Goal: Task Accomplishment & Management: Use online tool/utility

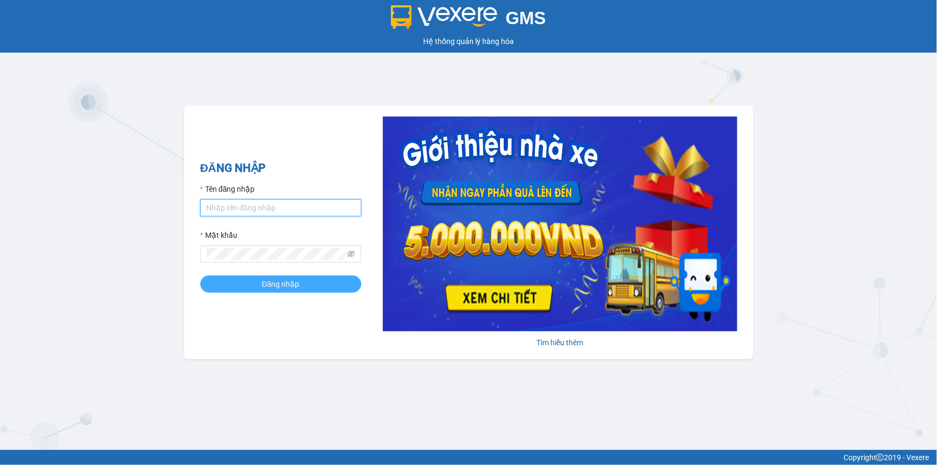
type input "thily.quythao"
click at [268, 285] on span "Đăng nhập" at bounding box center [281, 284] width 38 height 12
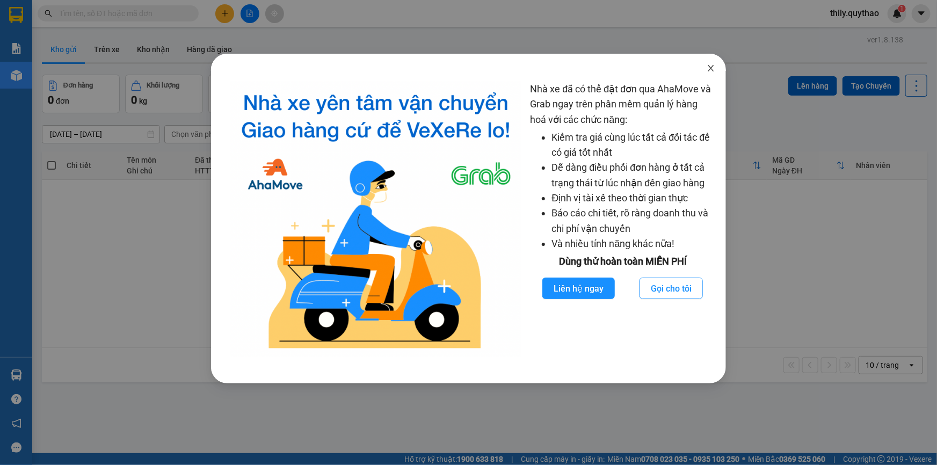
click at [711, 72] on icon "close" at bounding box center [710, 68] width 9 height 9
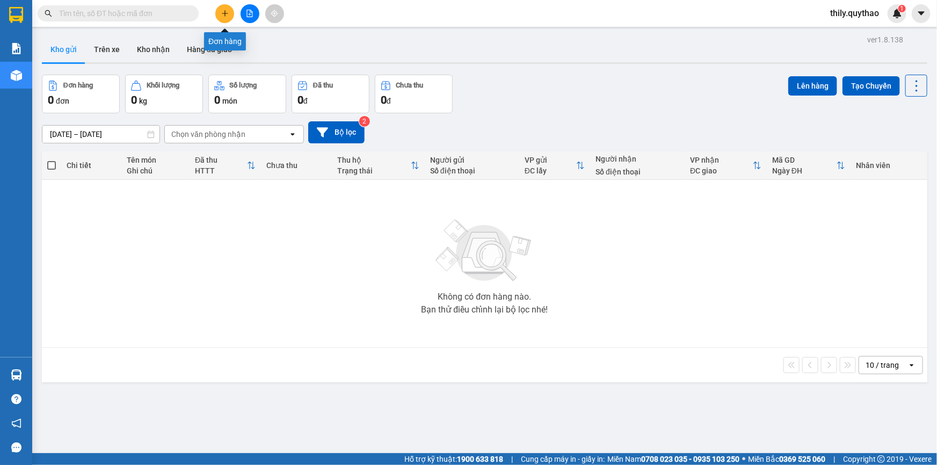
click at [223, 10] on icon "plus" at bounding box center [225, 14] width 8 height 8
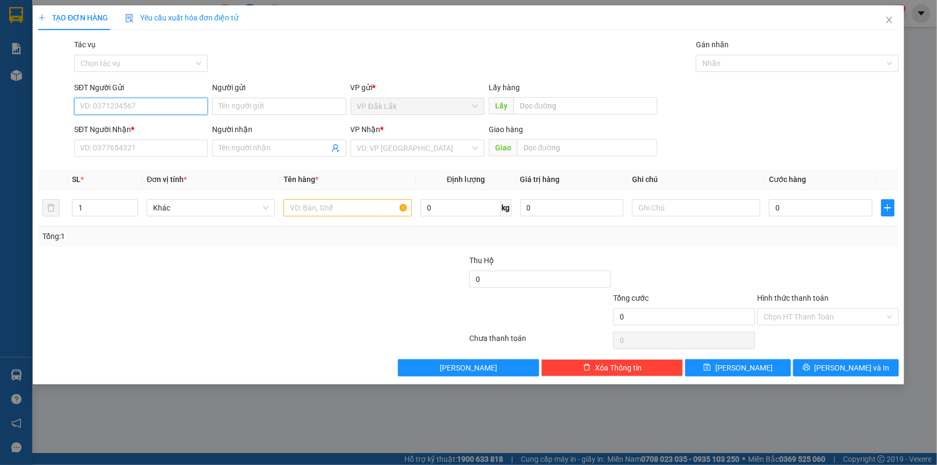
click at [97, 105] on input "SĐT Người Gửi" at bounding box center [141, 106] width 134 height 17
type input "0865786179"
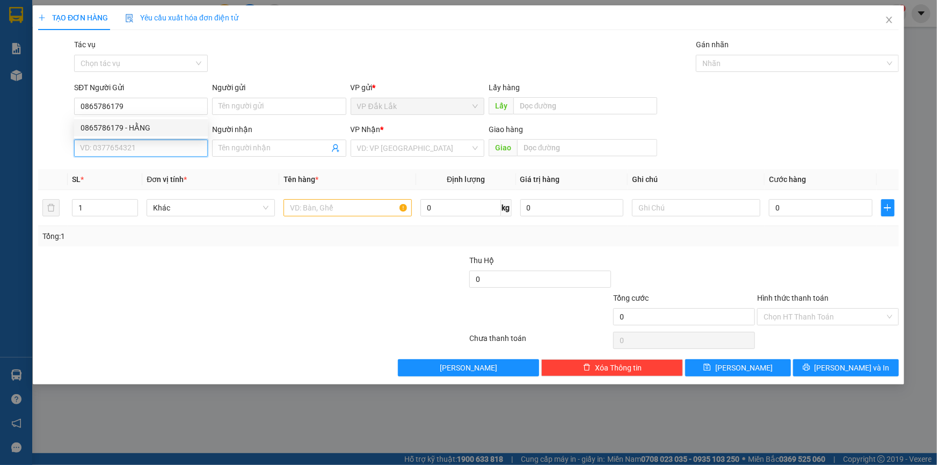
click at [125, 154] on input "SĐT Người Nhận *" at bounding box center [141, 148] width 134 height 17
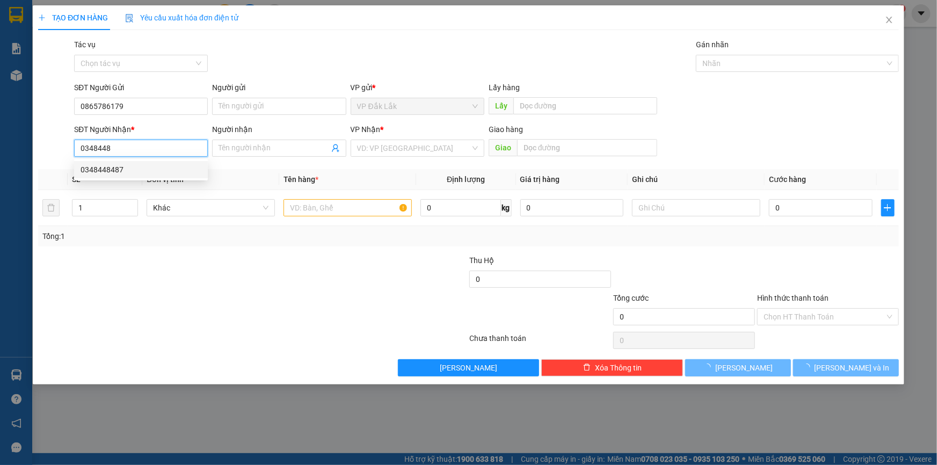
click at [114, 173] on div "0348448487" at bounding box center [141, 170] width 121 height 12
type input "0348448487"
type input "HÒA LÂN"
type input "0348448487"
click at [346, 211] on input "text" at bounding box center [347, 207] width 128 height 17
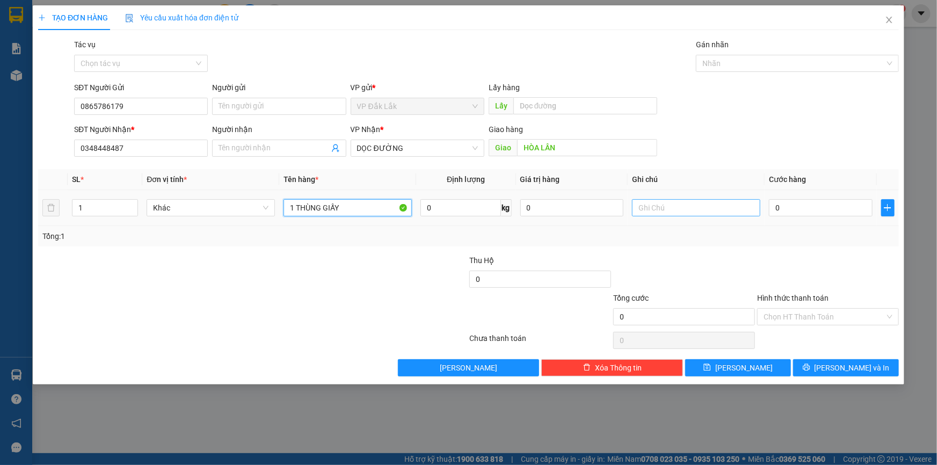
type input "1 THÙNG GIẤY"
click at [657, 208] on input "text" at bounding box center [696, 207] width 128 height 17
click at [862, 207] on input "0" at bounding box center [821, 207] width 104 height 17
type input "7"
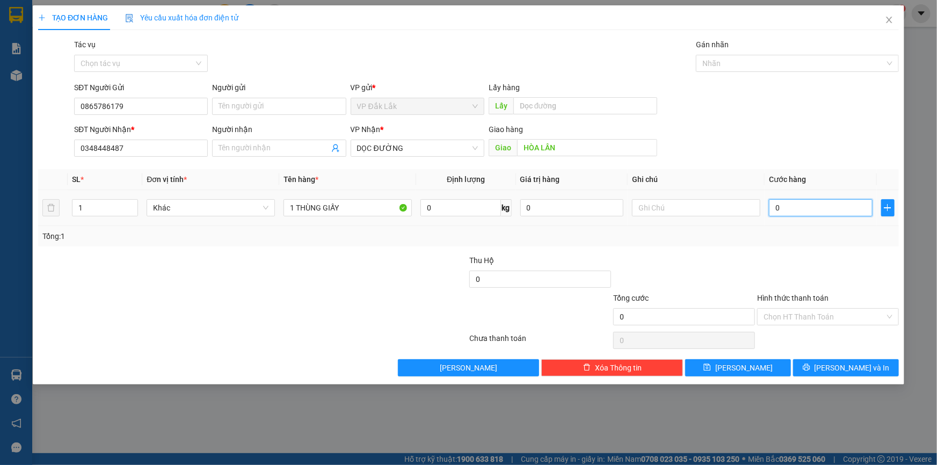
type input "7"
type input "70"
type input "700"
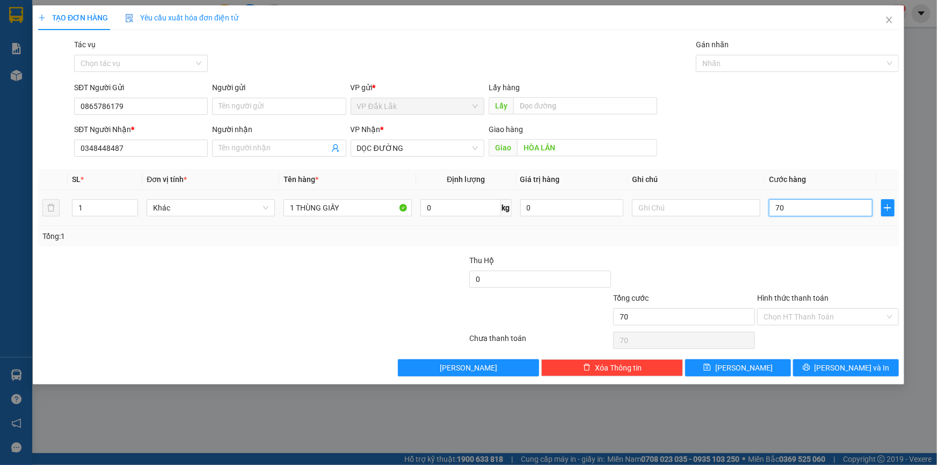
type input "700"
type input "7.000"
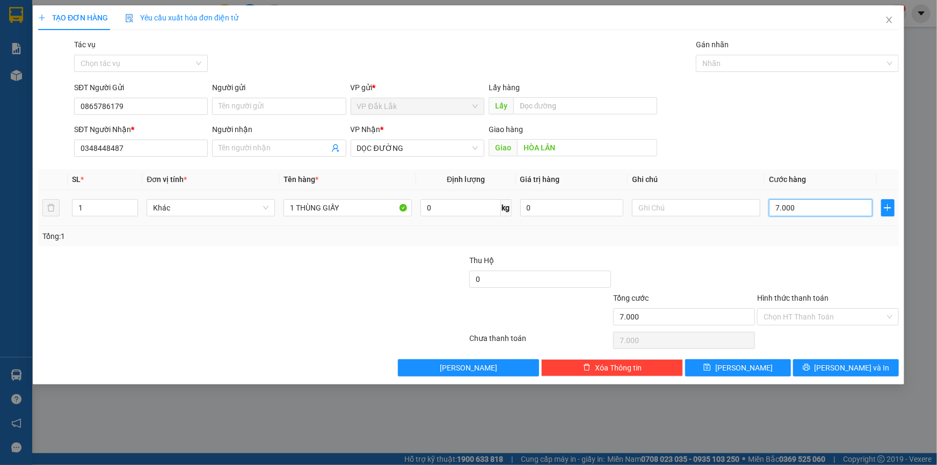
type input "70.000"
type input "700.000"
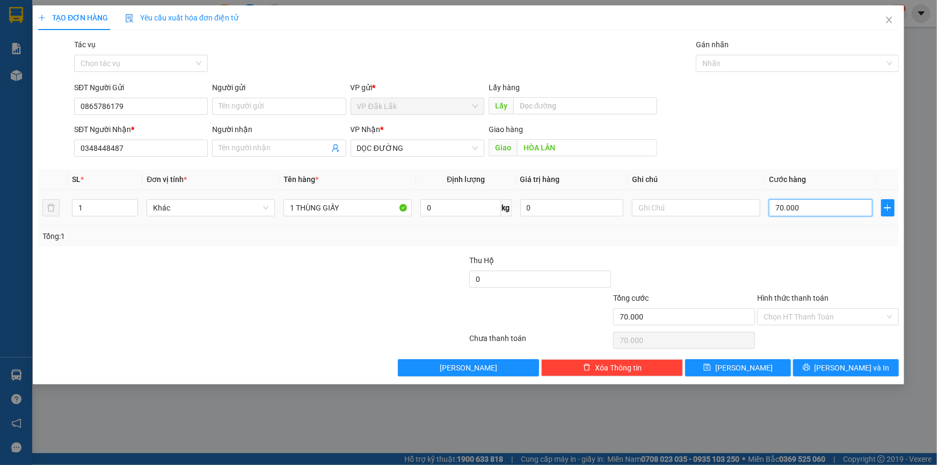
type input "700.000"
type input "70.000"
click at [889, 316] on div "Chọn HT Thanh Toán" at bounding box center [828, 316] width 142 height 17
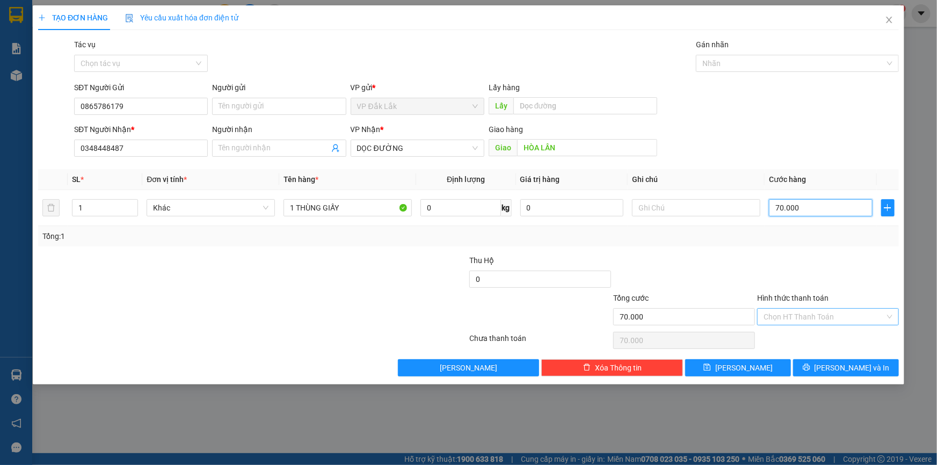
type input "70.000"
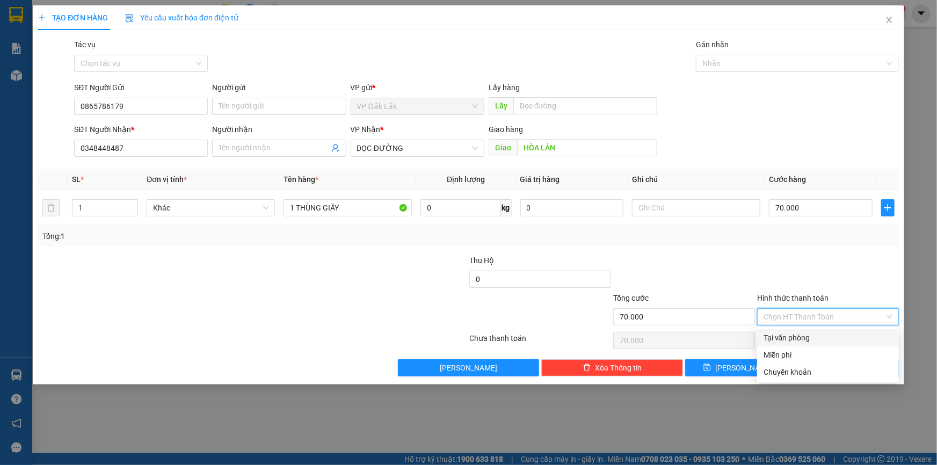
click at [805, 335] on div "Tại văn phòng" at bounding box center [827, 338] width 129 height 12
type input "0"
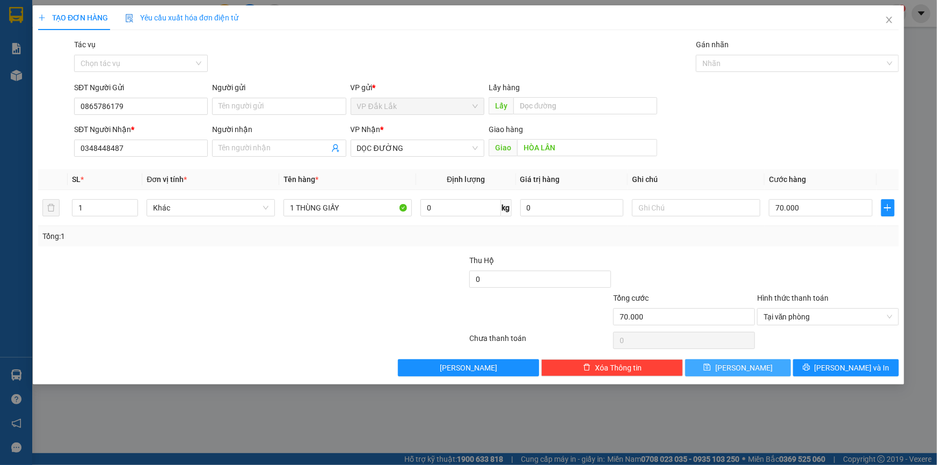
click at [751, 371] on button "[PERSON_NAME]" at bounding box center [738, 367] width 106 height 17
type input "0"
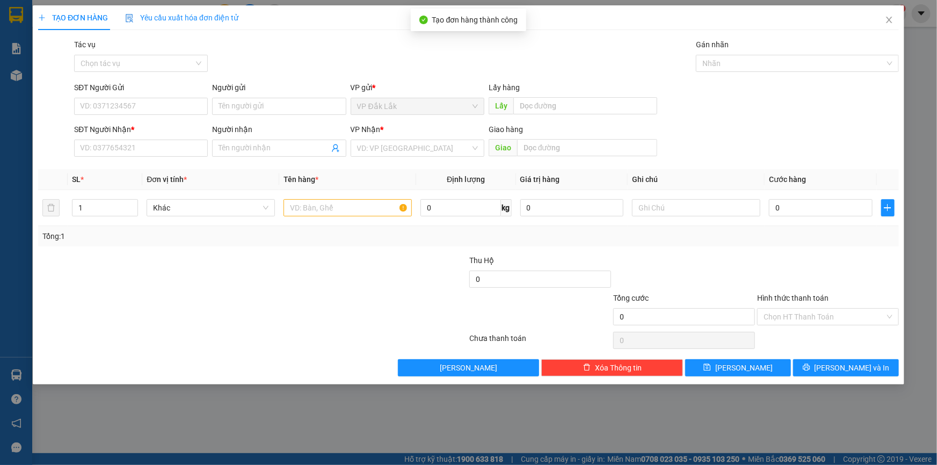
click at [13, 72] on div "TẠO ĐƠN HÀNG Yêu cầu xuất hóa đơn điện tử Transit Pickup Surcharge Ids Transit …" at bounding box center [468, 232] width 937 height 465
click at [16, 75] on div "TẠO ĐƠN HÀNG Yêu cầu xuất hóa đơn điện tử Transit Pickup Surcharge Ids Transit …" at bounding box center [468, 232] width 937 height 465
click at [888, 21] on icon "close" at bounding box center [889, 20] width 9 height 9
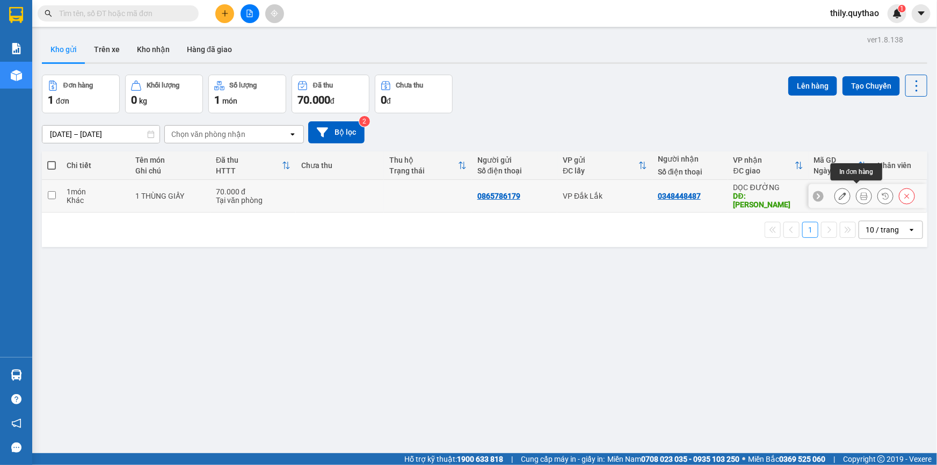
click at [860, 192] on icon at bounding box center [864, 196] width 8 height 8
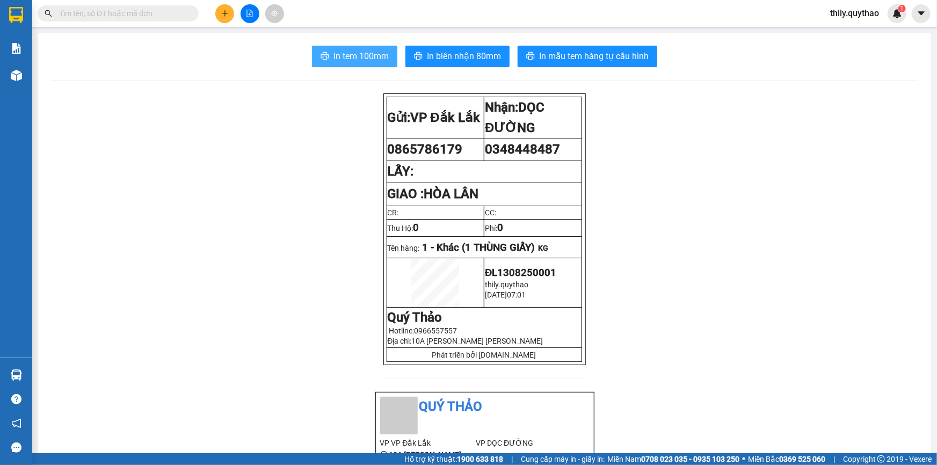
click at [360, 52] on span "In tem 100mm" at bounding box center [360, 55] width 55 height 13
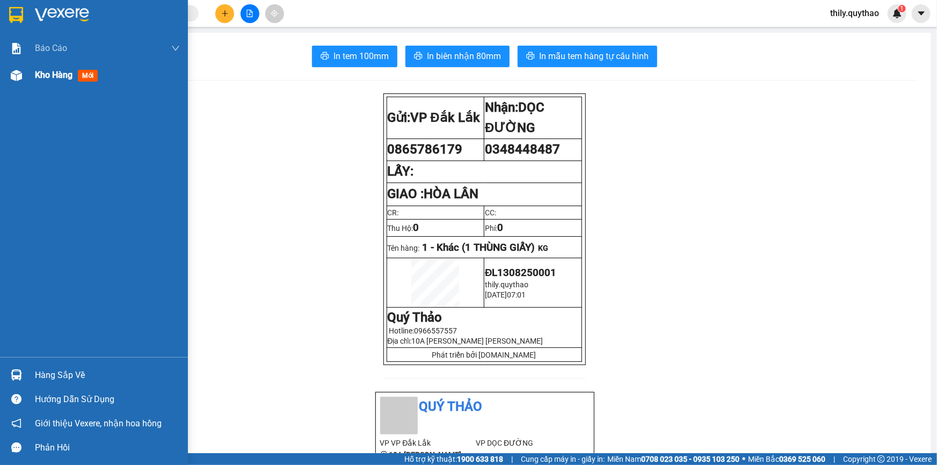
click at [17, 72] on img at bounding box center [16, 75] width 11 height 11
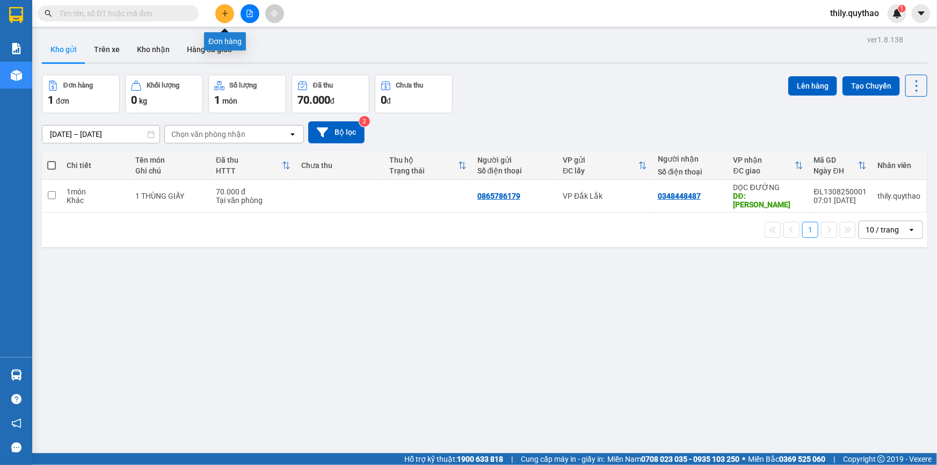
click at [224, 12] on icon "plus" at bounding box center [224, 13] width 1 height 6
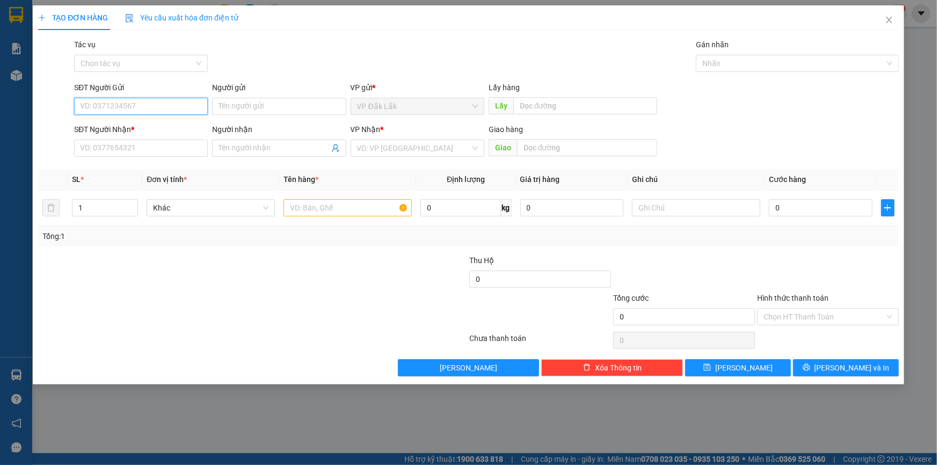
click at [104, 108] on input "SĐT Người Gửi" at bounding box center [141, 106] width 134 height 17
click at [107, 129] on div "0367255816" at bounding box center [141, 128] width 121 height 12
type input "0367255816"
type input "0908775622"
type input "0367255816"
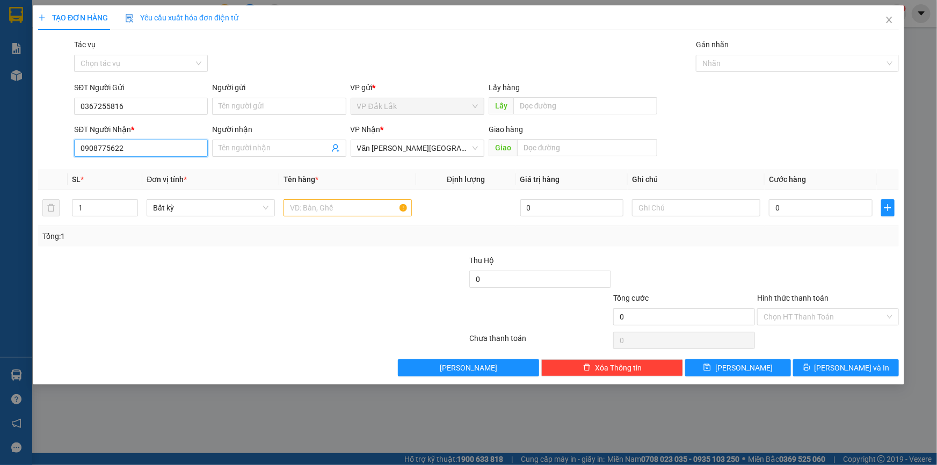
click at [135, 151] on input "0908775622" at bounding box center [141, 148] width 134 height 17
type input "0"
click at [434, 152] on span "Văn Phòng [GEOGRAPHIC_DATA]" at bounding box center [417, 148] width 121 height 16
type input "0987546959"
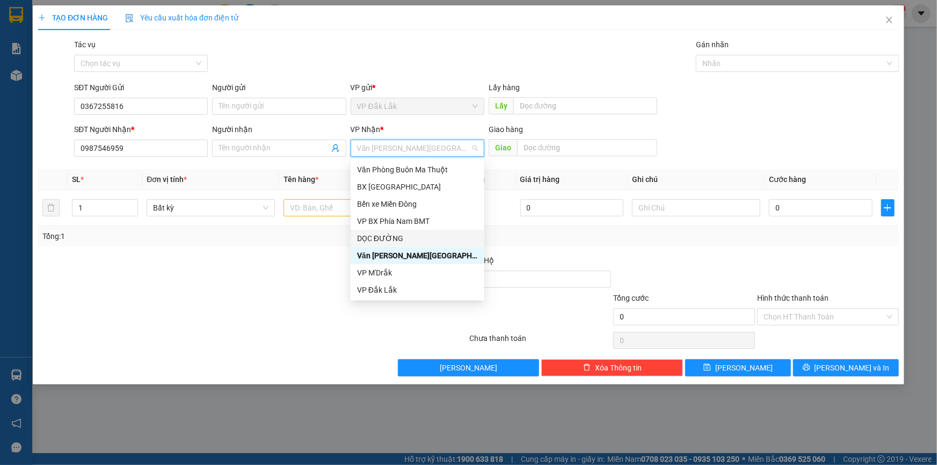
click at [408, 241] on div "DỌC ĐƯỜNG" at bounding box center [417, 238] width 121 height 12
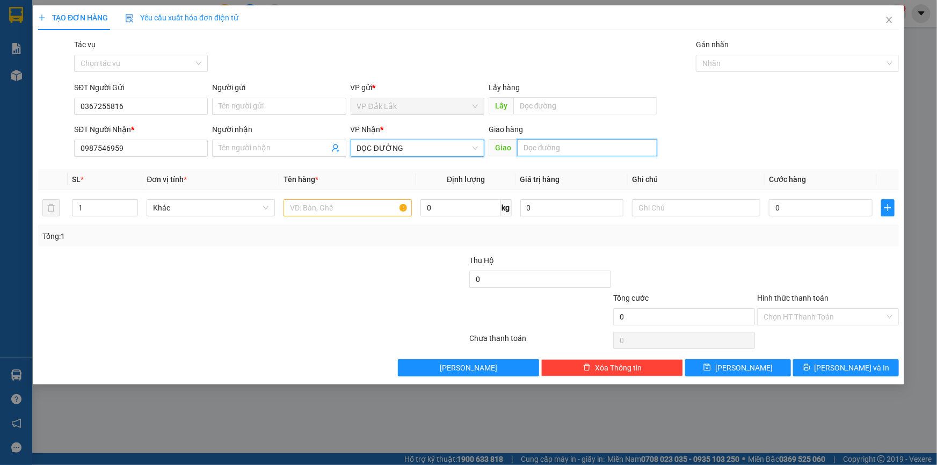
click at [559, 149] on input "text" at bounding box center [587, 147] width 140 height 17
type input "TRẠM THU PHÍ LÁI THIÊU"
click at [336, 211] on input "text" at bounding box center [347, 207] width 128 height 17
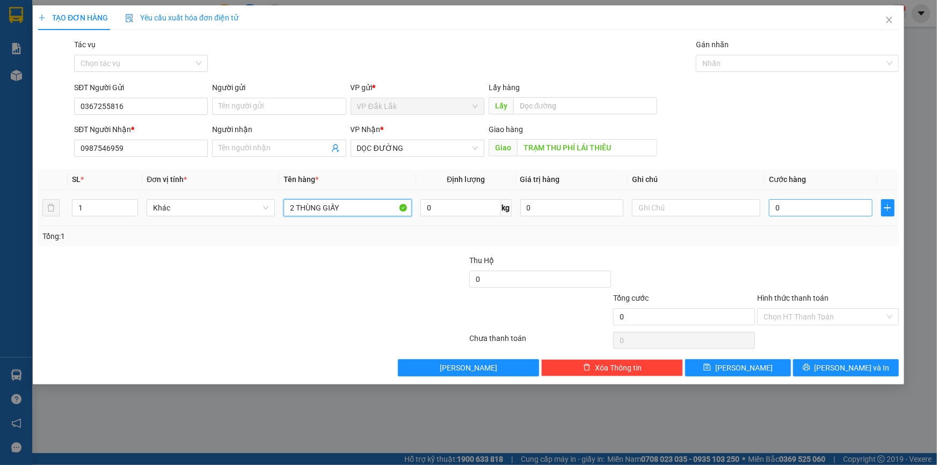
type input "2 THÙNG GIẤY"
click at [794, 206] on input "0" at bounding box center [821, 207] width 104 height 17
type input "1"
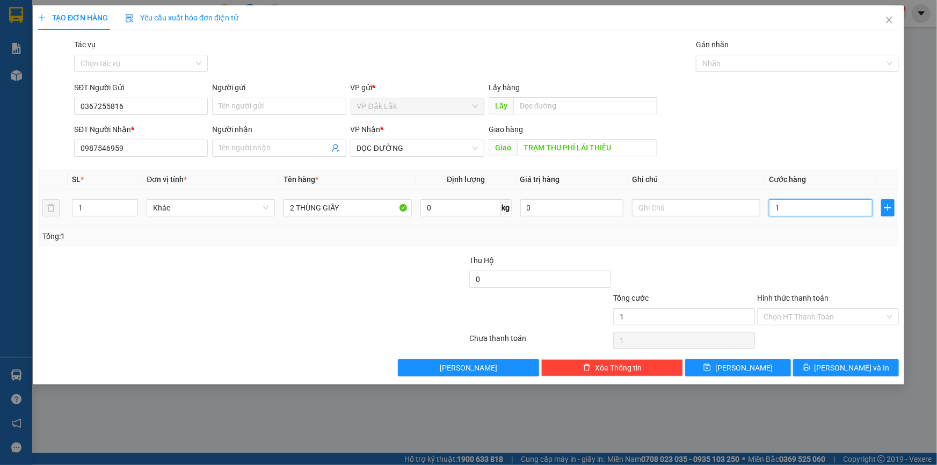
type input "16"
type input "160"
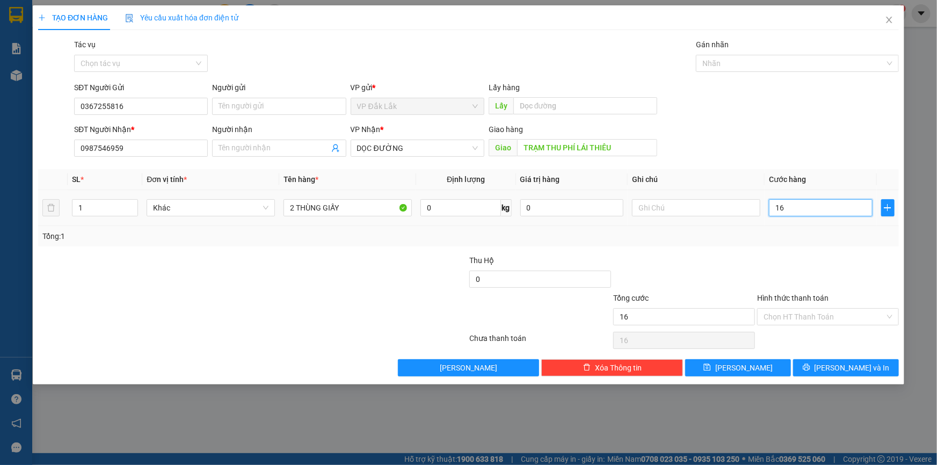
type input "160"
type input "1.600"
type input "16.000"
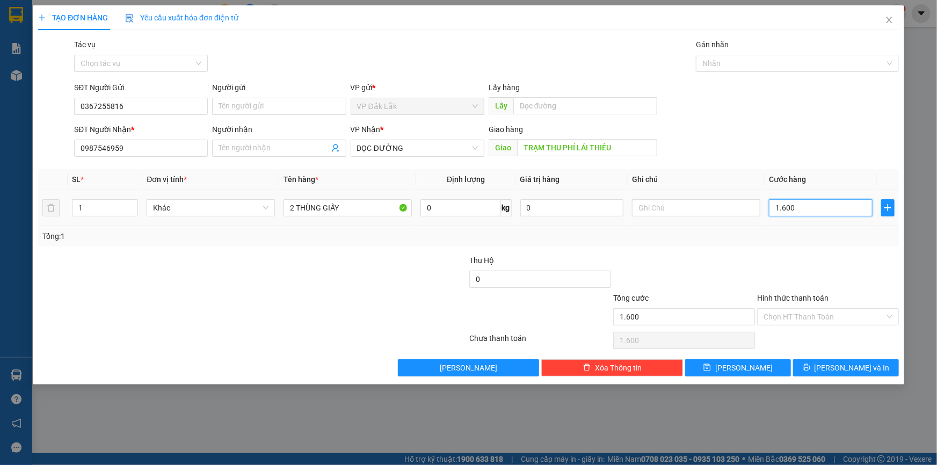
type input "16.000"
type input "160.000"
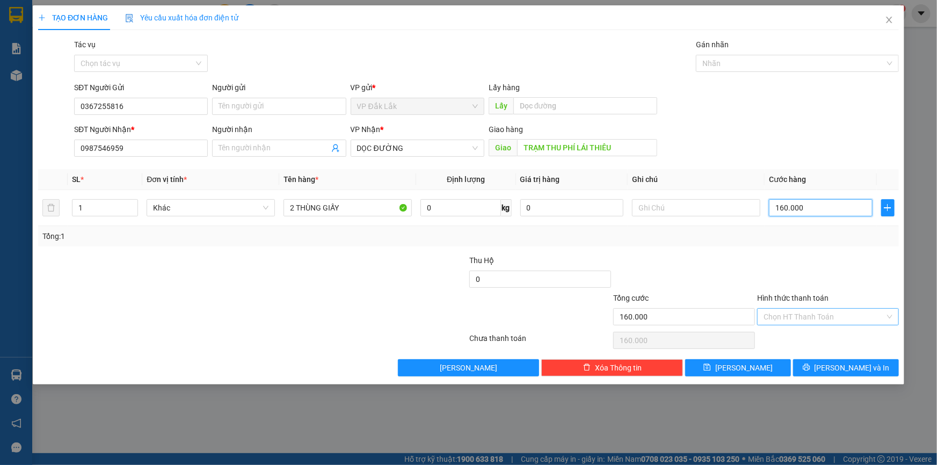
click at [888, 313] on div "Chọn HT Thanh Toán" at bounding box center [828, 316] width 142 height 17
type input "160.000"
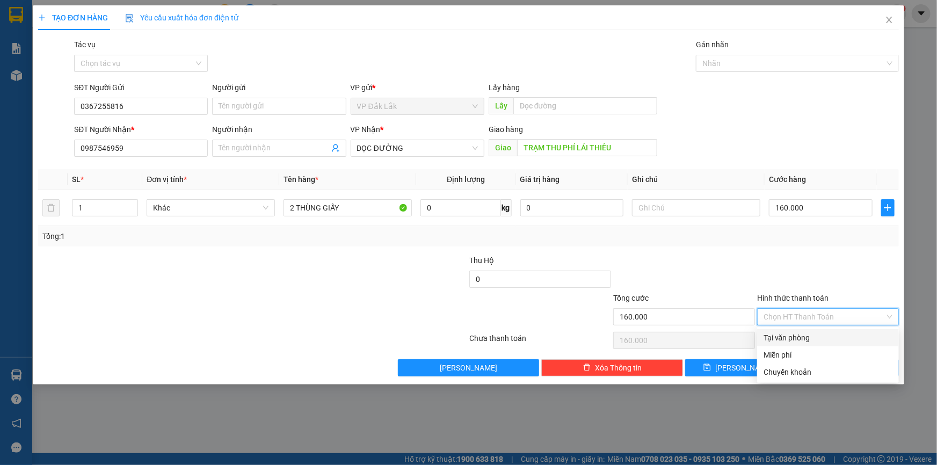
click at [804, 338] on div "Tại văn phòng" at bounding box center [827, 338] width 129 height 12
type input "0"
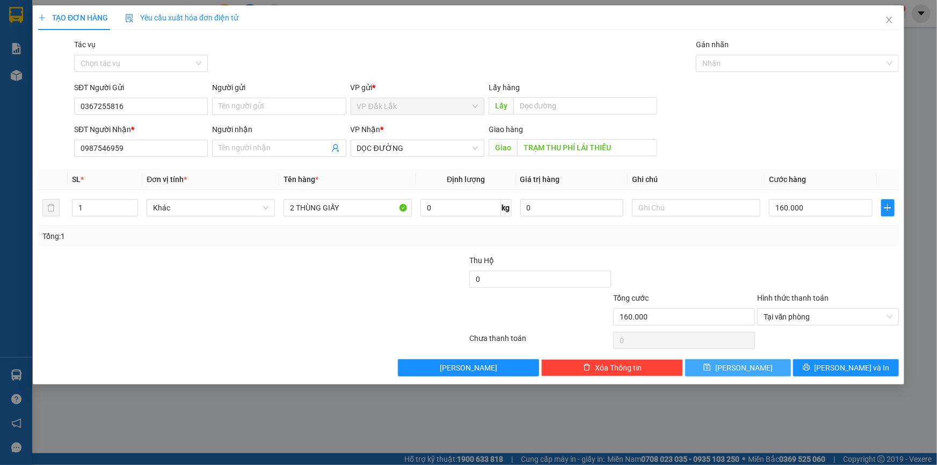
click at [735, 370] on button "[PERSON_NAME]" at bounding box center [738, 367] width 106 height 17
type input "0"
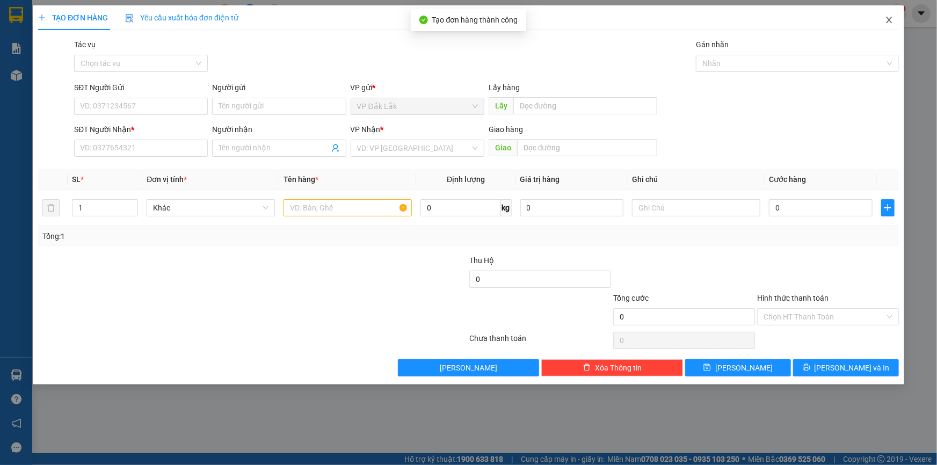
click at [890, 19] on icon "close" at bounding box center [889, 20] width 6 height 6
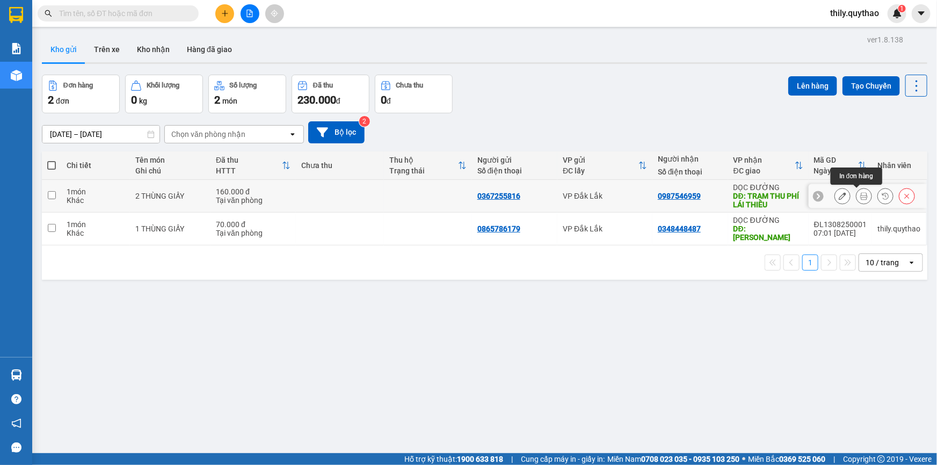
click at [860, 192] on icon at bounding box center [864, 196] width 8 height 8
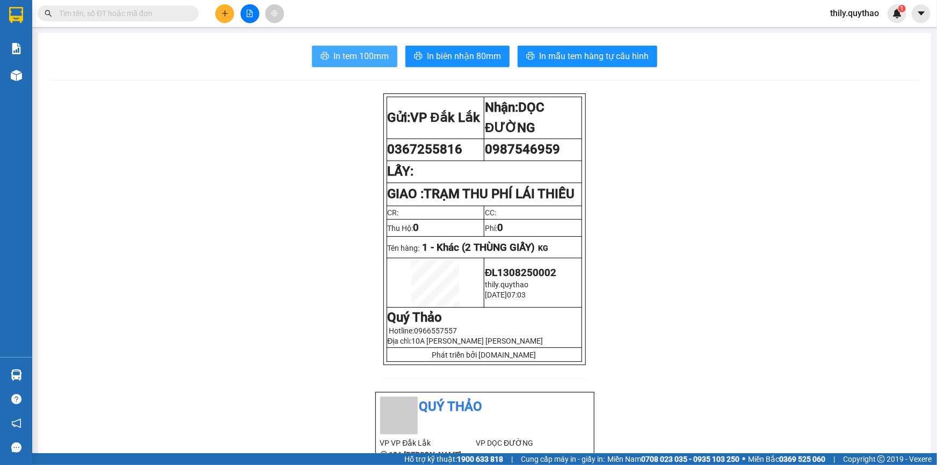
click at [345, 54] on span "In tem 100mm" at bounding box center [360, 55] width 55 height 13
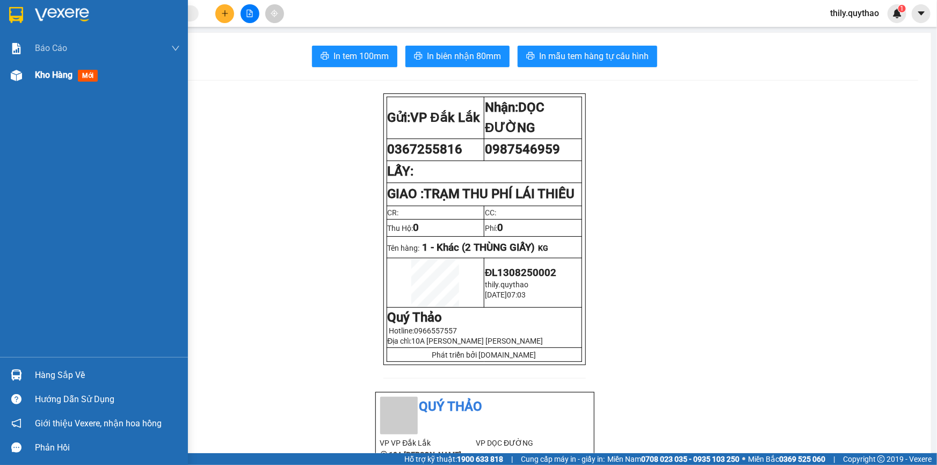
click at [12, 72] on img at bounding box center [16, 75] width 11 height 11
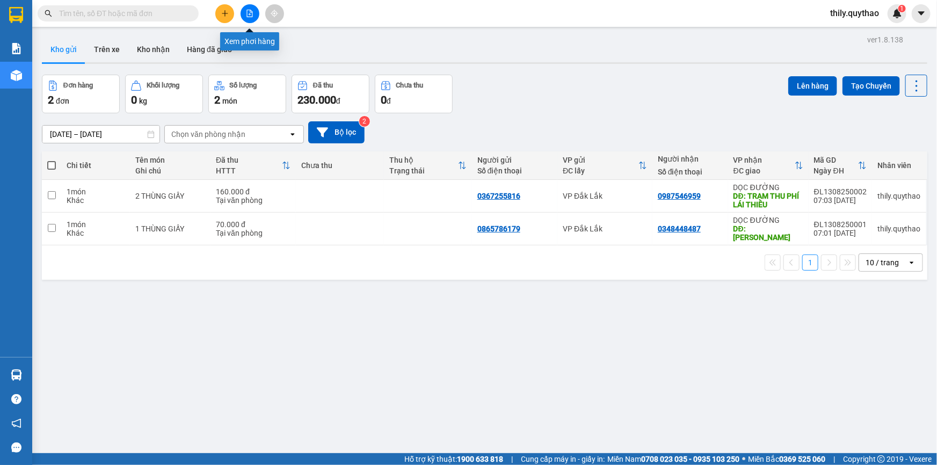
click at [251, 13] on icon "file-add" at bounding box center [250, 14] width 8 height 8
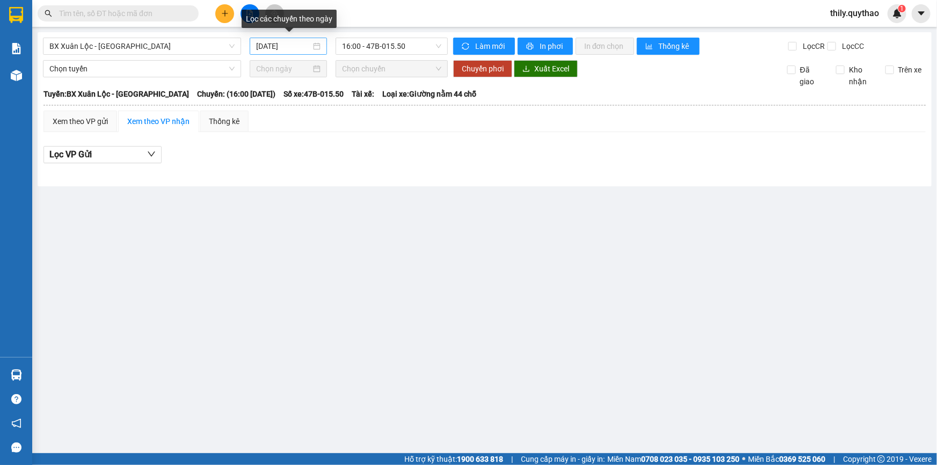
click at [317, 46] on div "[DATE]" at bounding box center [288, 46] width 64 height 12
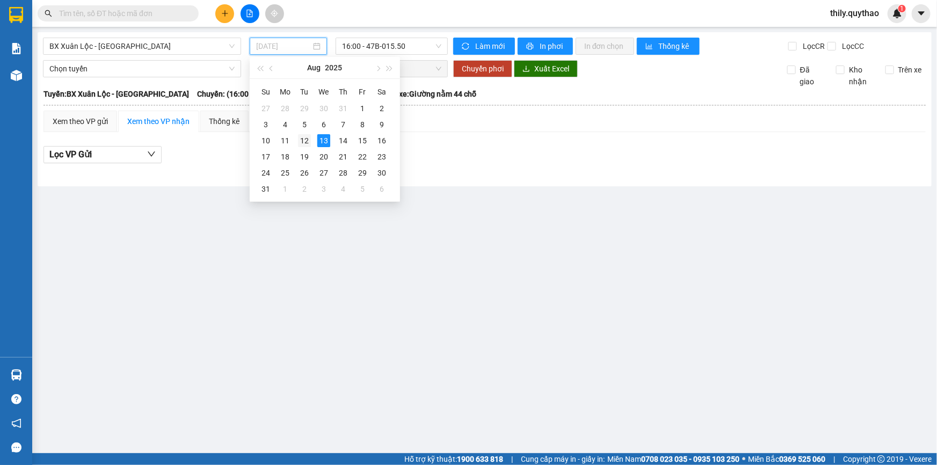
click at [303, 140] on div "12" at bounding box center [304, 140] width 13 height 13
type input "[DATE]"
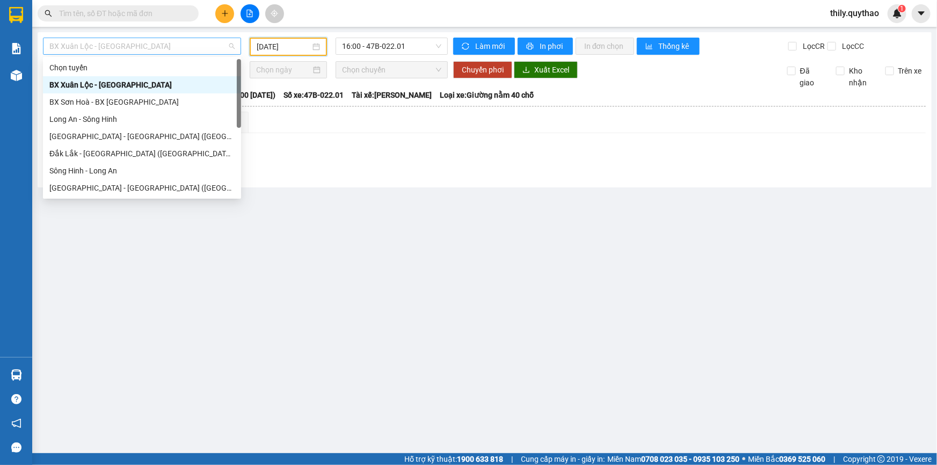
click at [233, 46] on span "BX Xuân Lộc - [GEOGRAPHIC_DATA]" at bounding box center [141, 46] width 185 height 16
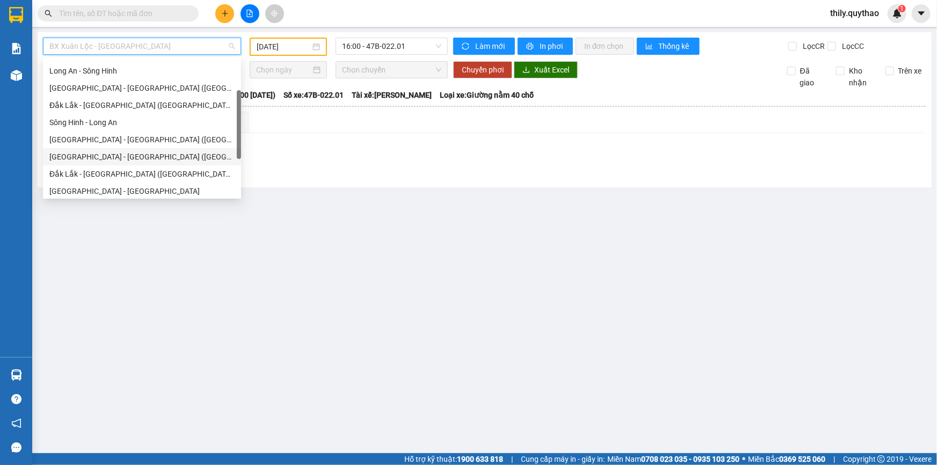
click at [156, 155] on div "[GEOGRAPHIC_DATA] - [GEOGRAPHIC_DATA] ([GEOGRAPHIC_DATA] - [GEOGRAPHIC_DATA] cũ)" at bounding box center [141, 157] width 185 height 12
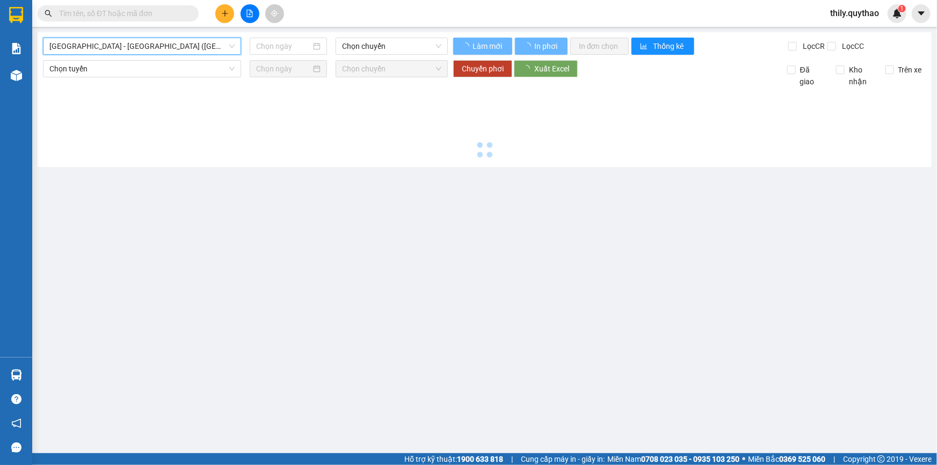
type input "[DATE]"
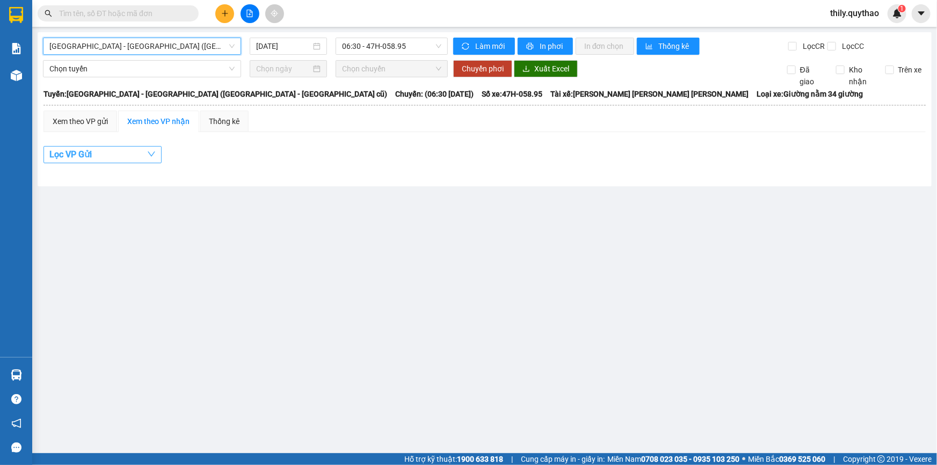
click at [152, 157] on icon "down" at bounding box center [151, 154] width 9 height 9
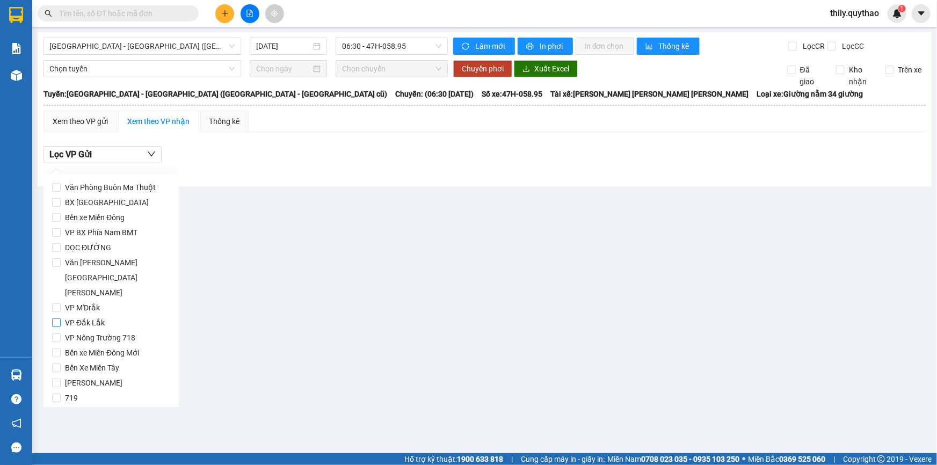
click at [59, 318] on input "VP Đắk Lắk" at bounding box center [56, 322] width 9 height 9
checkbox input "true"
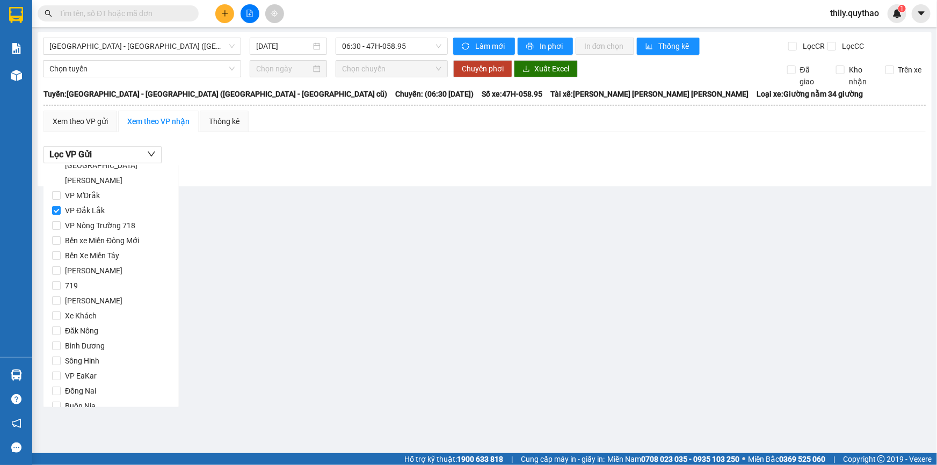
click at [61, 416] on span "Lọc" at bounding box center [67, 422] width 12 height 12
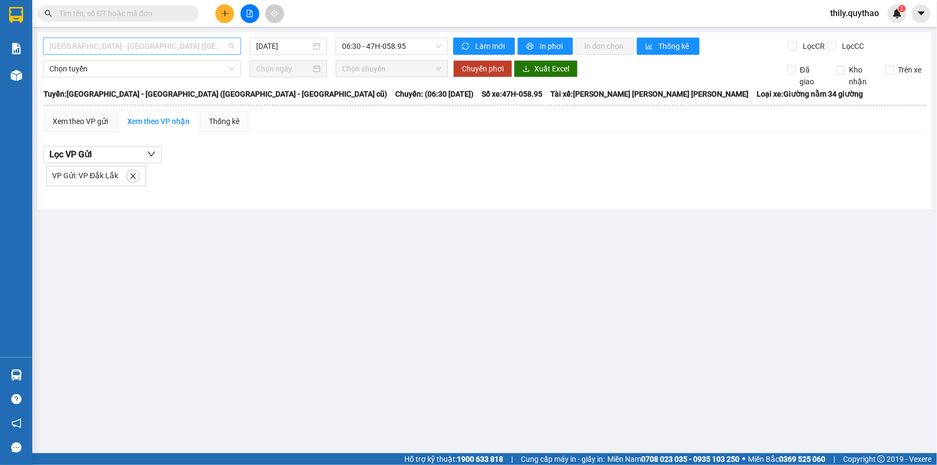
click at [230, 44] on span "[GEOGRAPHIC_DATA] - [GEOGRAPHIC_DATA] ([GEOGRAPHIC_DATA] - [GEOGRAPHIC_DATA] cũ)" at bounding box center [141, 46] width 185 height 16
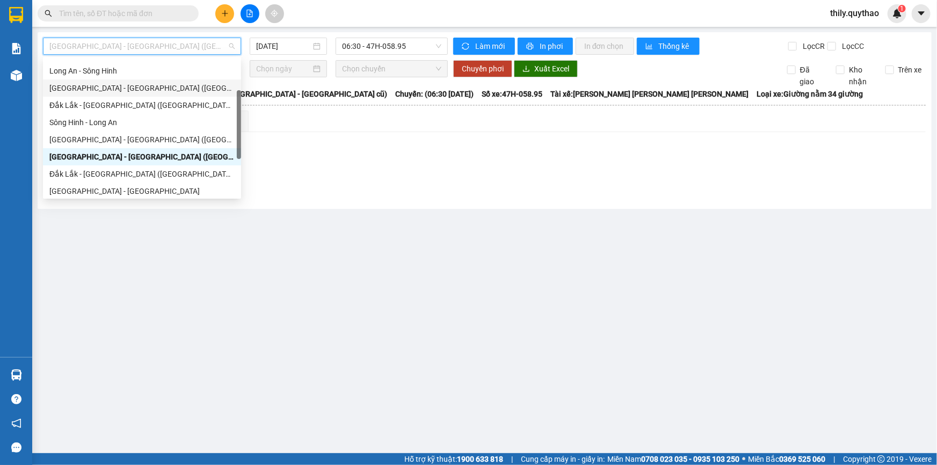
click at [115, 89] on div "[GEOGRAPHIC_DATA] - [GEOGRAPHIC_DATA] ([GEOGRAPHIC_DATA] mới)" at bounding box center [141, 88] width 185 height 12
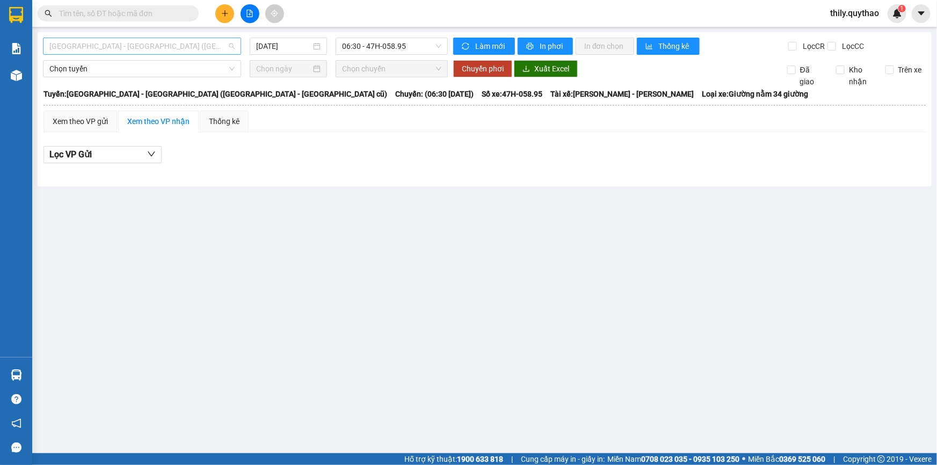
click at [233, 45] on span "[GEOGRAPHIC_DATA] - [GEOGRAPHIC_DATA] ([GEOGRAPHIC_DATA] - [GEOGRAPHIC_DATA] cũ)" at bounding box center [141, 46] width 185 height 16
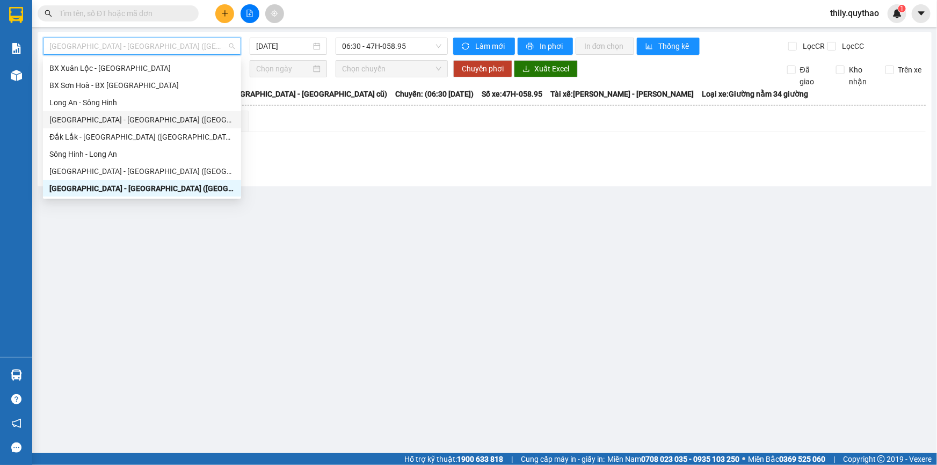
click at [135, 121] on div "[GEOGRAPHIC_DATA] - [GEOGRAPHIC_DATA] ([GEOGRAPHIC_DATA] mới)" at bounding box center [141, 120] width 185 height 12
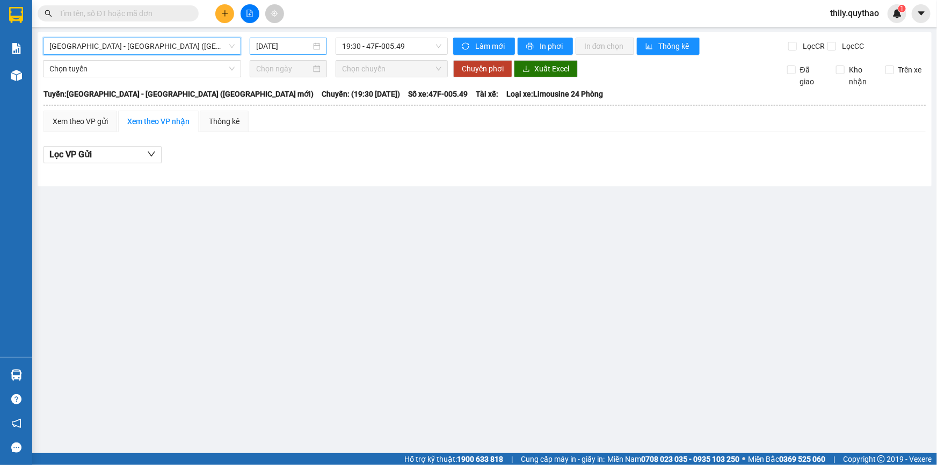
click at [322, 45] on div "[DATE]" at bounding box center [288, 46] width 77 height 17
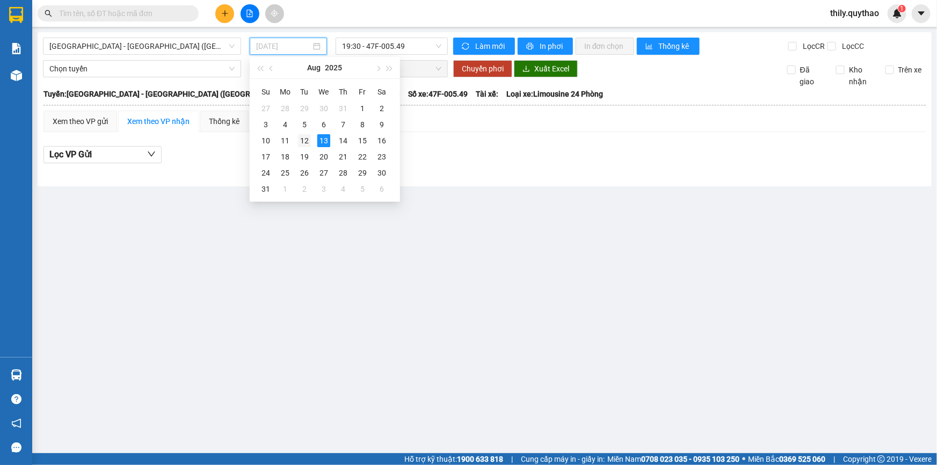
click at [303, 141] on div "12" at bounding box center [304, 140] width 13 height 13
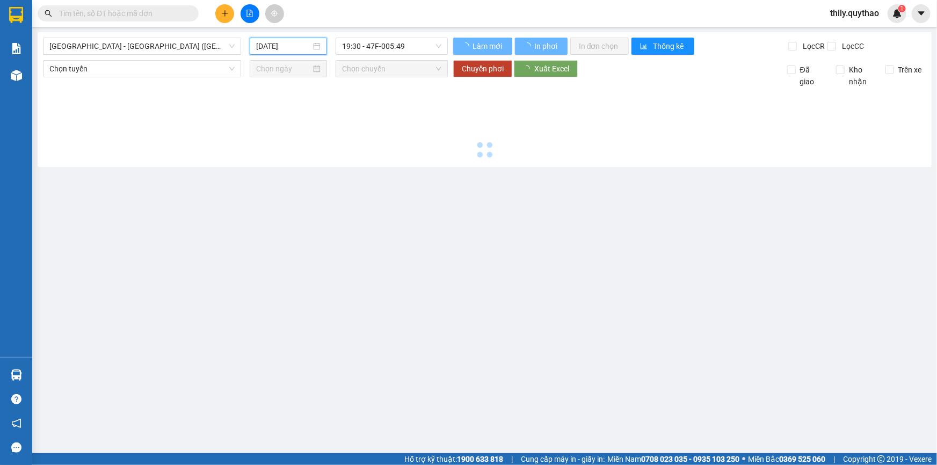
type input "[DATE]"
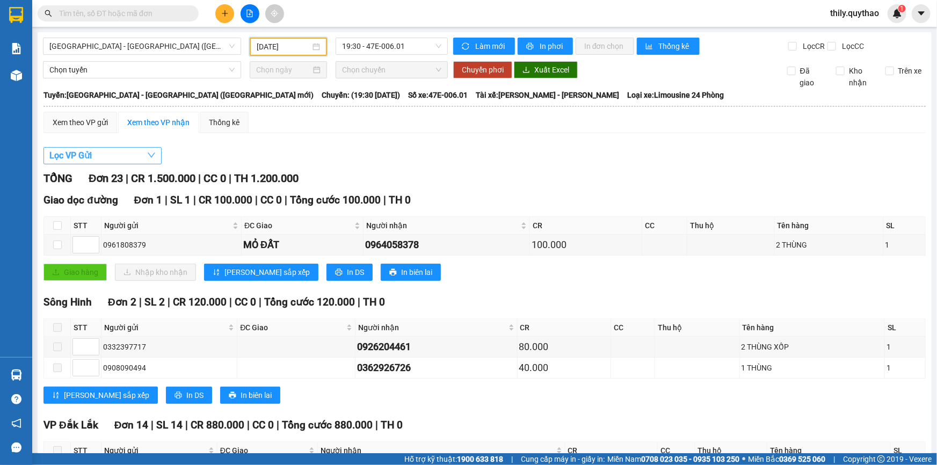
click at [156, 156] on icon "down" at bounding box center [151, 155] width 9 height 9
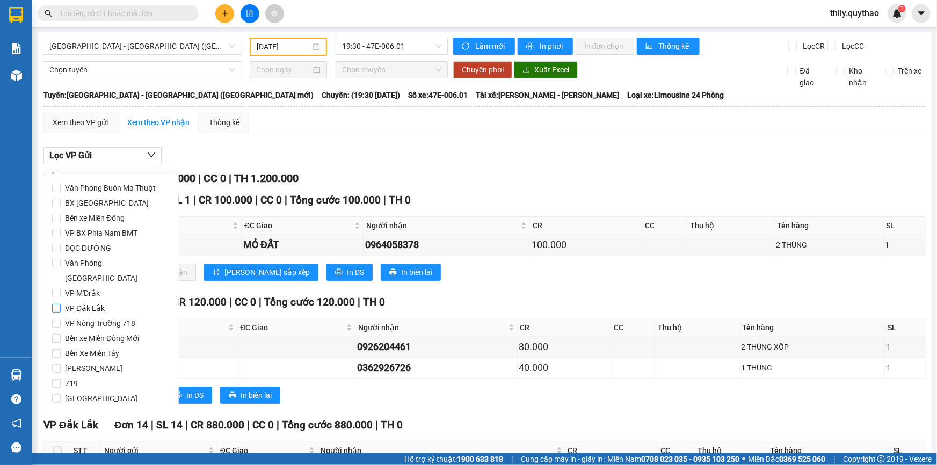
click at [54, 304] on input "VP Đắk Lắk" at bounding box center [56, 308] width 9 height 9
checkbox input "true"
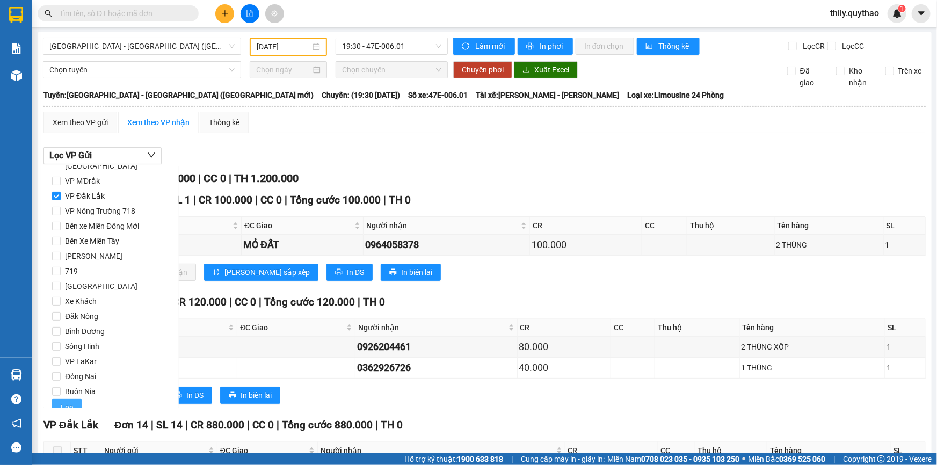
click at [63, 402] on span "Lọc" at bounding box center [67, 408] width 12 height 12
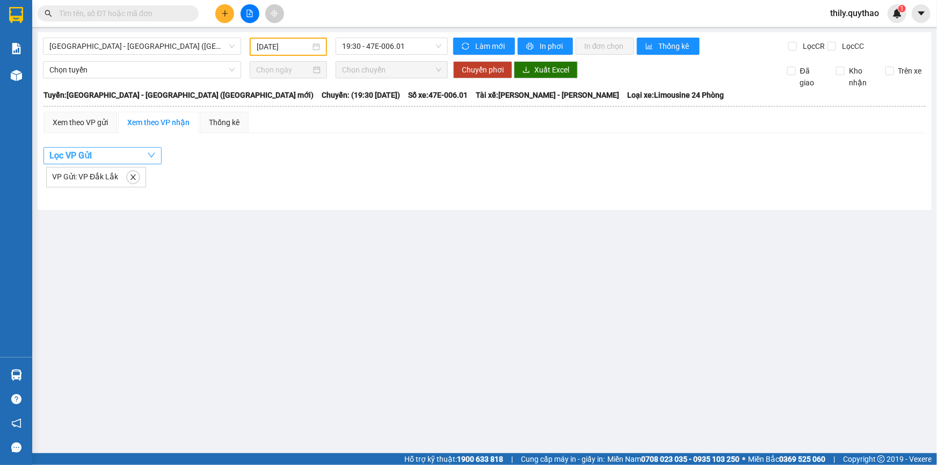
click at [151, 156] on icon "down" at bounding box center [151, 155] width 9 height 9
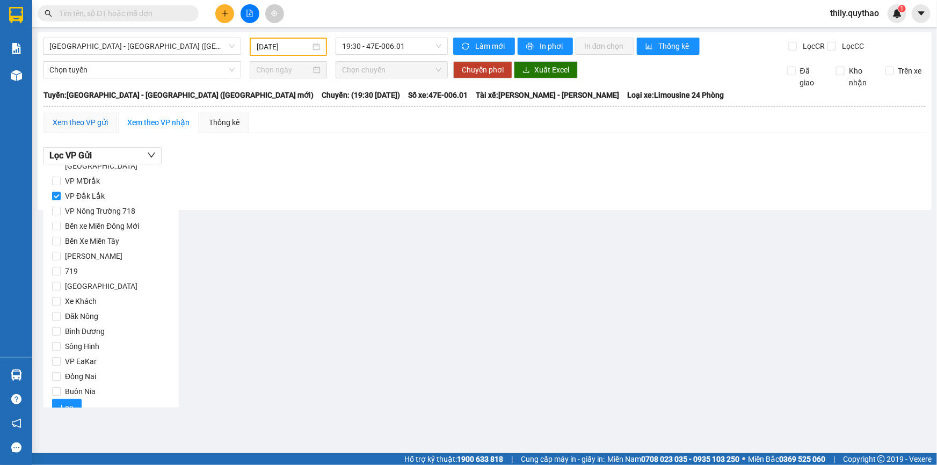
click at [90, 124] on div "Xem theo VP gửi" at bounding box center [80, 122] width 55 height 12
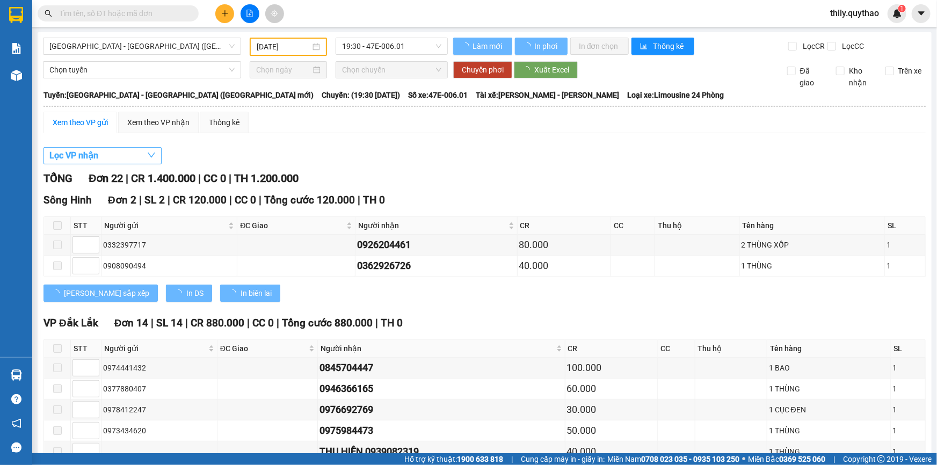
click at [154, 154] on icon "down" at bounding box center [152, 155] width 8 height 5
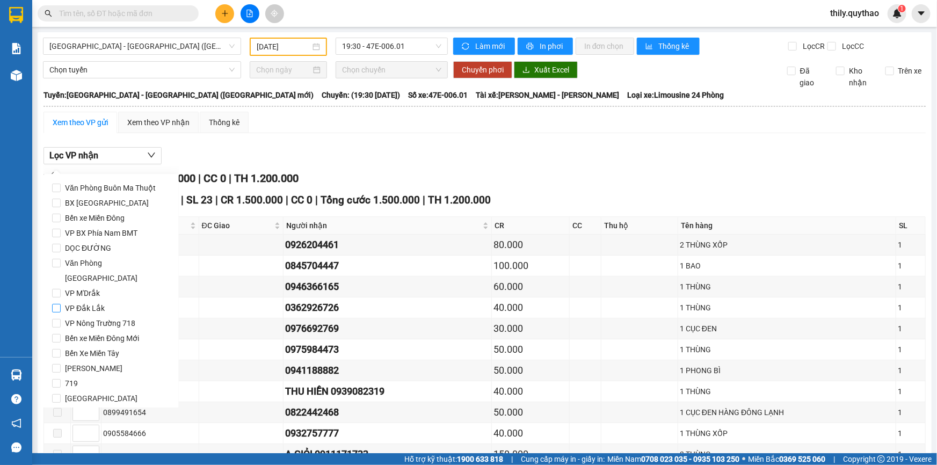
click at [55, 304] on input "VP Đắk Lắk" at bounding box center [56, 308] width 9 height 9
checkbox input "true"
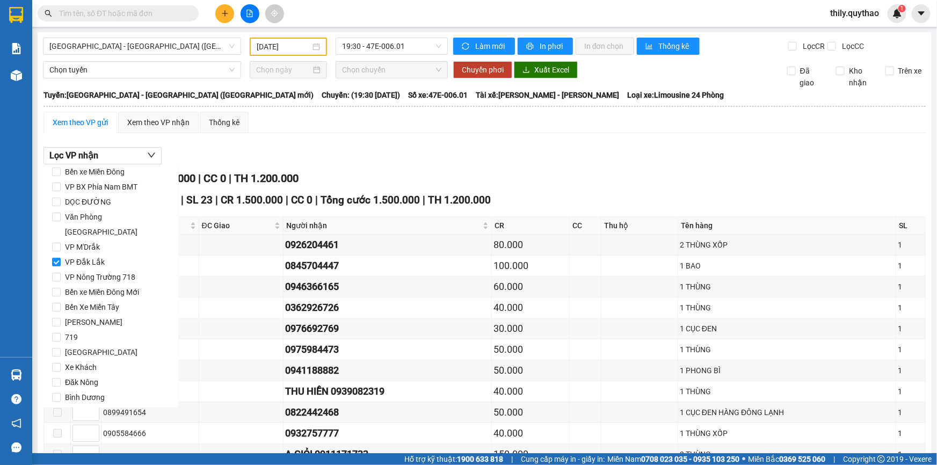
scroll to position [112, 0]
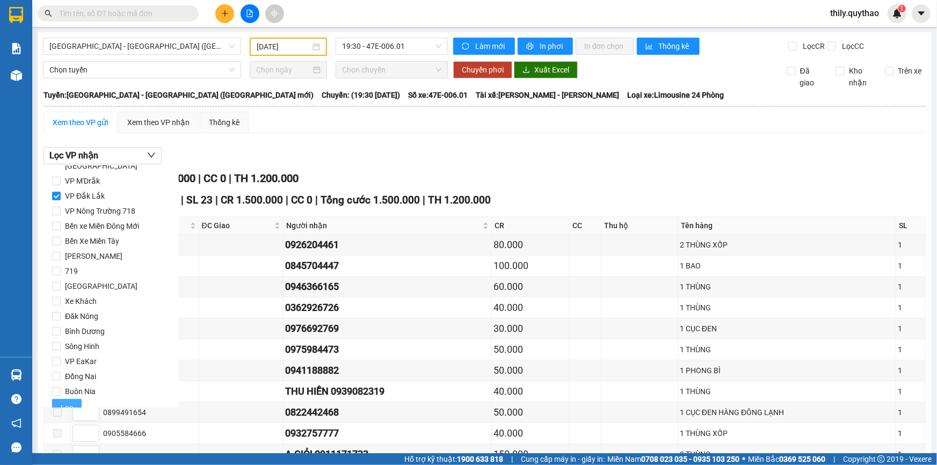
click at [65, 402] on span "Lọc" at bounding box center [67, 408] width 12 height 12
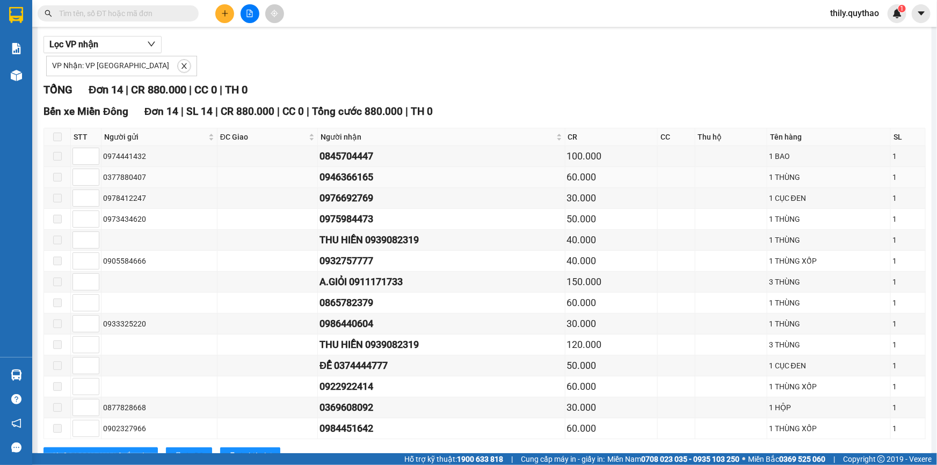
scroll to position [150, 0]
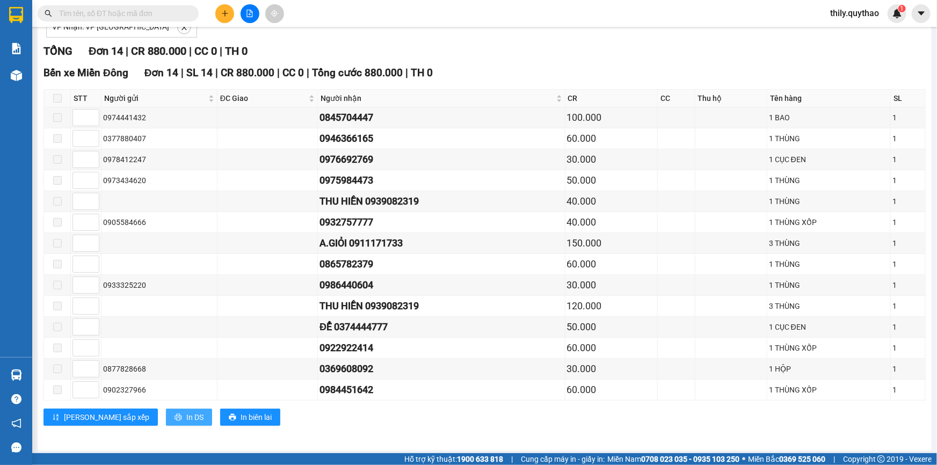
click at [186, 415] on span "In DS" at bounding box center [194, 417] width 17 height 12
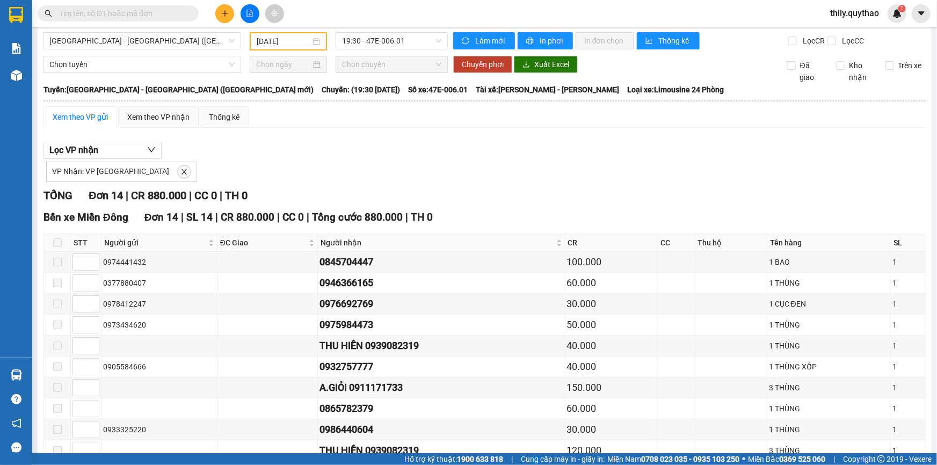
scroll to position [0, 0]
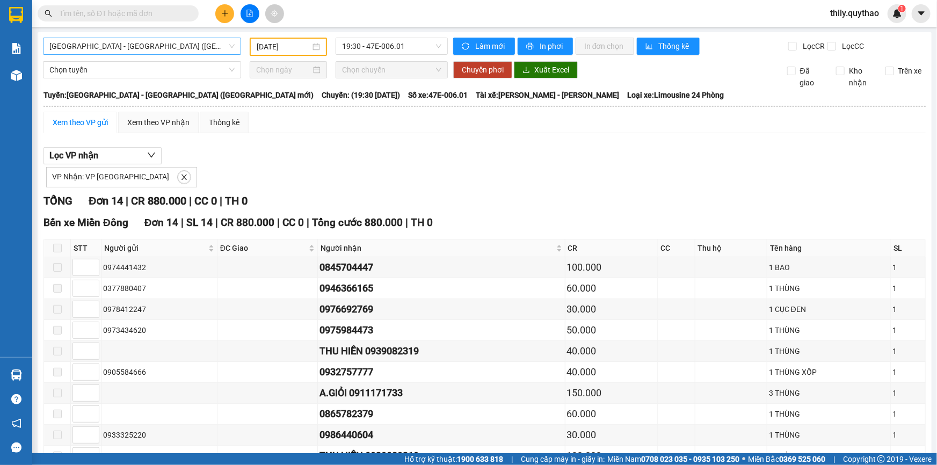
click at [229, 47] on span "[GEOGRAPHIC_DATA] - [GEOGRAPHIC_DATA] ([GEOGRAPHIC_DATA] mới)" at bounding box center [141, 46] width 185 height 16
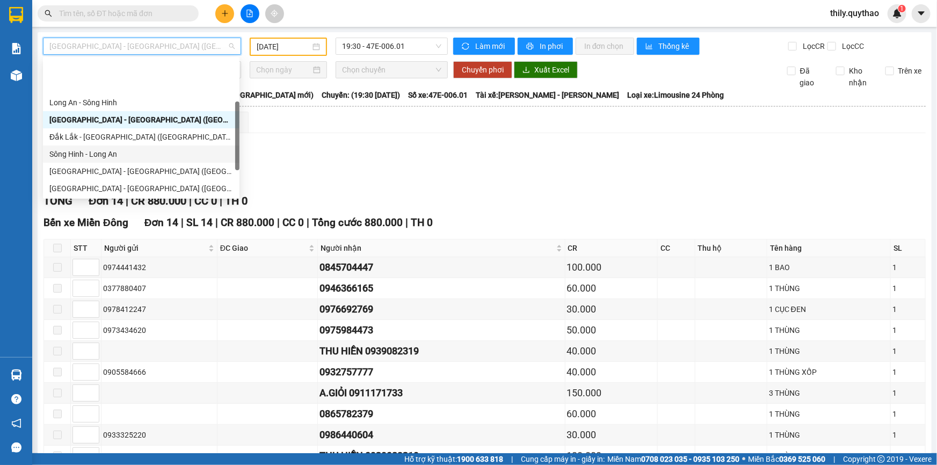
scroll to position [65, 0]
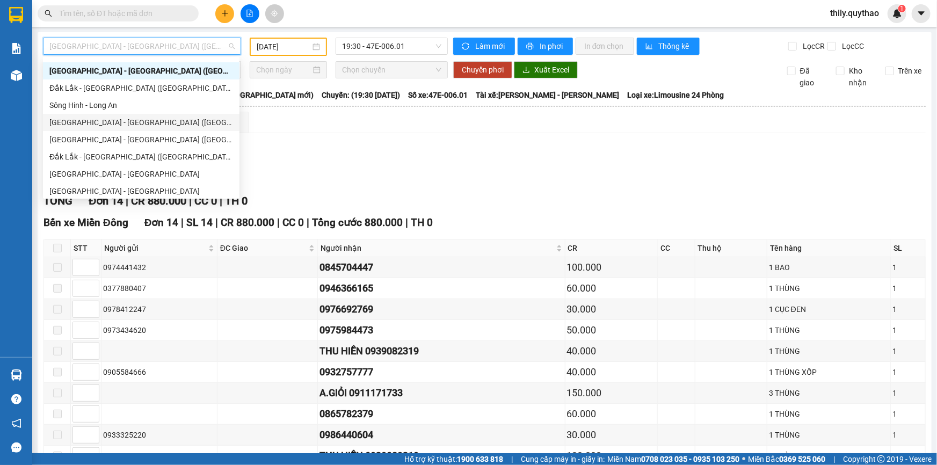
click at [121, 120] on div "[GEOGRAPHIC_DATA] - [GEOGRAPHIC_DATA] ([GEOGRAPHIC_DATA])" at bounding box center [141, 122] width 184 height 12
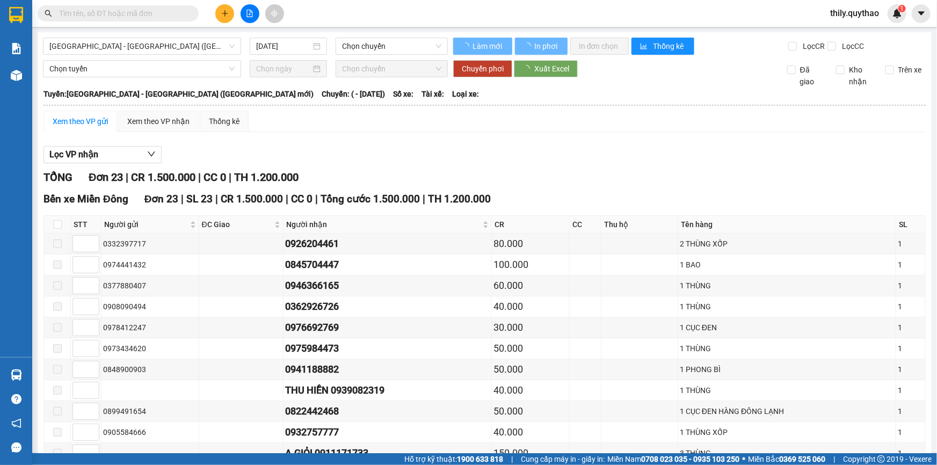
type input "[DATE]"
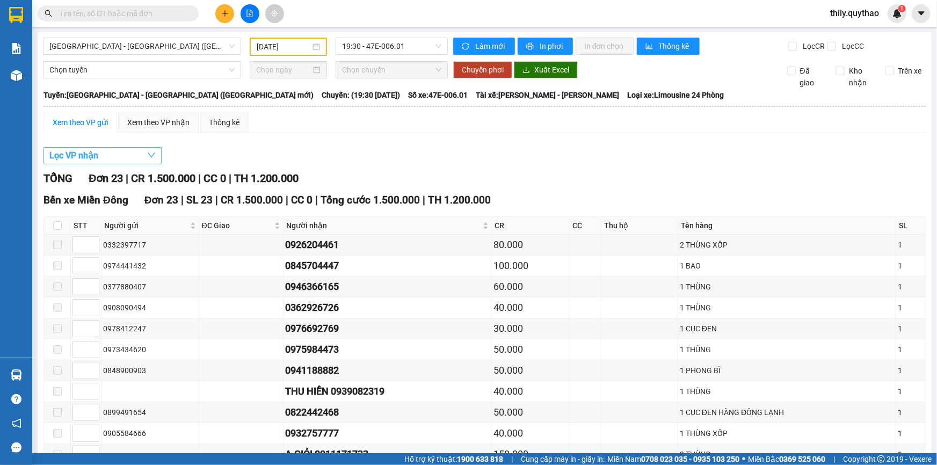
click at [150, 153] on icon "down" at bounding box center [151, 155] width 9 height 9
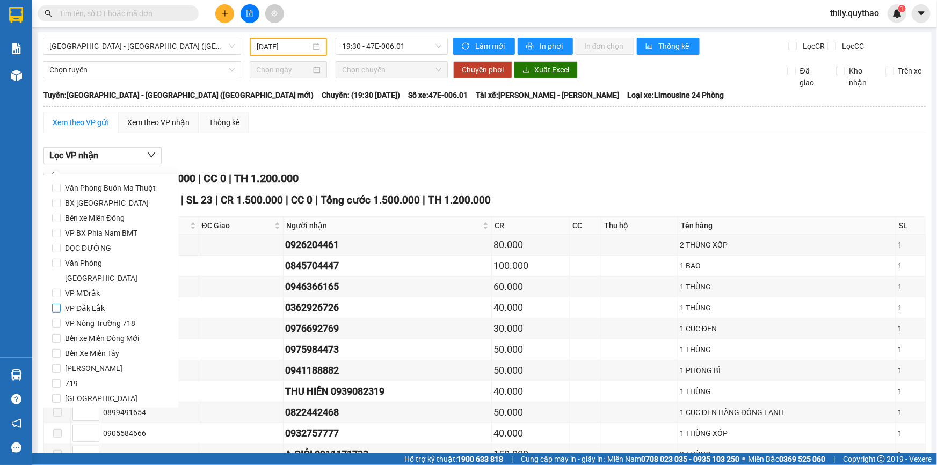
click at [57, 304] on input "VP Đắk Lắk" at bounding box center [56, 308] width 9 height 9
checkbox input "true"
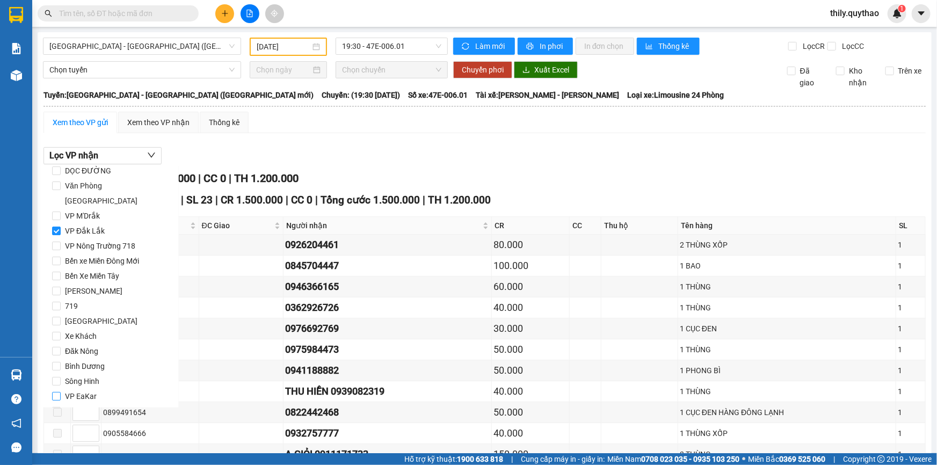
scroll to position [112, 0]
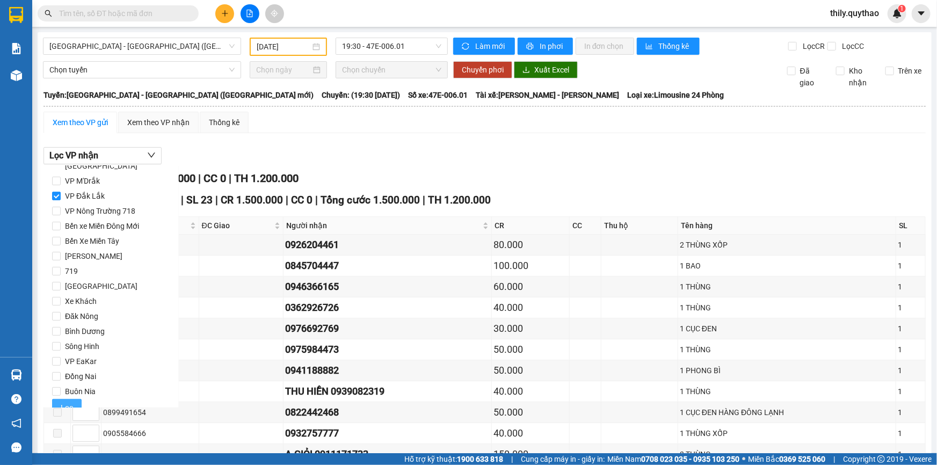
click at [64, 402] on span "Lọc" at bounding box center [67, 408] width 12 height 12
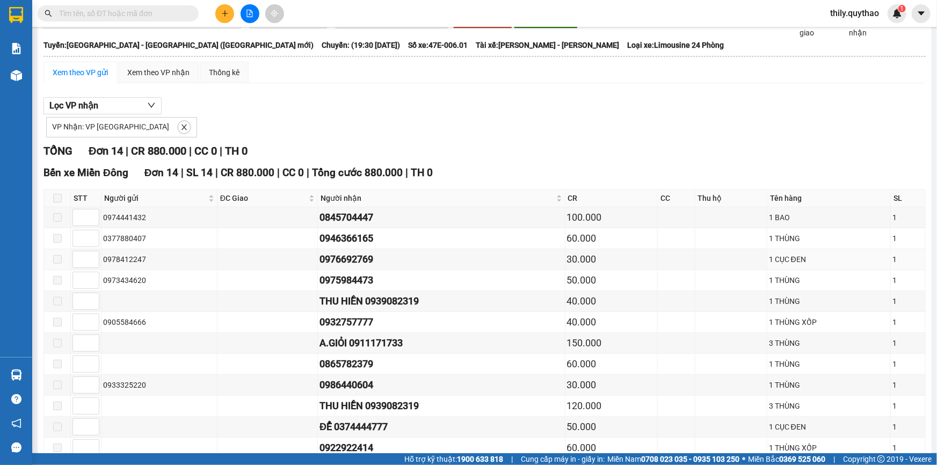
scroll to position [0, 0]
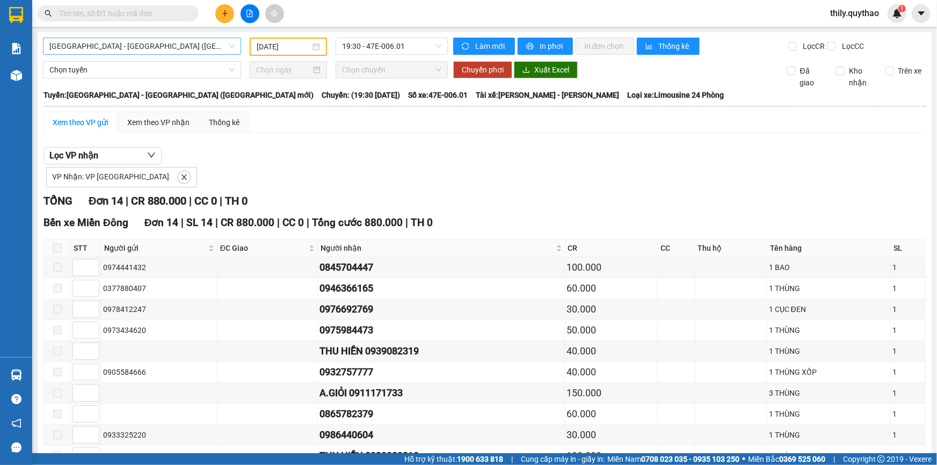
click at [229, 45] on span "[GEOGRAPHIC_DATA] - [GEOGRAPHIC_DATA] ([GEOGRAPHIC_DATA] mới)" at bounding box center [141, 46] width 185 height 16
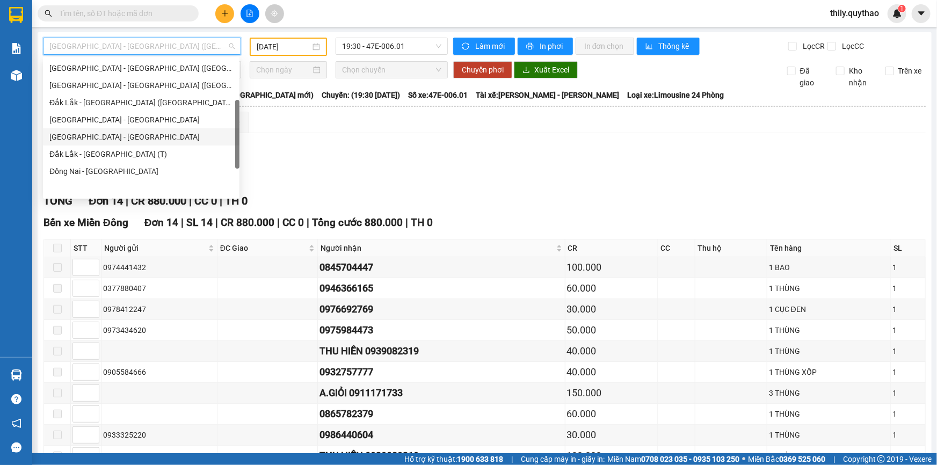
scroll to position [22, 0]
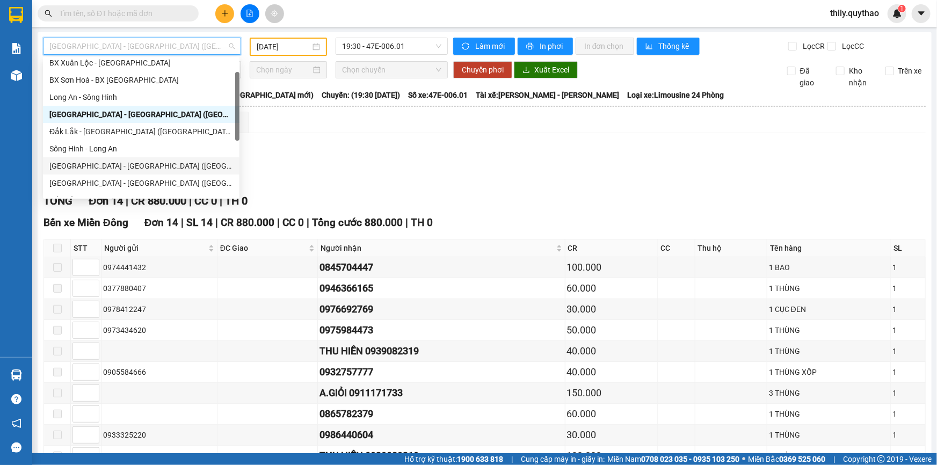
click at [112, 168] on div "[GEOGRAPHIC_DATA] - [GEOGRAPHIC_DATA] ([GEOGRAPHIC_DATA])" at bounding box center [141, 166] width 184 height 12
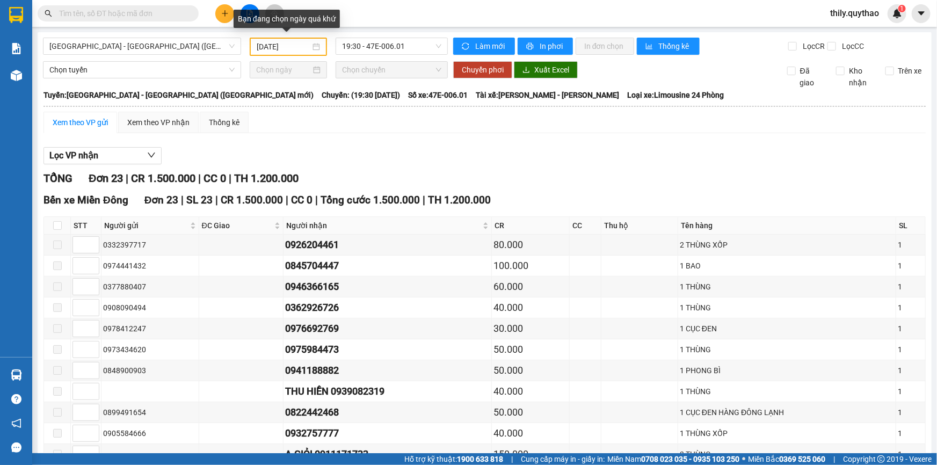
click at [315, 48] on div "[DATE]" at bounding box center [288, 47] width 63 height 12
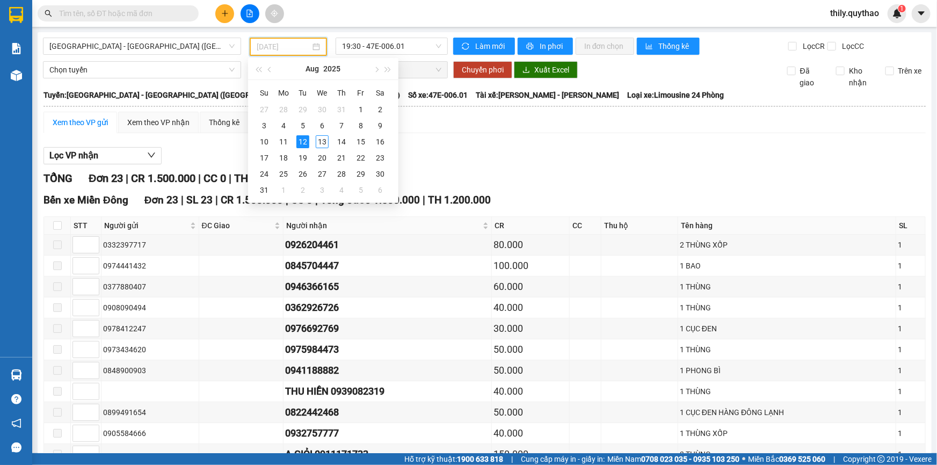
type input "[DATE]"
click at [301, 140] on div "12" at bounding box center [302, 141] width 13 height 13
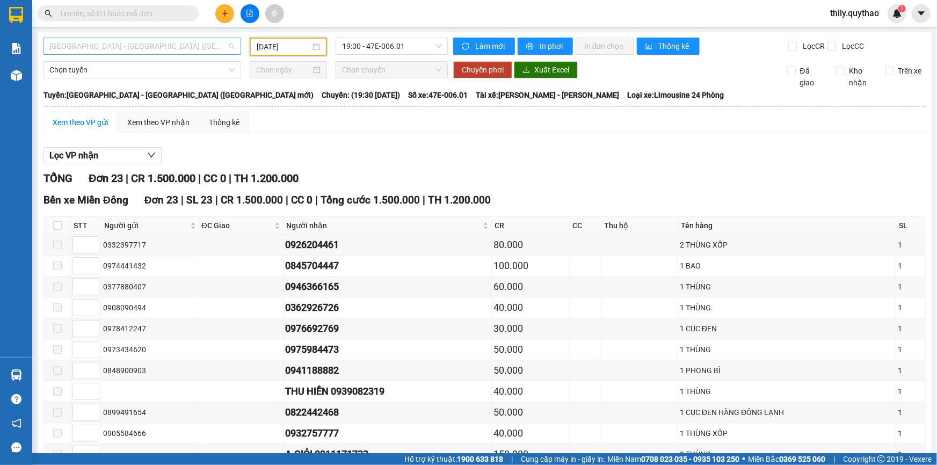
click at [230, 47] on span "[GEOGRAPHIC_DATA] - [GEOGRAPHIC_DATA] ([GEOGRAPHIC_DATA] mới)" at bounding box center [141, 46] width 185 height 16
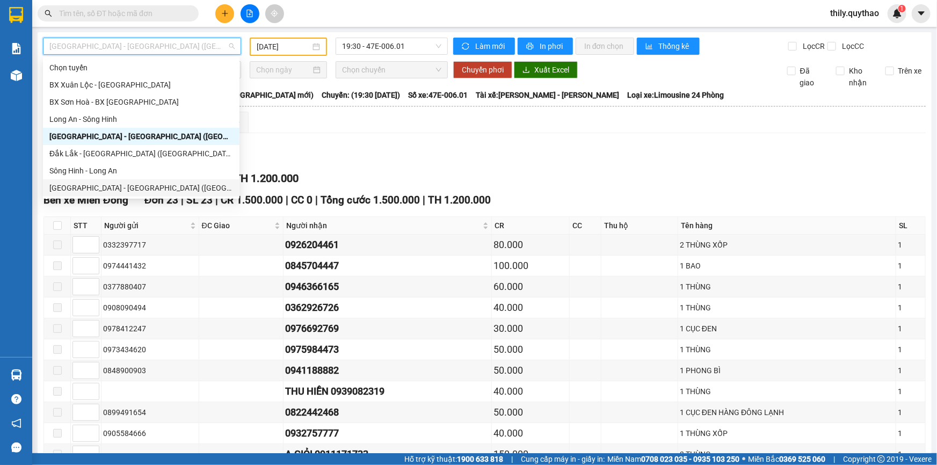
click at [113, 187] on div "[GEOGRAPHIC_DATA] - [GEOGRAPHIC_DATA] ([GEOGRAPHIC_DATA])" at bounding box center [141, 188] width 184 height 12
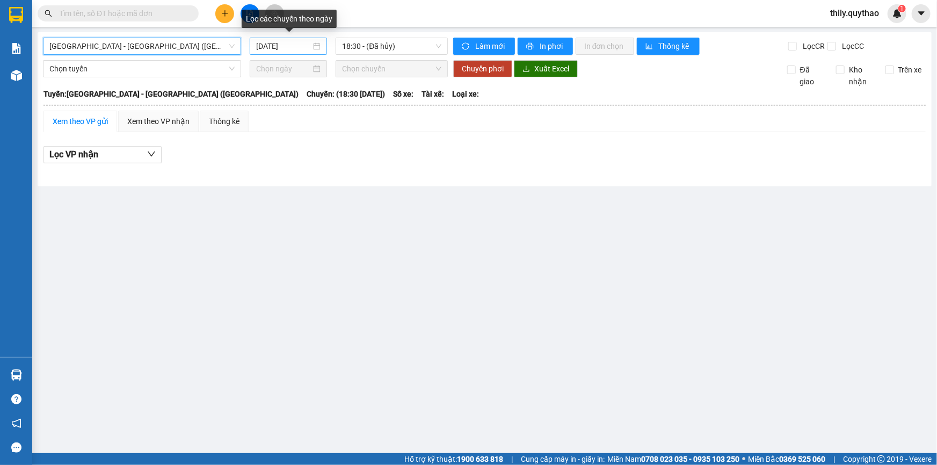
click at [318, 44] on div "[DATE]" at bounding box center [288, 46] width 64 height 12
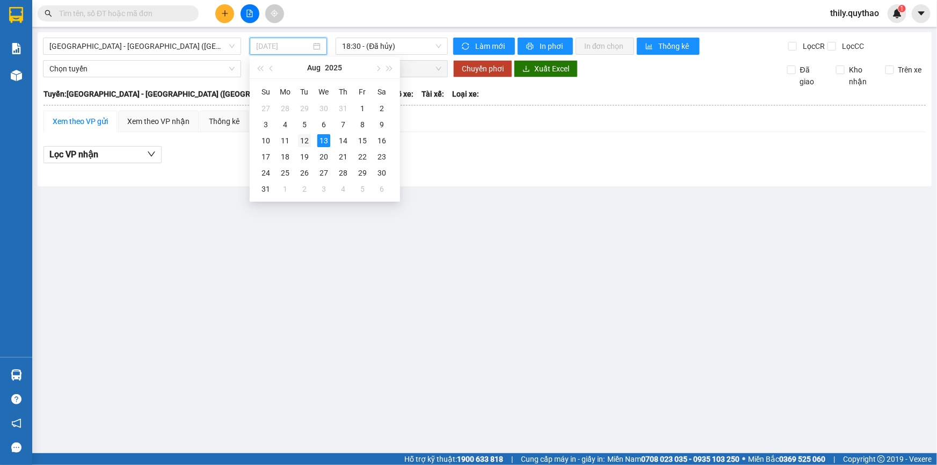
click at [303, 144] on div "12" at bounding box center [304, 140] width 13 height 13
type input "[DATE]"
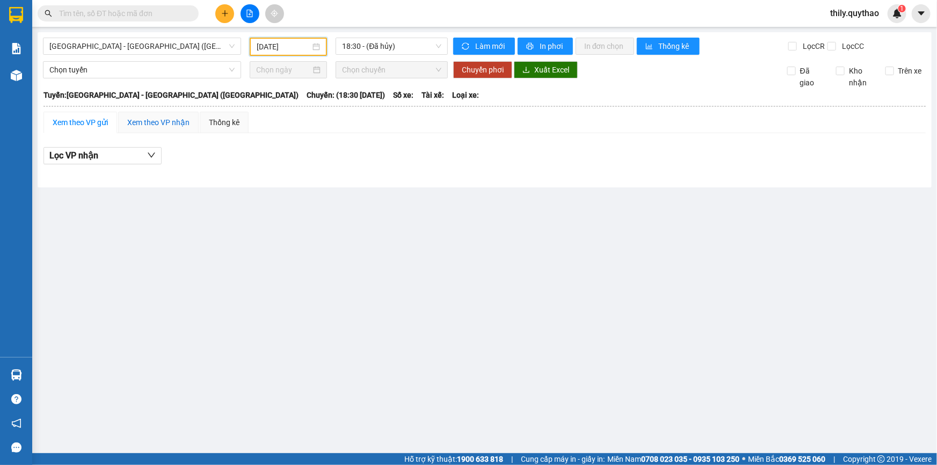
click at [170, 116] on div "Xem theo VP nhận" at bounding box center [158, 122] width 62 height 12
drag, startPoint x: 87, startPoint y: 118, endPoint x: 93, endPoint y: 122, distance: 7.7
click at [86, 118] on div "Xem theo VP gửi" at bounding box center [80, 122] width 55 height 12
click at [154, 153] on icon "down" at bounding box center [151, 155] width 9 height 9
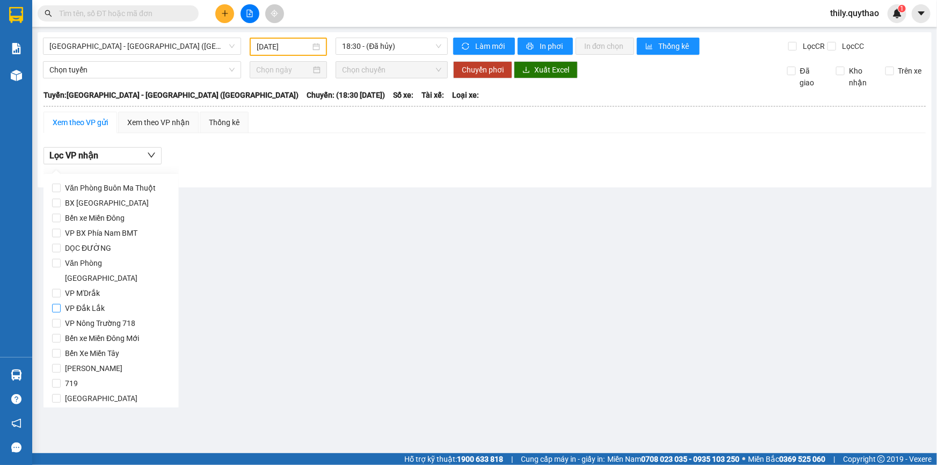
click at [54, 304] on input "VP Đắk Lắk" at bounding box center [56, 308] width 9 height 9
checkbox input "true"
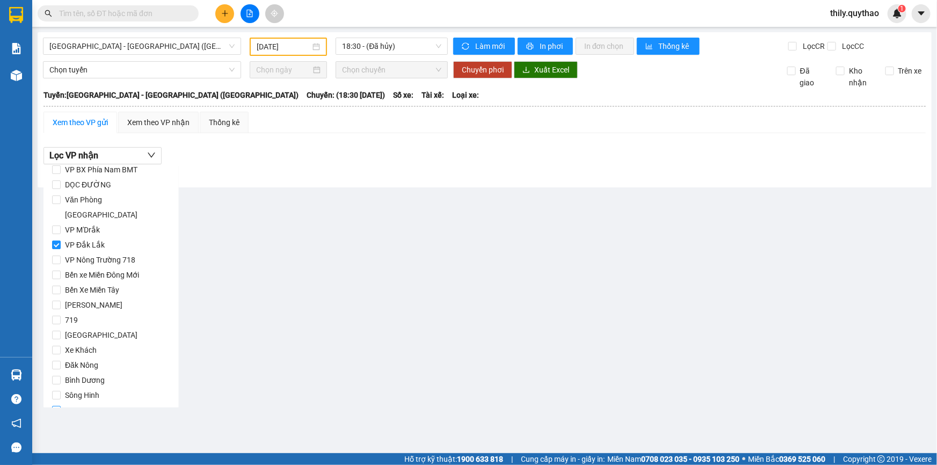
scroll to position [112, 0]
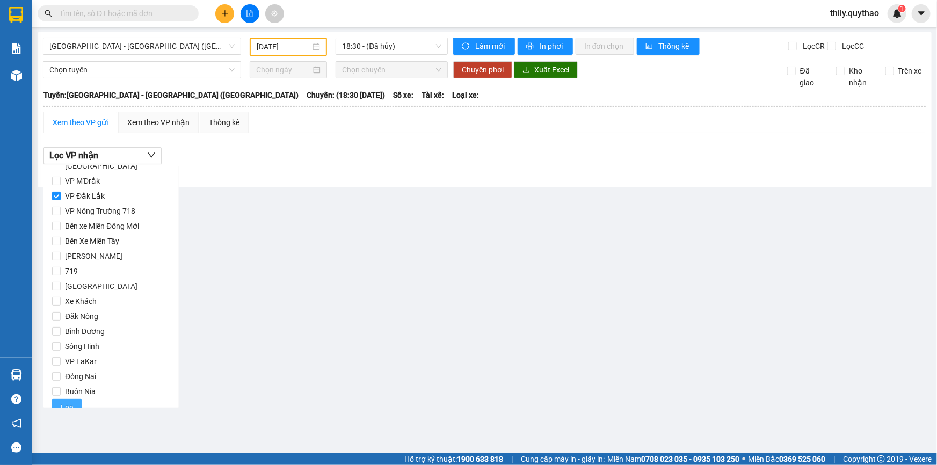
click at [62, 402] on span "Lọc" at bounding box center [67, 408] width 12 height 12
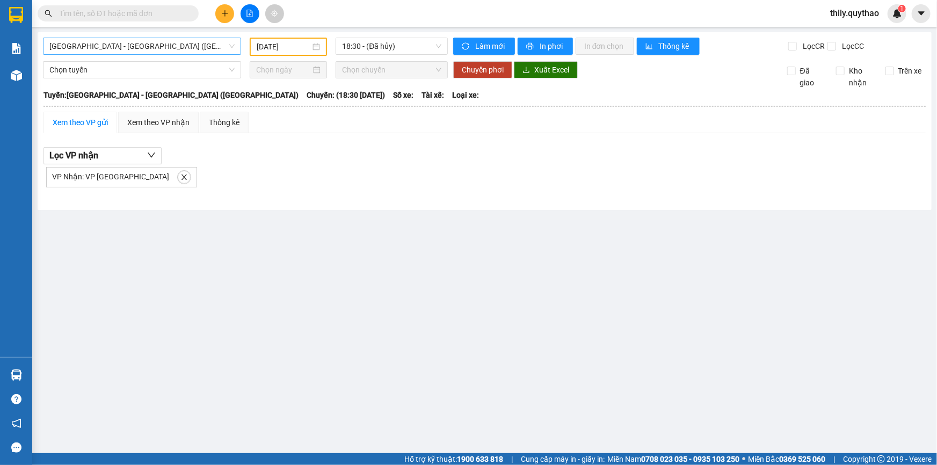
click at [231, 49] on span "[GEOGRAPHIC_DATA] - [GEOGRAPHIC_DATA] ([GEOGRAPHIC_DATA])" at bounding box center [141, 46] width 185 height 16
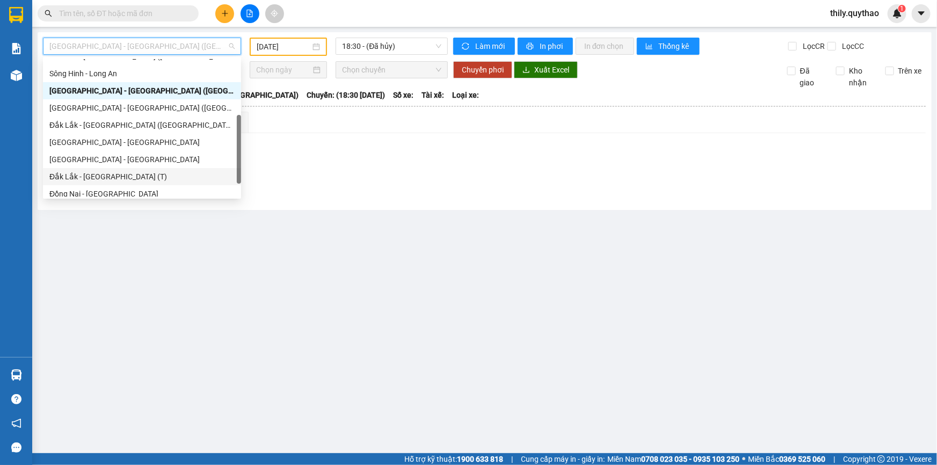
scroll to position [120, 0]
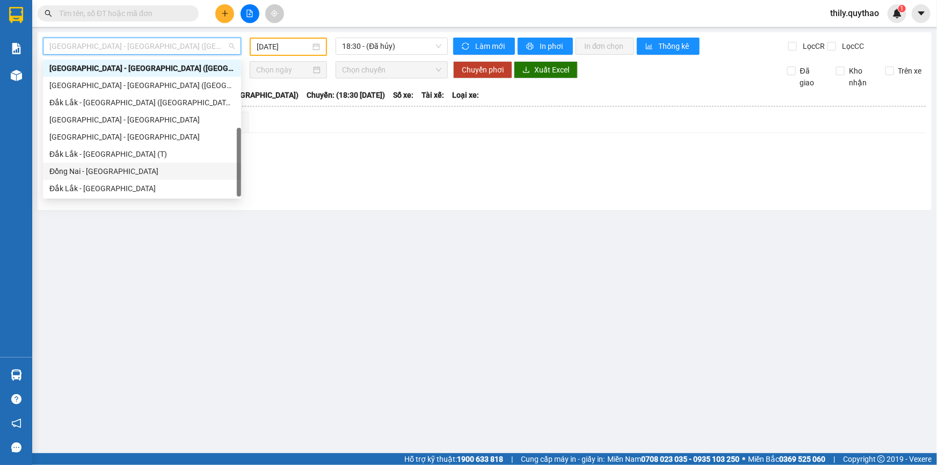
click at [96, 171] on div "Đồng Nai - [GEOGRAPHIC_DATA]" at bounding box center [141, 171] width 185 height 12
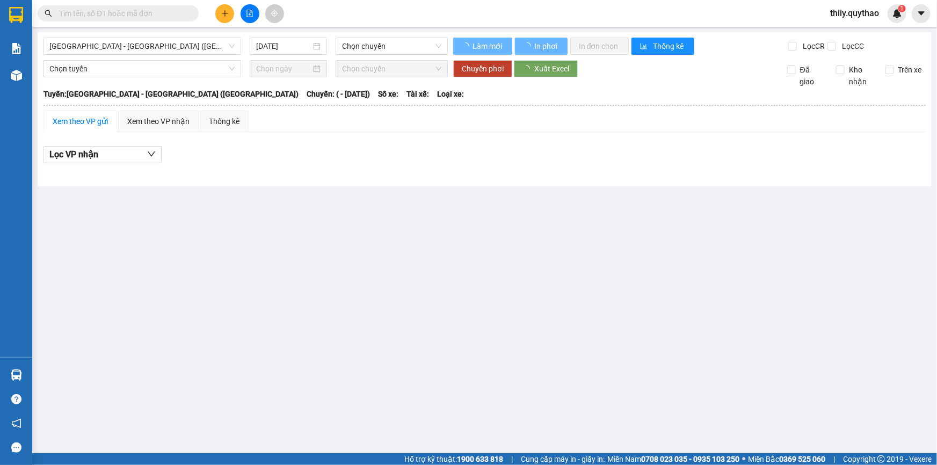
type input "[DATE]"
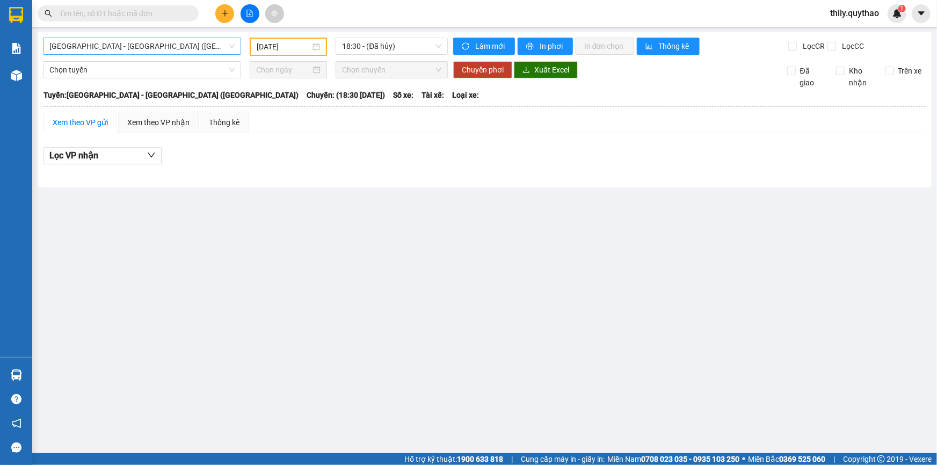
click at [231, 43] on span "[GEOGRAPHIC_DATA] - [GEOGRAPHIC_DATA] ([GEOGRAPHIC_DATA])" at bounding box center [141, 46] width 185 height 16
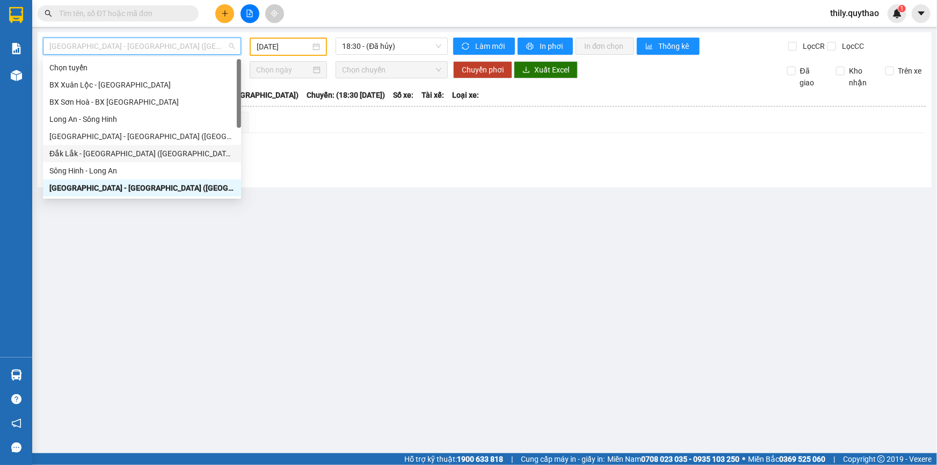
scroll to position [97, 0]
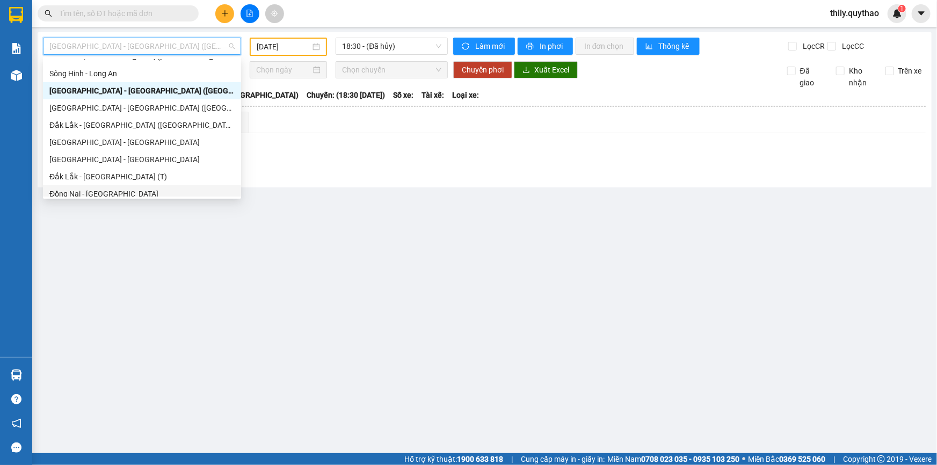
click at [94, 193] on div "Đồng Nai - [GEOGRAPHIC_DATA]" at bounding box center [141, 194] width 185 height 12
type input "[DATE]"
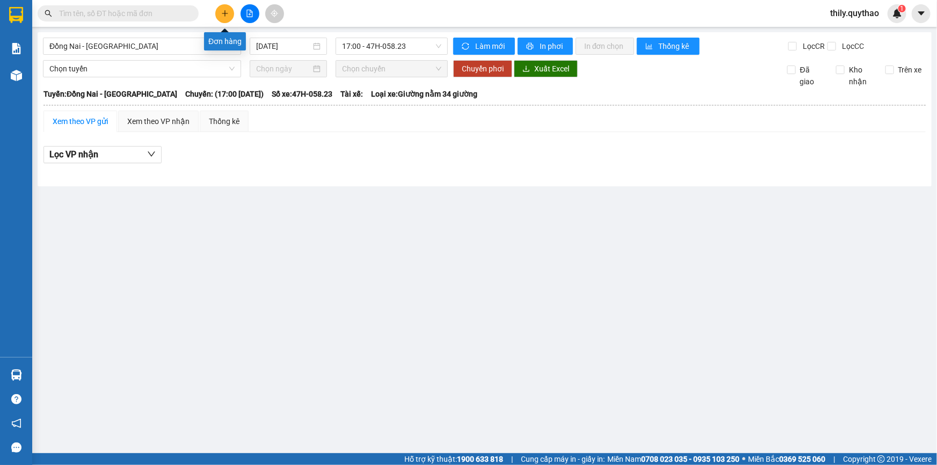
click at [224, 16] on icon "plus" at bounding box center [224, 13] width 1 height 6
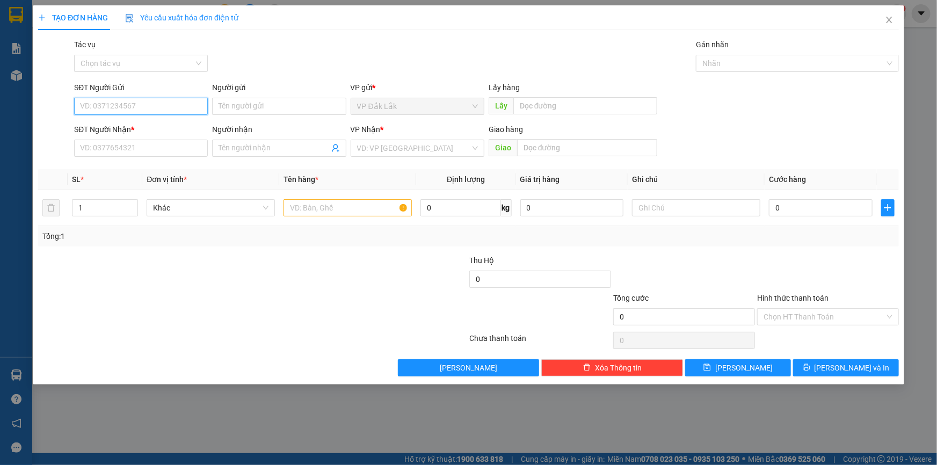
click at [123, 106] on input "SĐT Người Gửi" at bounding box center [141, 106] width 134 height 17
click at [120, 106] on input "SĐT Người Gửi" at bounding box center [141, 106] width 134 height 17
click at [132, 104] on input "SĐT Người Gửi" at bounding box center [141, 106] width 134 height 17
click at [330, 59] on div "Gói vận chuyển * Tiêu chuẩn Tác vụ Chọn tác vụ Gán nhãn Nhãn" at bounding box center [486, 58] width 829 height 38
click at [128, 106] on input "SĐT Người Gửi" at bounding box center [141, 106] width 134 height 17
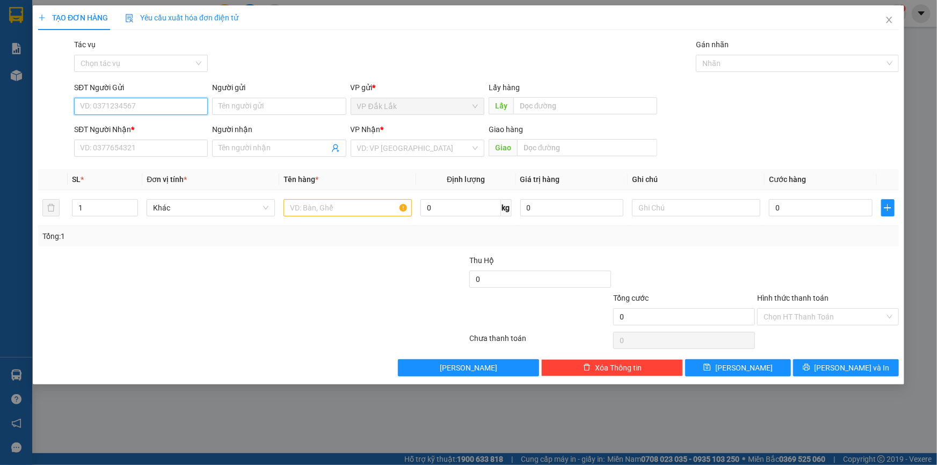
click at [128, 106] on input "SĐT Người Gửi" at bounding box center [141, 106] width 134 height 17
click at [311, 69] on div "Gói vận chuyển * Tiêu chuẩn Tác vụ Chọn tác vụ Gán nhãn Nhãn" at bounding box center [486, 58] width 829 height 38
click at [103, 108] on input "SĐT Người Gửi" at bounding box center [141, 106] width 134 height 17
type input "0392872651"
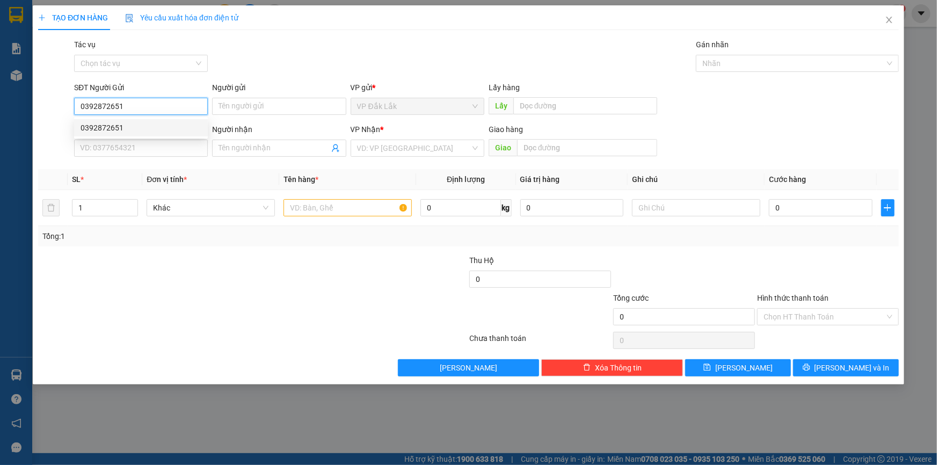
click at [108, 127] on div "0392872651" at bounding box center [141, 128] width 121 height 12
type input "0902788639"
type input "0392872651"
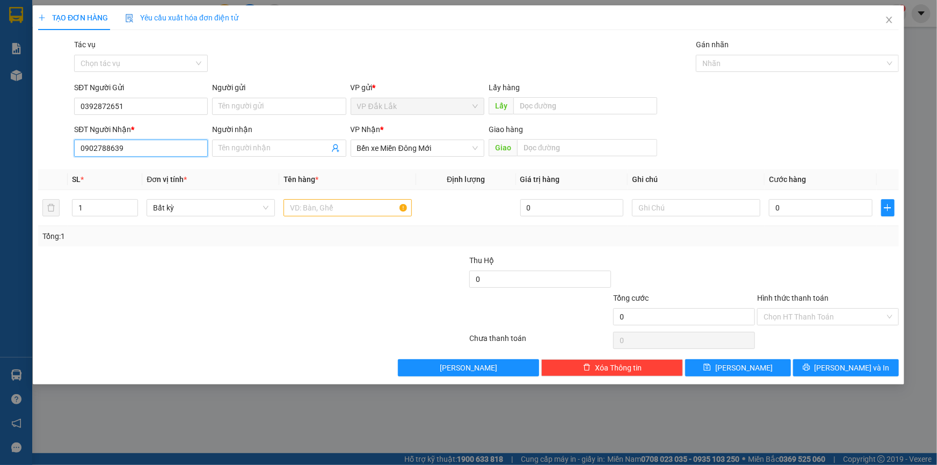
click at [135, 152] on input "0902788639" at bounding box center [141, 148] width 134 height 17
type input "0"
type input "0385232195"
click at [316, 209] on input "text" at bounding box center [347, 207] width 128 height 17
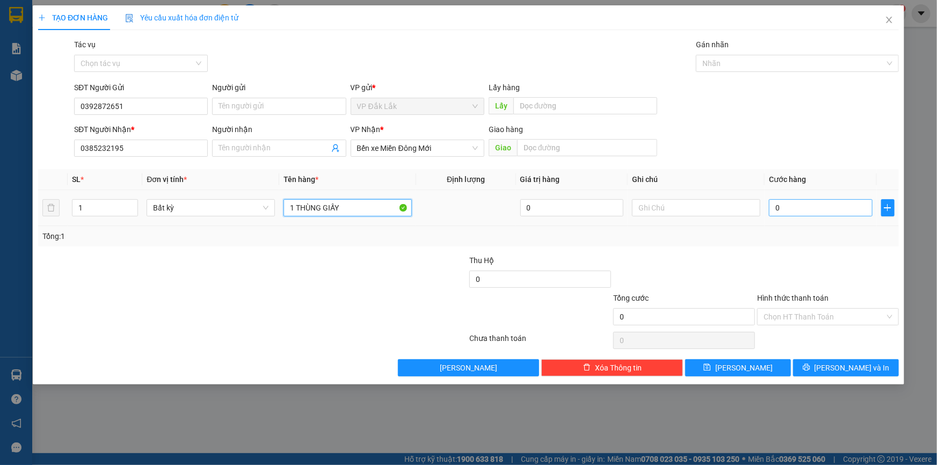
type input "1 THÙNG GIẤY"
click at [778, 207] on input "0" at bounding box center [821, 207] width 104 height 17
type input "5"
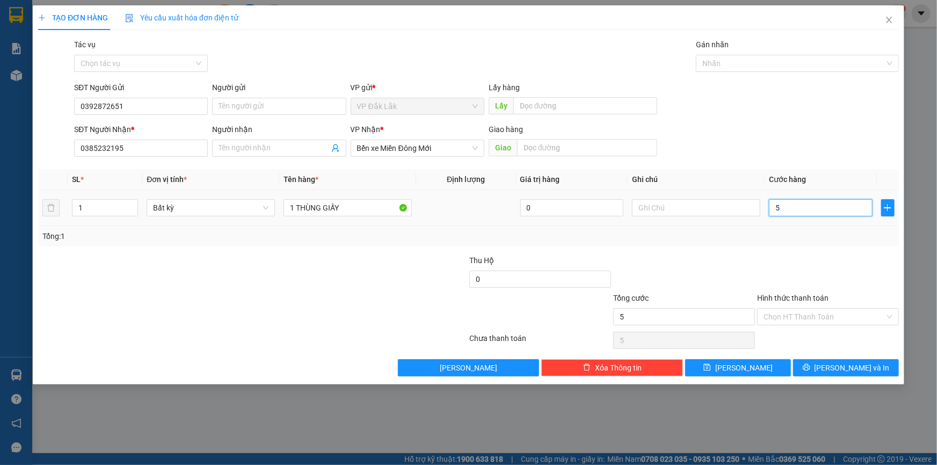
type input "50"
type input "500"
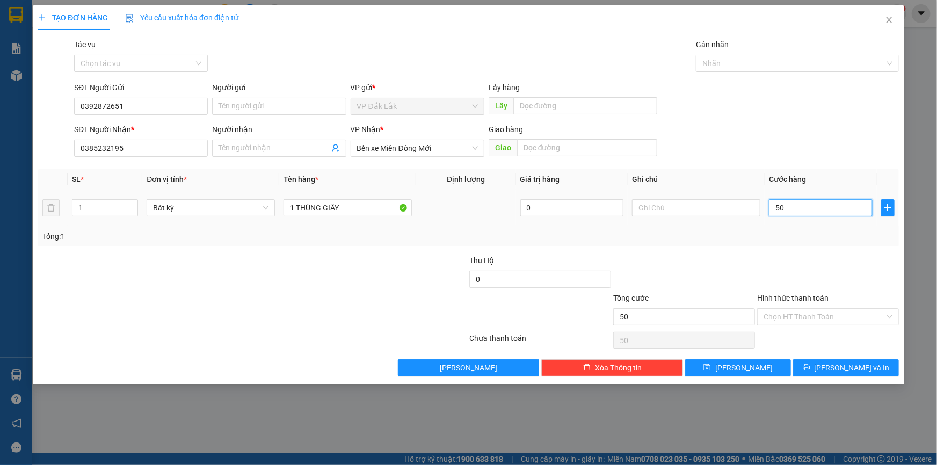
type input "500"
type input "5.000"
type input "50.000"
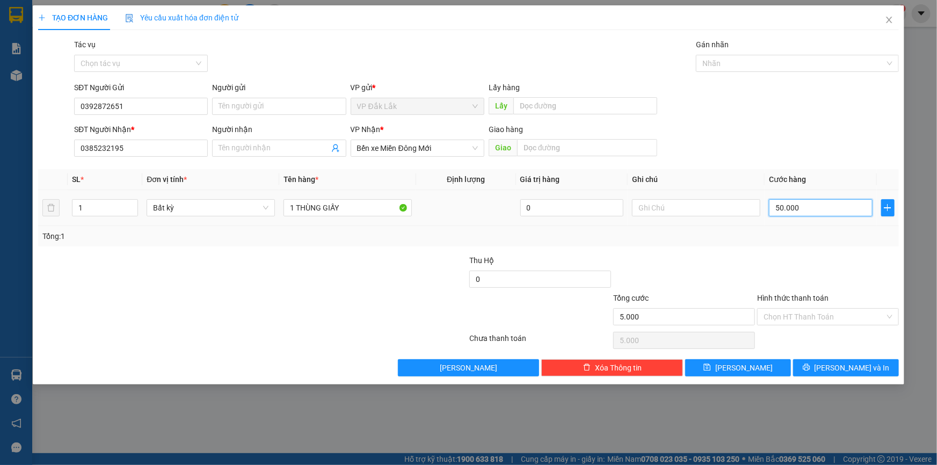
type input "50.000"
click at [891, 315] on div "Chọn HT Thanh Toán" at bounding box center [828, 316] width 142 height 17
type input "50.000"
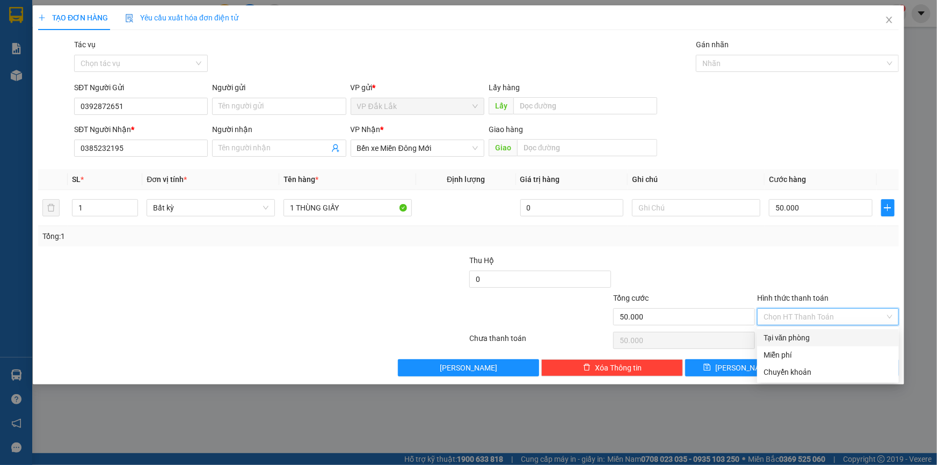
click at [808, 337] on div "Tại văn phòng" at bounding box center [827, 338] width 129 height 12
type input "0"
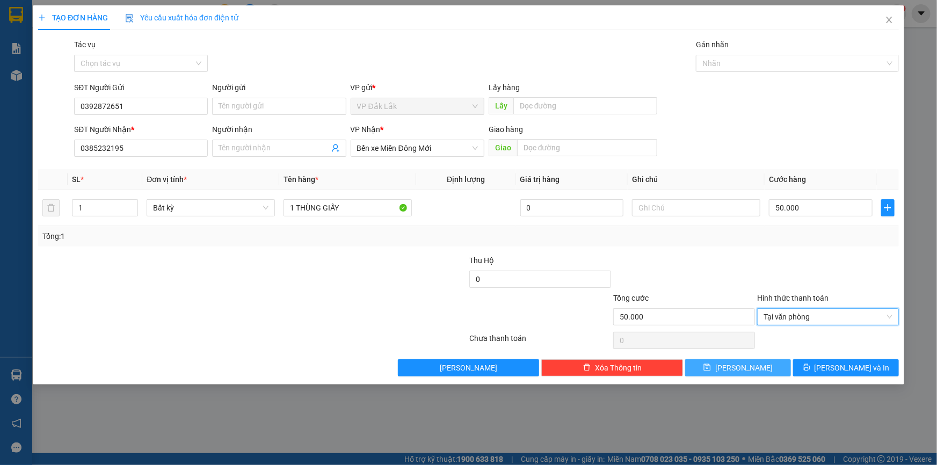
click at [743, 371] on span "[PERSON_NAME]" at bounding box center [743, 368] width 57 height 12
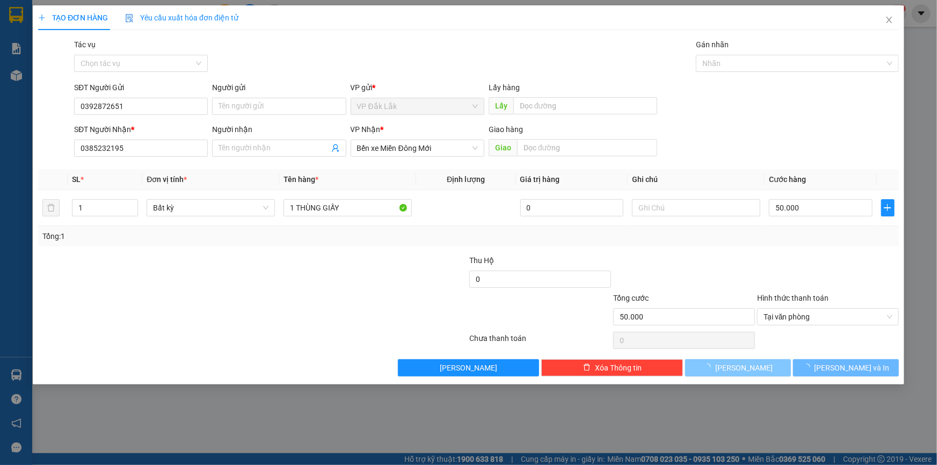
type input "0"
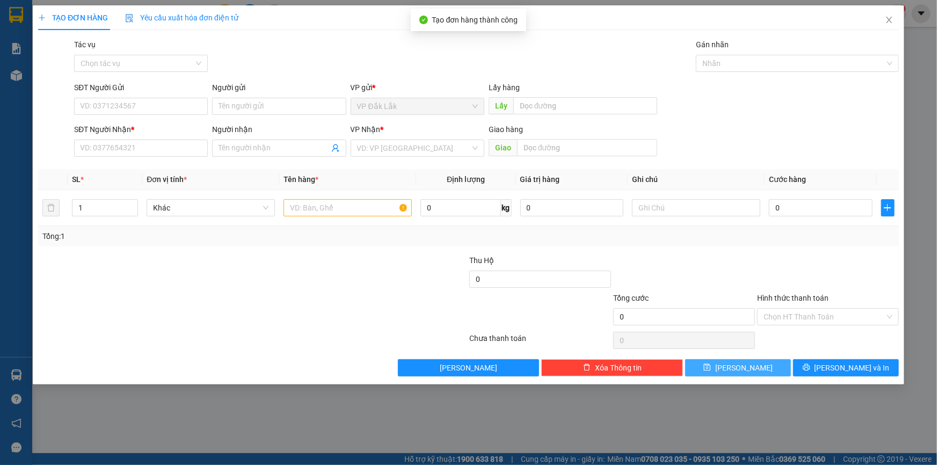
click at [711, 370] on icon "save" at bounding box center [707, 367] width 7 height 7
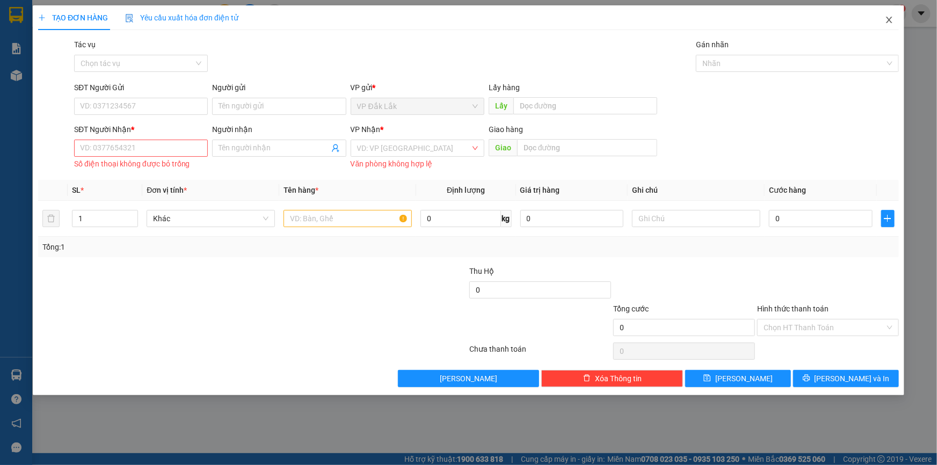
click at [891, 23] on icon "close" at bounding box center [889, 20] width 6 height 6
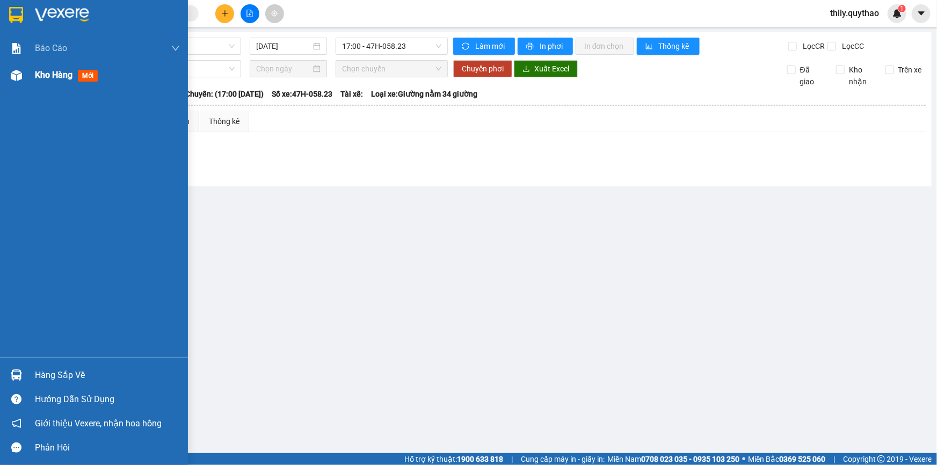
click at [14, 71] on img at bounding box center [16, 75] width 11 height 11
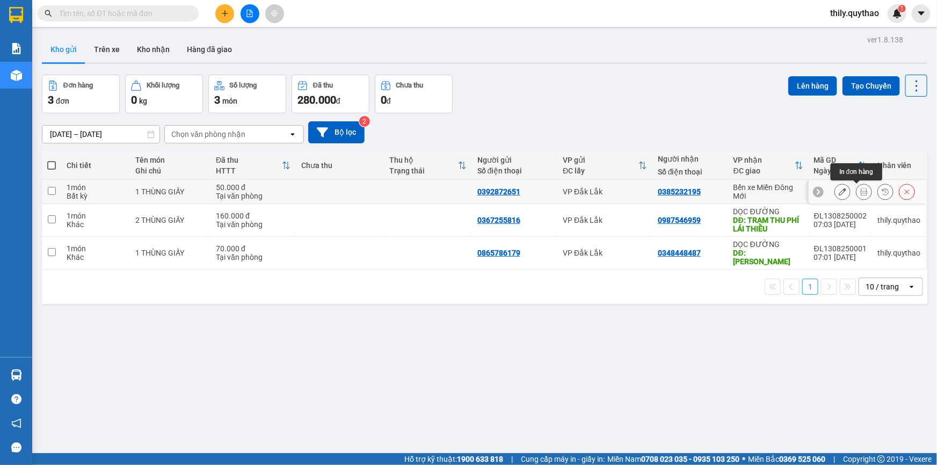
click at [860, 190] on icon at bounding box center [864, 192] width 8 height 8
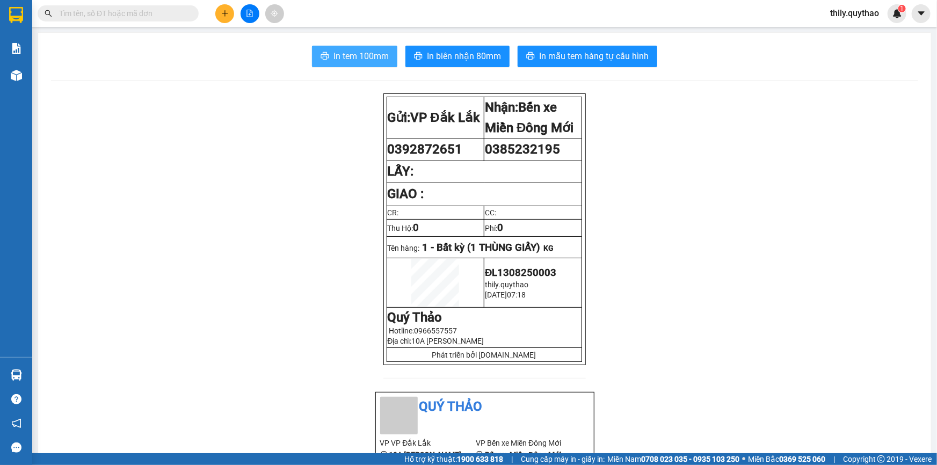
click at [341, 52] on span "In tem 100mm" at bounding box center [360, 55] width 55 height 13
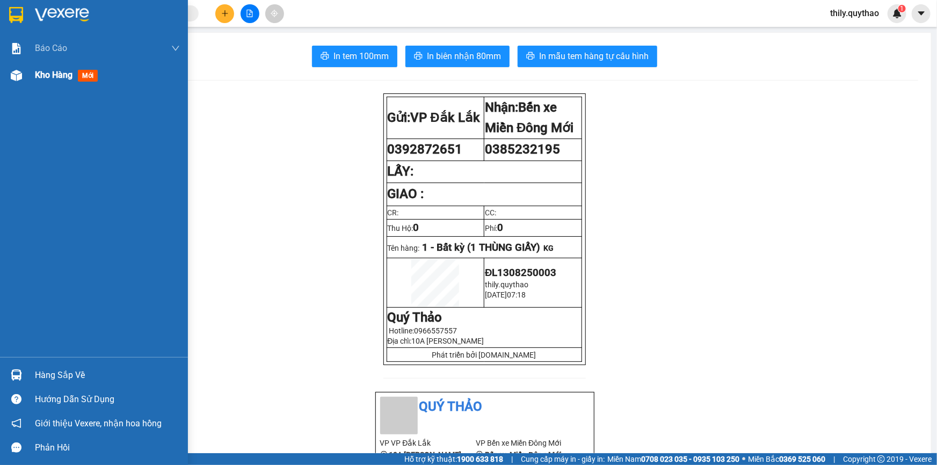
click at [21, 75] on div at bounding box center [16, 75] width 19 height 19
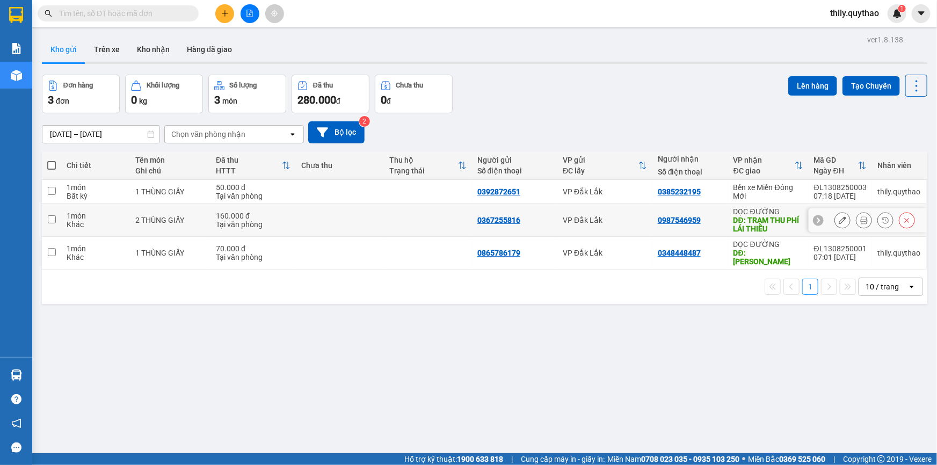
click at [50, 220] on input "checkbox" at bounding box center [52, 219] width 8 height 8
checkbox input "true"
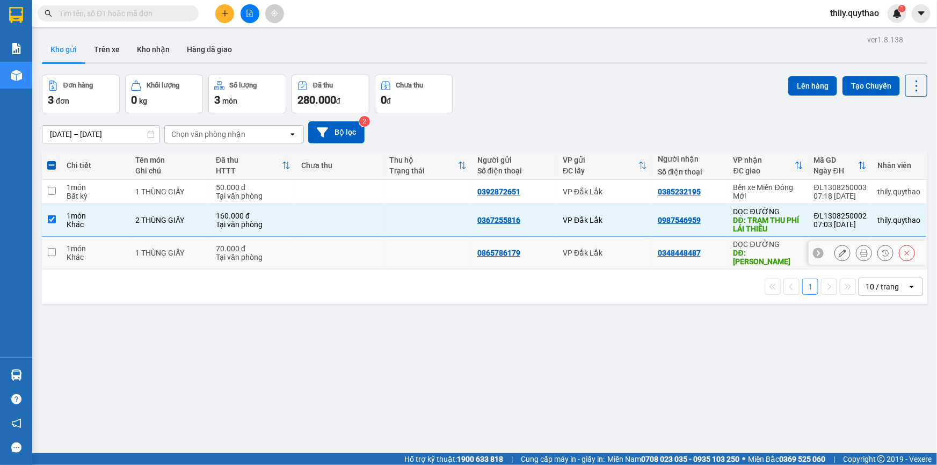
click at [53, 248] on input "checkbox" at bounding box center [52, 252] width 8 height 8
checkbox input "true"
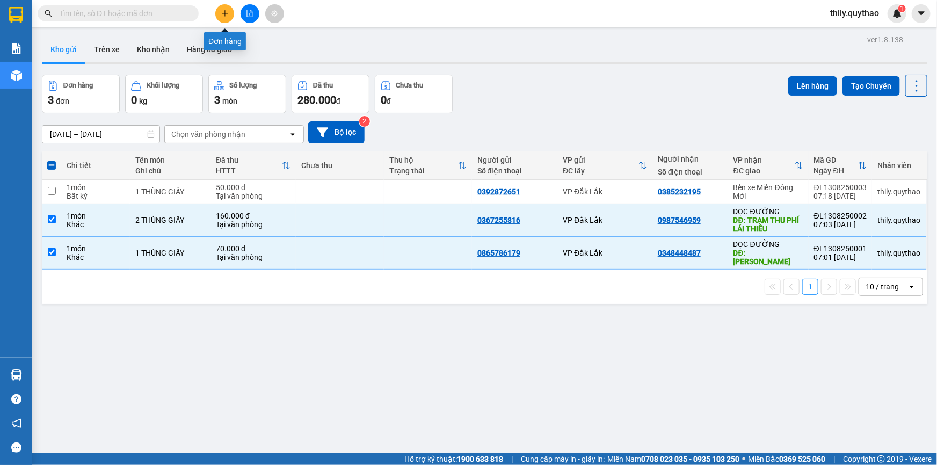
click at [222, 14] on icon "plus" at bounding box center [225, 14] width 8 height 8
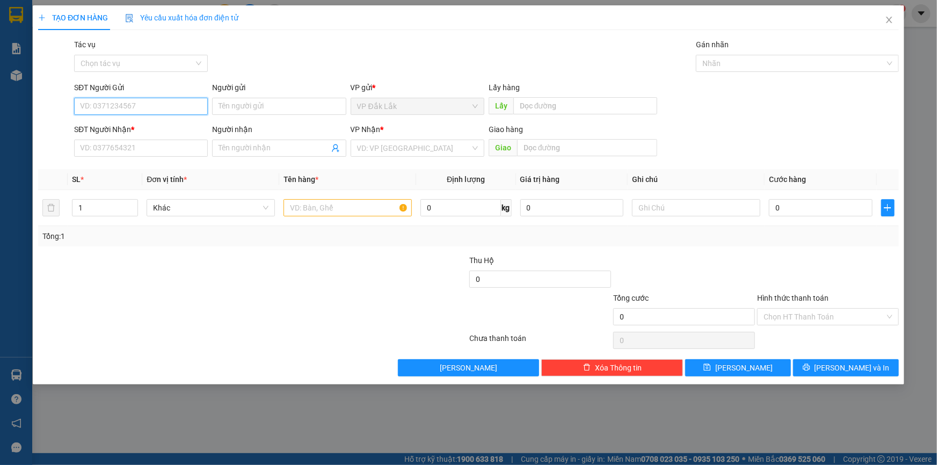
click at [142, 104] on input "SĐT Người Gửi" at bounding box center [141, 106] width 134 height 17
type input "0977672762"
click at [135, 131] on div "0977672762" at bounding box center [141, 128] width 121 height 12
type input "0907019214"
type input "0977672762"
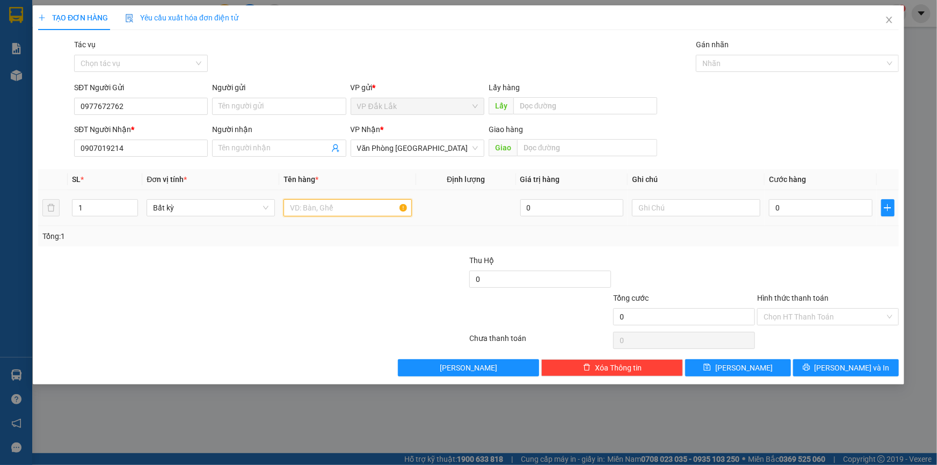
click at [306, 207] on input "text" at bounding box center [347, 207] width 128 height 17
type input "1 THÙNG GIẤY"
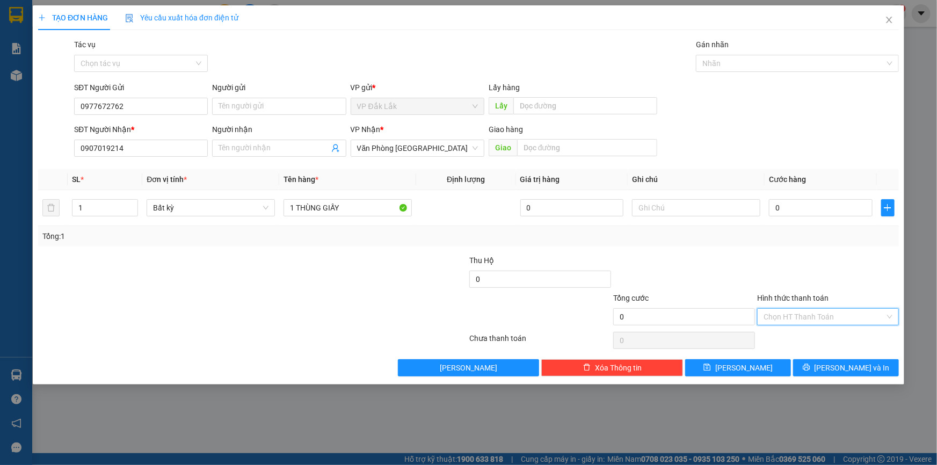
click at [826, 315] on input "Hình thức thanh toán" at bounding box center [823, 317] width 121 height 16
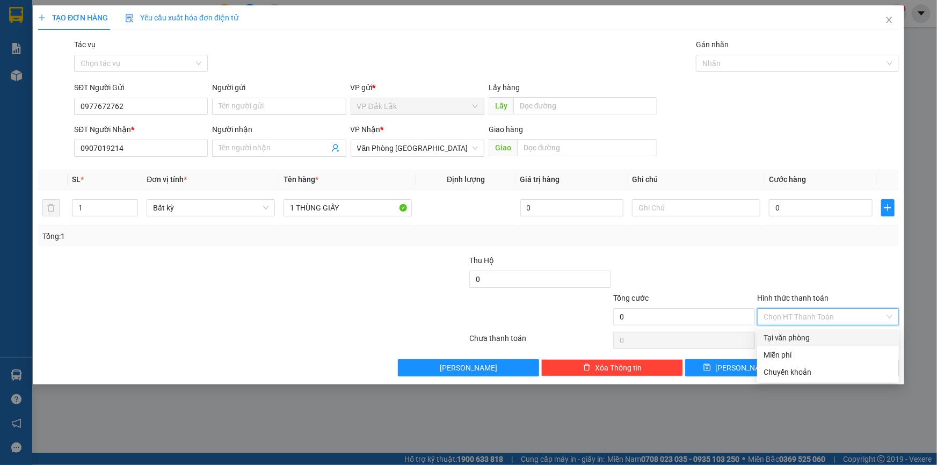
click at [829, 341] on div "Tại văn phòng" at bounding box center [827, 338] width 129 height 12
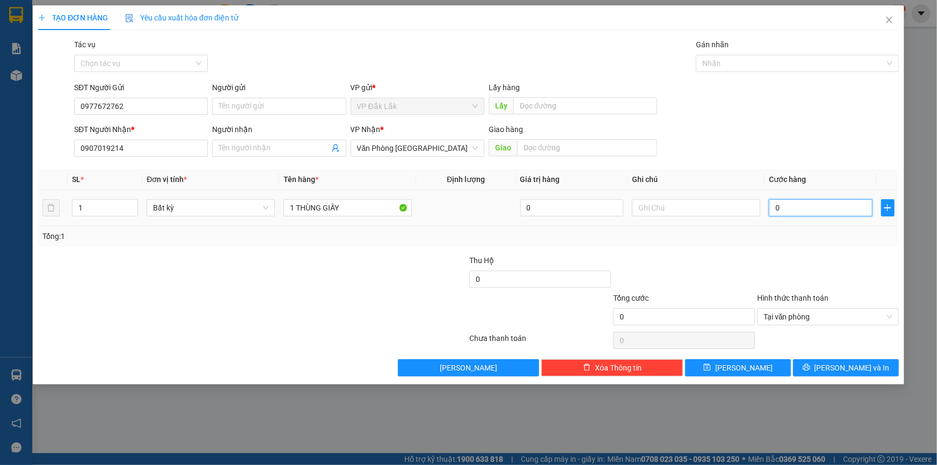
click at [772, 213] on input "0" at bounding box center [821, 207] width 104 height 17
click at [130, 203] on icon "up" at bounding box center [132, 205] width 4 height 4
type input "2"
click at [133, 204] on icon "up" at bounding box center [132, 205] width 4 height 4
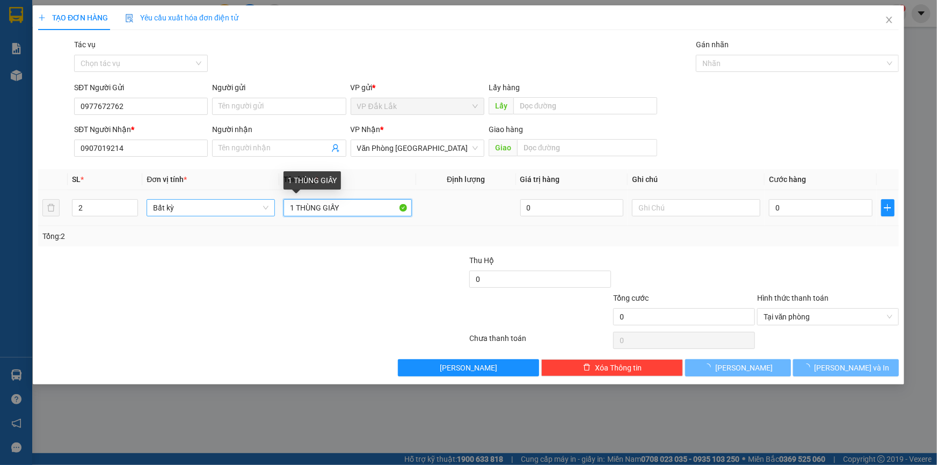
drag, startPoint x: 294, startPoint y: 206, endPoint x: 188, endPoint y: 210, distance: 106.3
click at [189, 210] on tr "2 Bất kỳ 1 THÙNG GIẤY 0 0" at bounding box center [468, 208] width 860 height 36
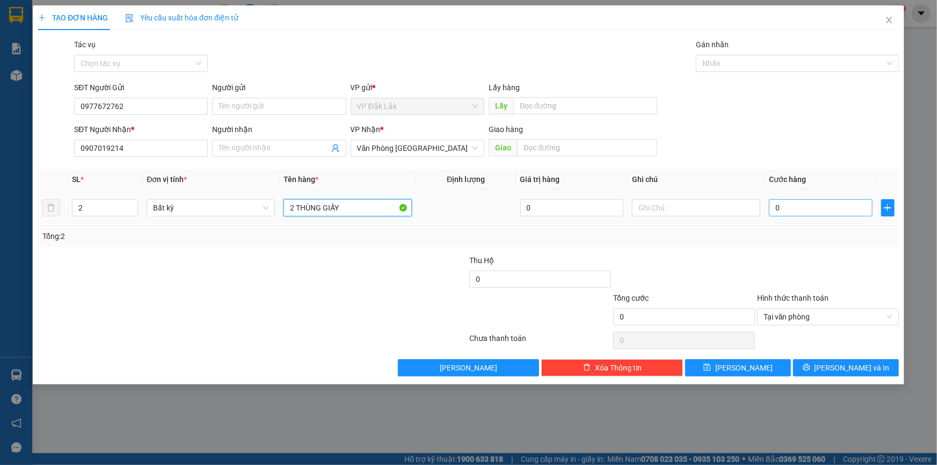
type input "2 THÙNG GIẤY"
click at [775, 216] on input "0" at bounding box center [821, 207] width 104 height 17
type input "9"
type input "90"
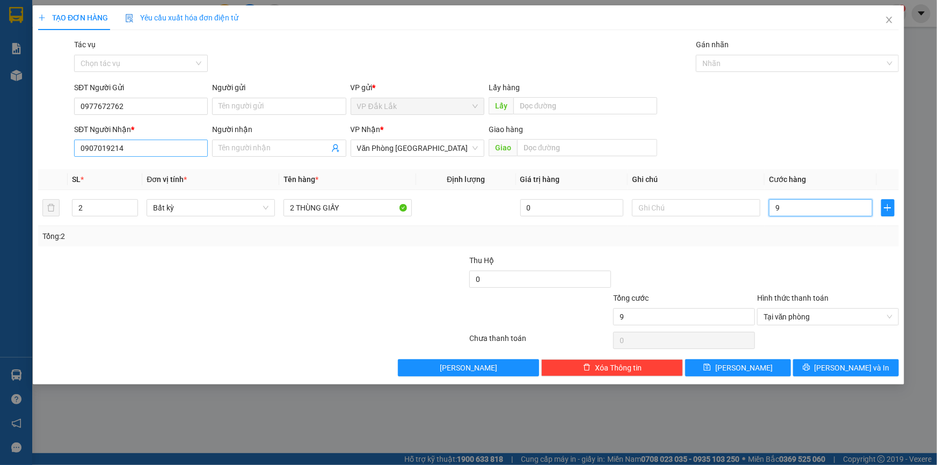
type input "90"
type input "900"
type input "9.000"
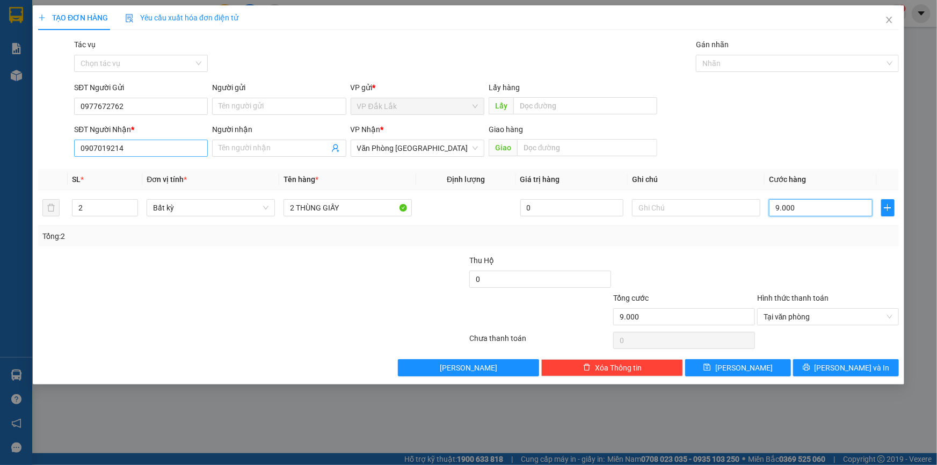
type input "90.000"
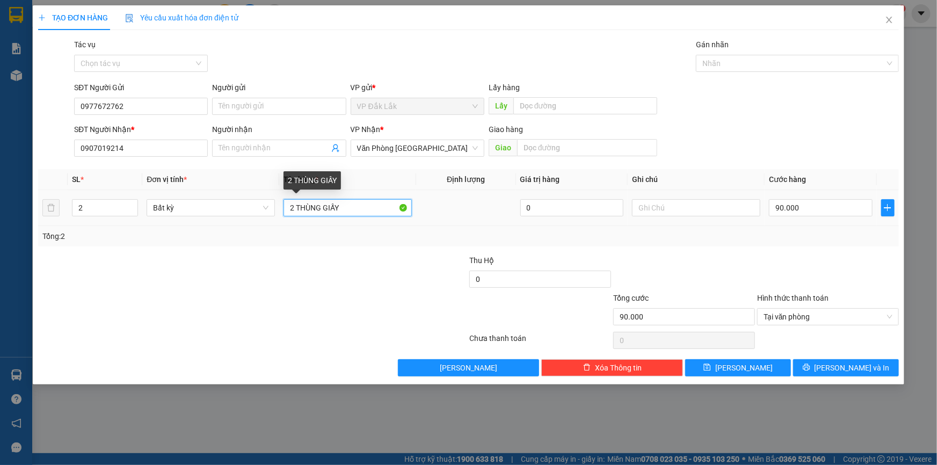
click at [368, 200] on input "2 THÙNG GIẤY" at bounding box center [347, 207] width 128 height 17
type input "2 THÙNG GIẤY XE ÔM GIAO"
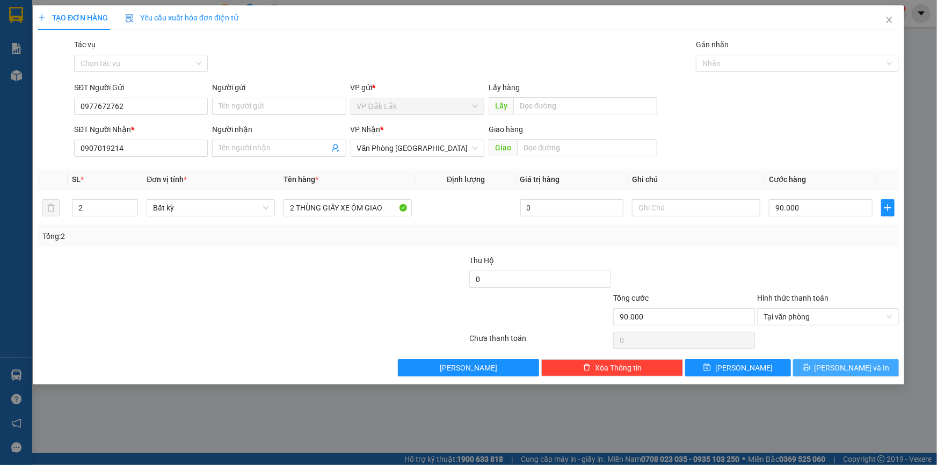
click at [843, 368] on span "[PERSON_NAME] và In" at bounding box center [851, 368] width 75 height 12
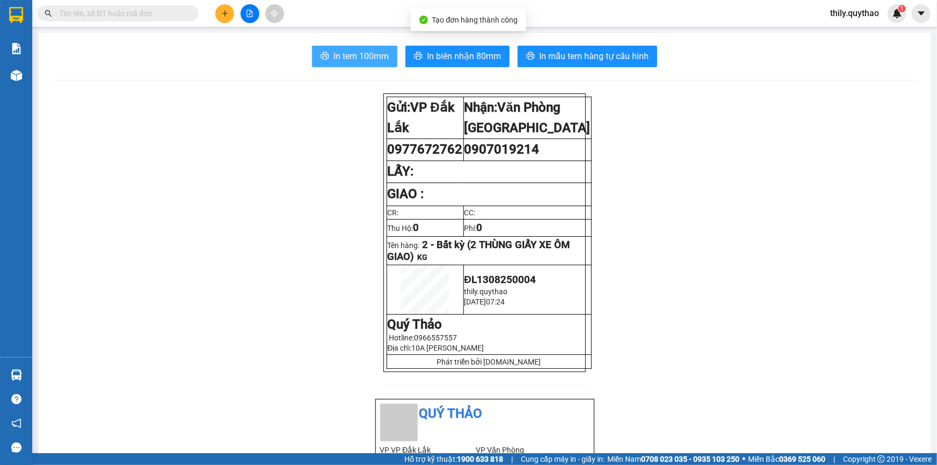
click at [377, 54] on span "In tem 100mm" at bounding box center [360, 55] width 55 height 13
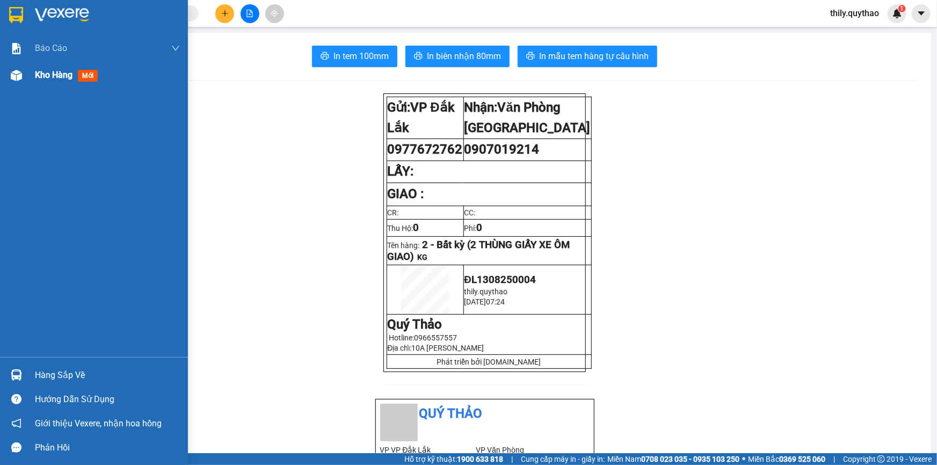
click at [59, 72] on span "Kho hàng" at bounding box center [54, 75] width 38 height 10
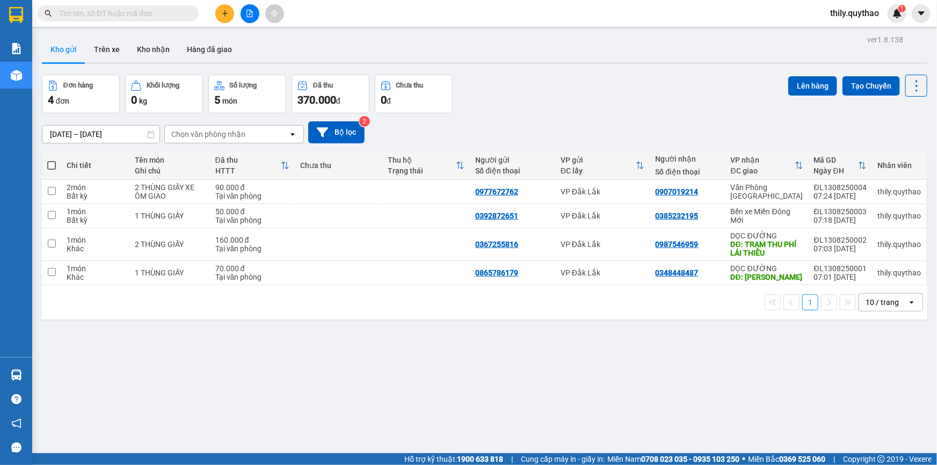
click at [230, 14] on button at bounding box center [224, 13] width 19 height 19
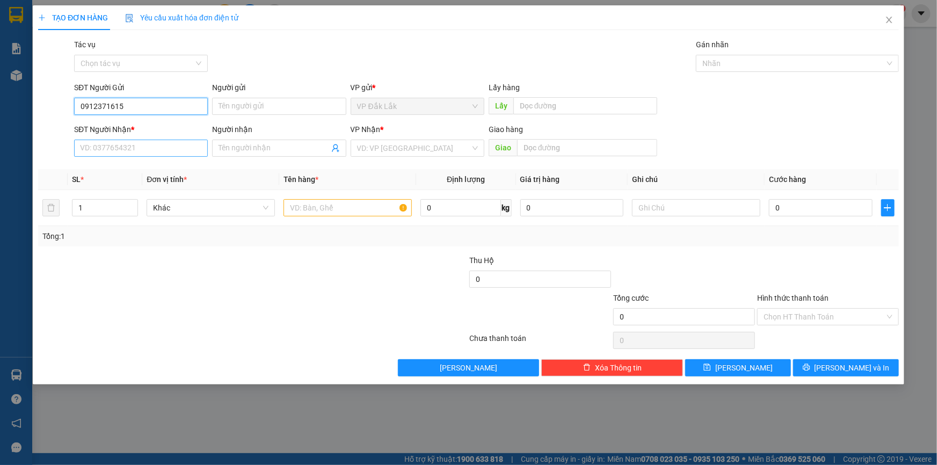
type input "0912371615"
click at [192, 145] on input "SĐT Người Nhận *" at bounding box center [141, 148] width 134 height 17
drag, startPoint x: 156, startPoint y: 99, endPoint x: 0, endPoint y: 135, distance: 159.8
click at [0, 135] on div "TẠO ĐƠN HÀNG Yêu cầu xuất hóa đơn điện tử Transit Pickup Surcharge Ids Transit …" at bounding box center [468, 232] width 937 height 465
type input "0947370911"
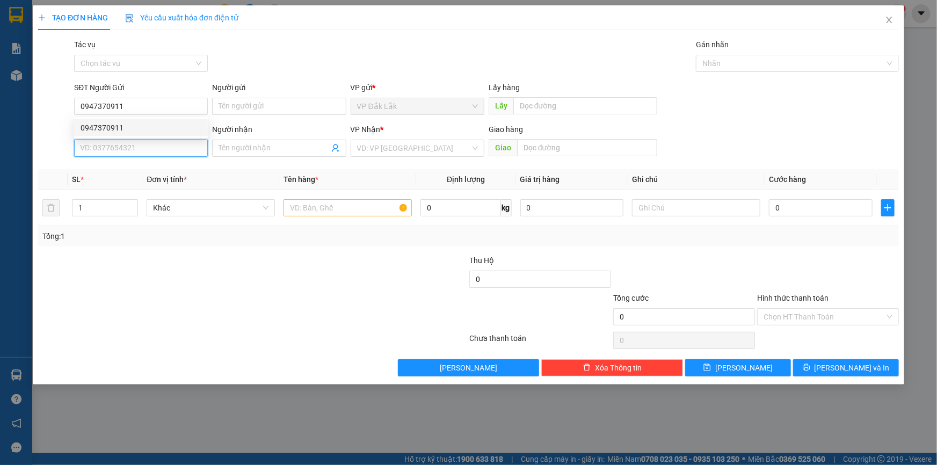
click at [121, 151] on input "SĐT Người Nhận *" at bounding box center [141, 148] width 134 height 17
click at [121, 164] on div "0908008636" at bounding box center [141, 170] width 121 height 12
type input "0908008636"
type input "ĐỒNG XOÀI"
click at [437, 151] on span "Văn Phòng [GEOGRAPHIC_DATA]" at bounding box center [417, 148] width 121 height 16
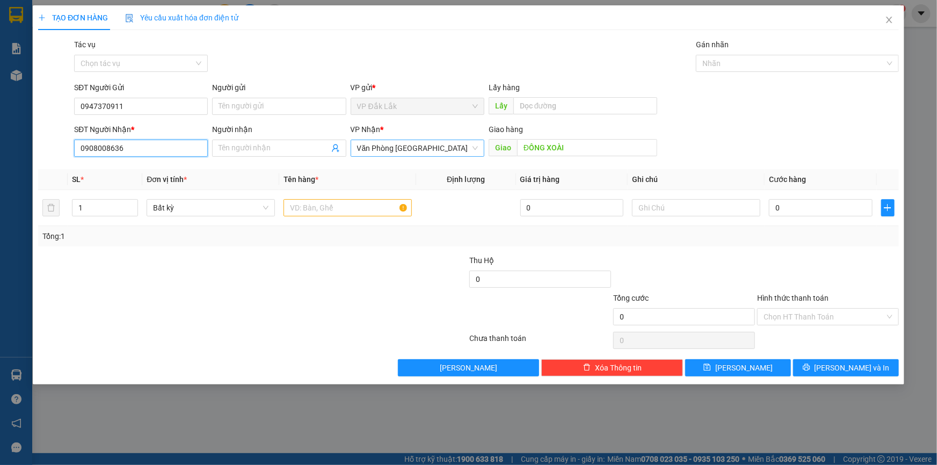
type input "0908008636"
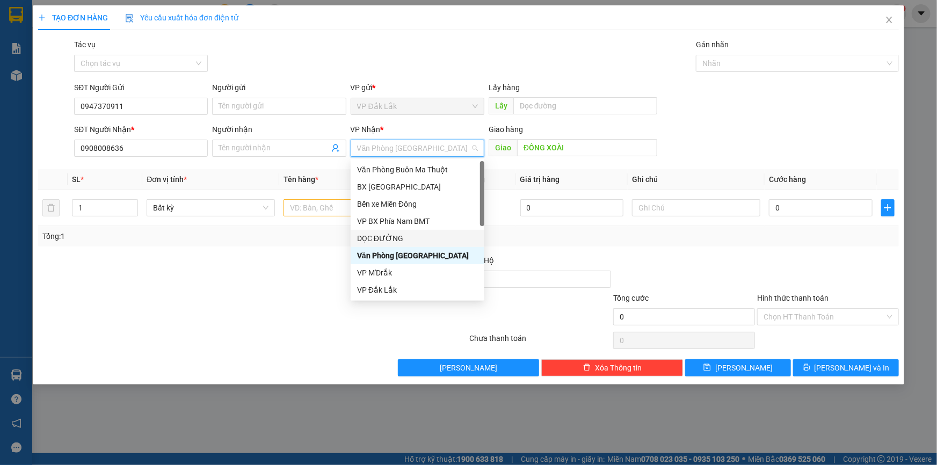
click at [404, 242] on div "DỌC ĐƯỜNG" at bounding box center [417, 238] width 121 height 12
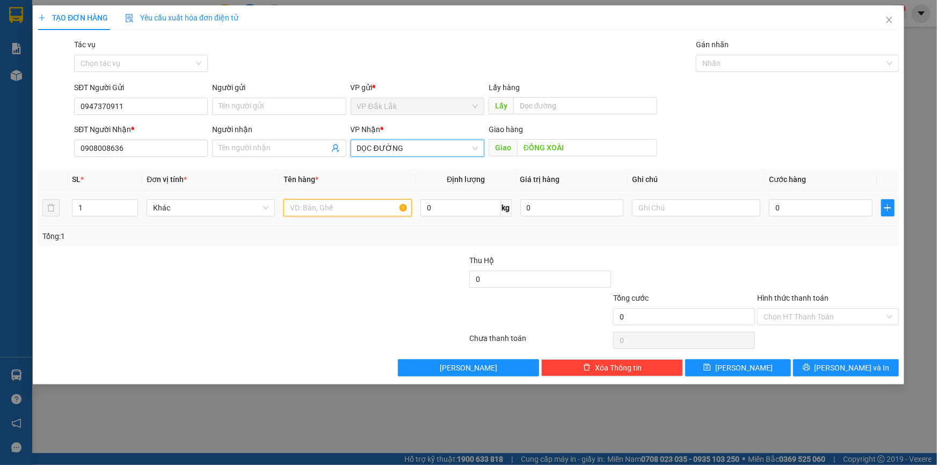
click at [340, 205] on input "text" at bounding box center [347, 207] width 128 height 17
type input "1 THÙNG GIẤY"
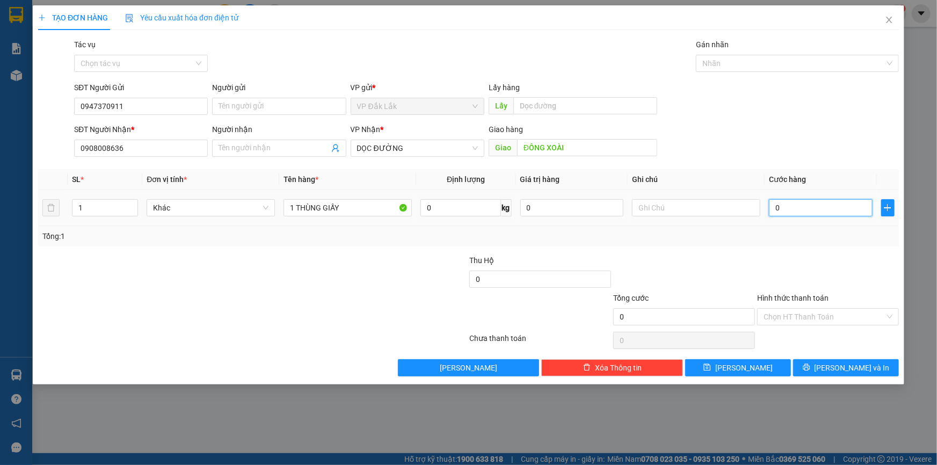
click at [794, 201] on input "0" at bounding box center [821, 207] width 104 height 17
type input "1"
type input "12"
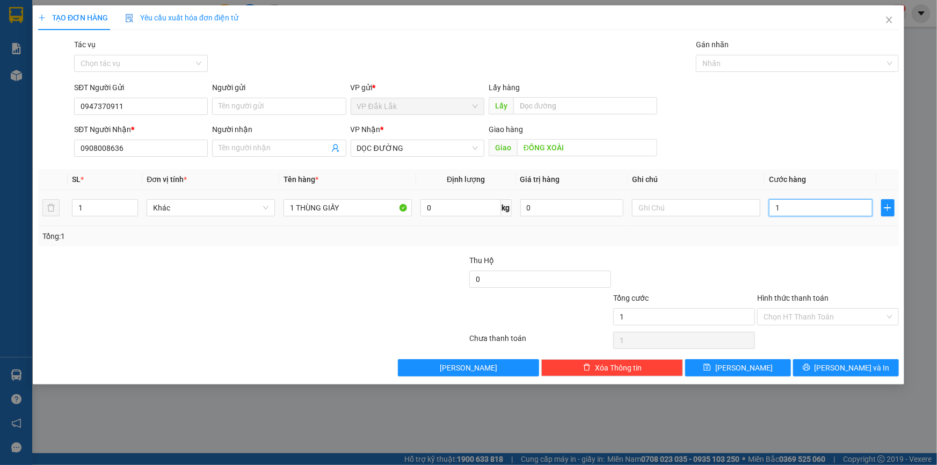
type input "12"
type input "120"
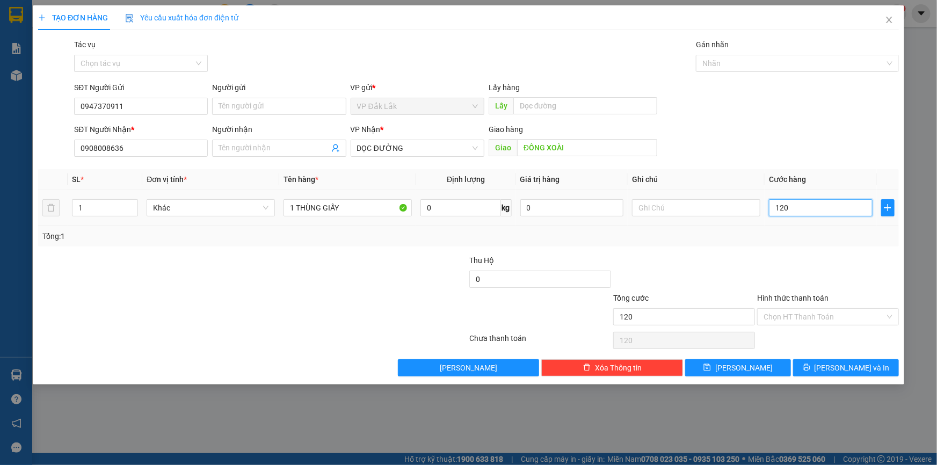
type input "1.200"
type input "12.000"
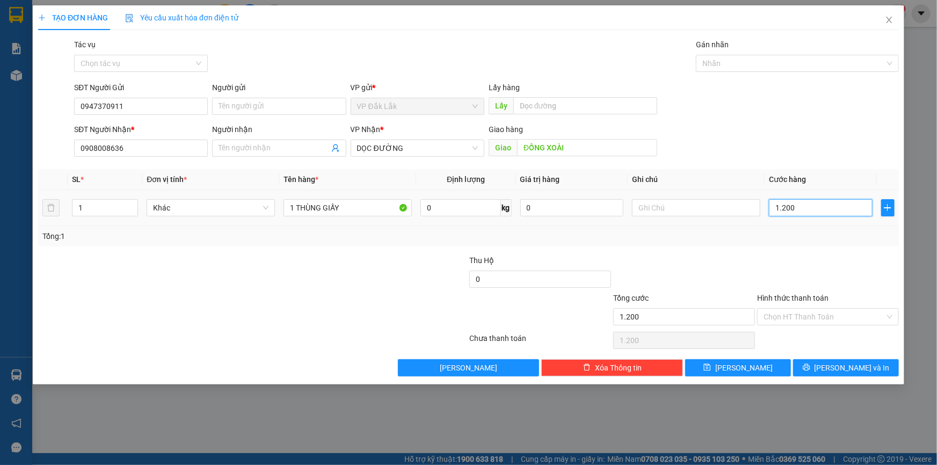
type input "12.000"
type input "120.000"
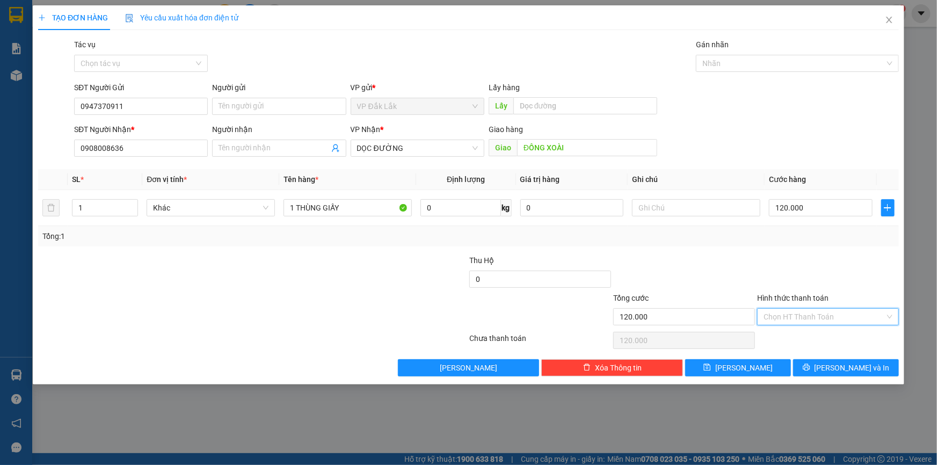
click at [827, 313] on input "Hình thức thanh toán" at bounding box center [823, 317] width 121 height 16
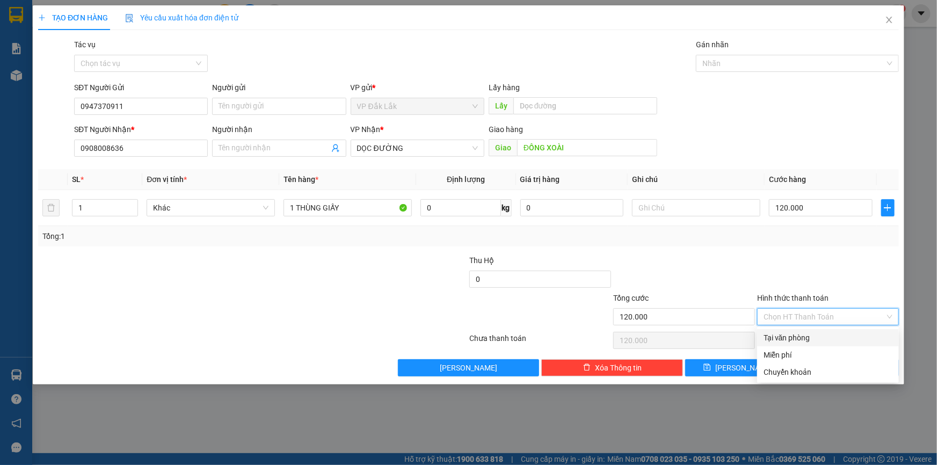
click at [808, 338] on div "Tại văn phòng" at bounding box center [827, 338] width 129 height 12
type input "0"
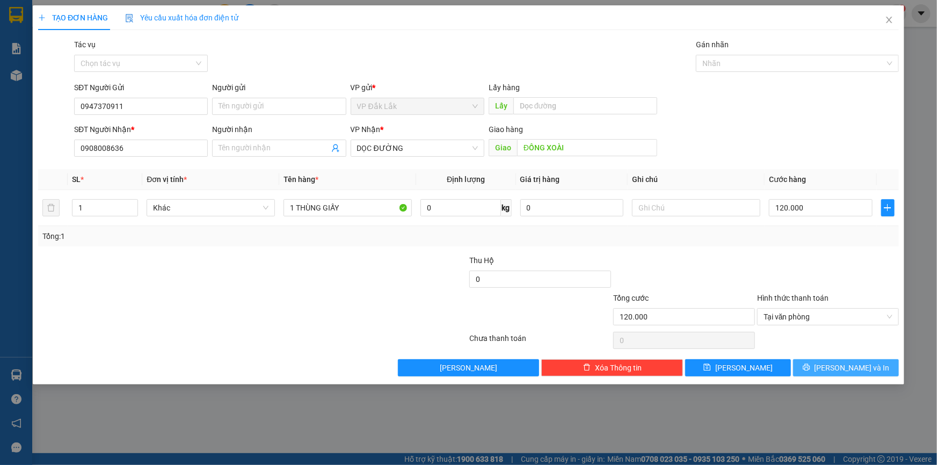
click at [848, 360] on button "[PERSON_NAME] và In" at bounding box center [846, 367] width 106 height 17
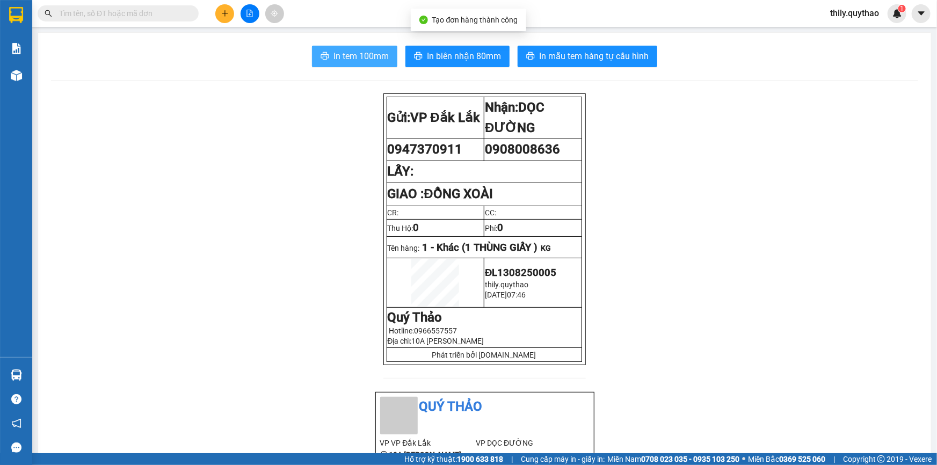
click at [349, 60] on span "In tem 100mm" at bounding box center [360, 55] width 55 height 13
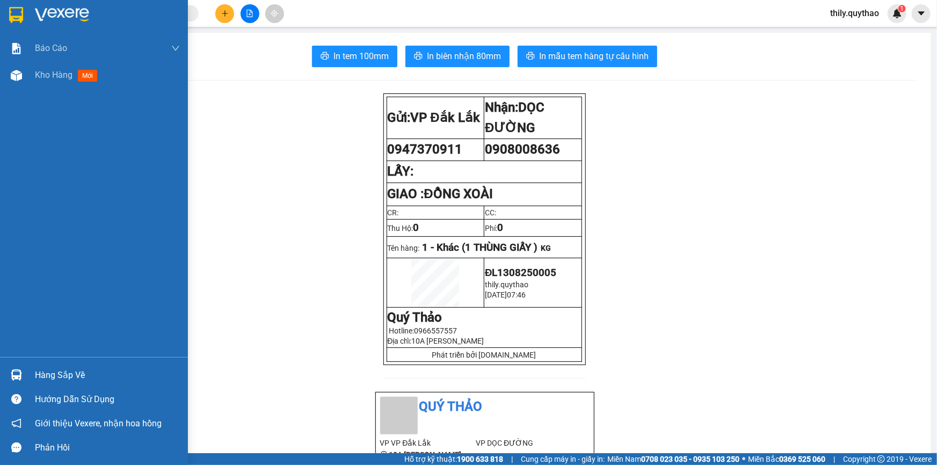
click at [58, 90] on div "Báo cáo Báo cáo dòng tiền (nhân viên) Doanh số tạo đơn theo VP gửi (nhân viên) …" at bounding box center [94, 196] width 188 height 322
click at [60, 70] on span "Kho hàng" at bounding box center [54, 75] width 38 height 10
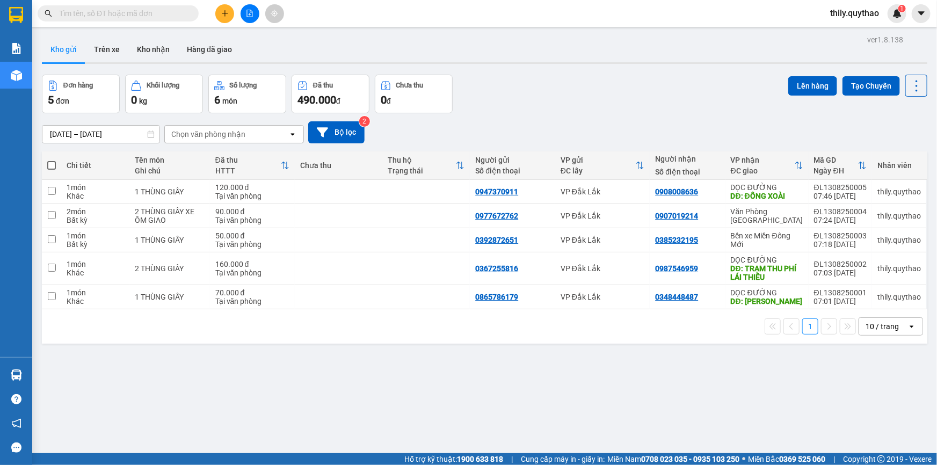
click at [248, 13] on icon "file-add" at bounding box center [250, 14] width 8 height 8
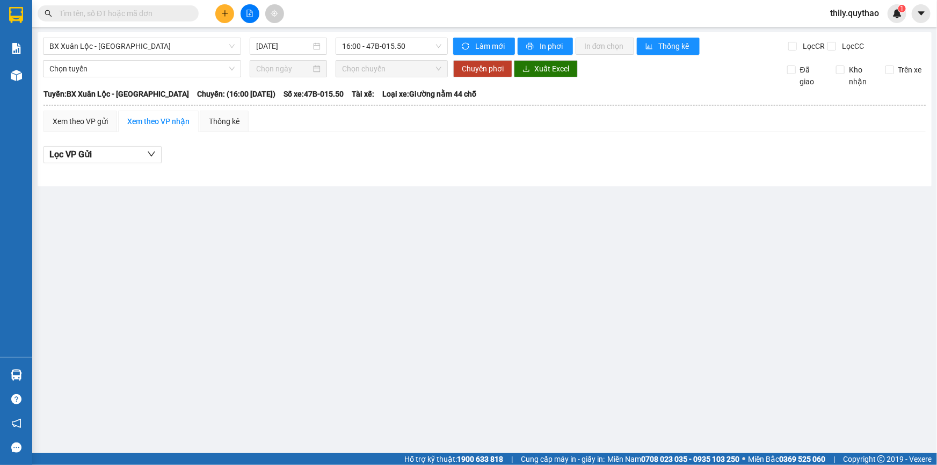
click at [137, 37] on div "BX [GEOGRAPHIC_DATA] - [GEOGRAPHIC_DATA] [DATE] 16:00 - 47B-015.50 Làm mới In p…" at bounding box center [485, 109] width 894 height 154
click at [140, 46] on span "BX Xuân Lộc - [GEOGRAPHIC_DATA]" at bounding box center [141, 46] width 185 height 16
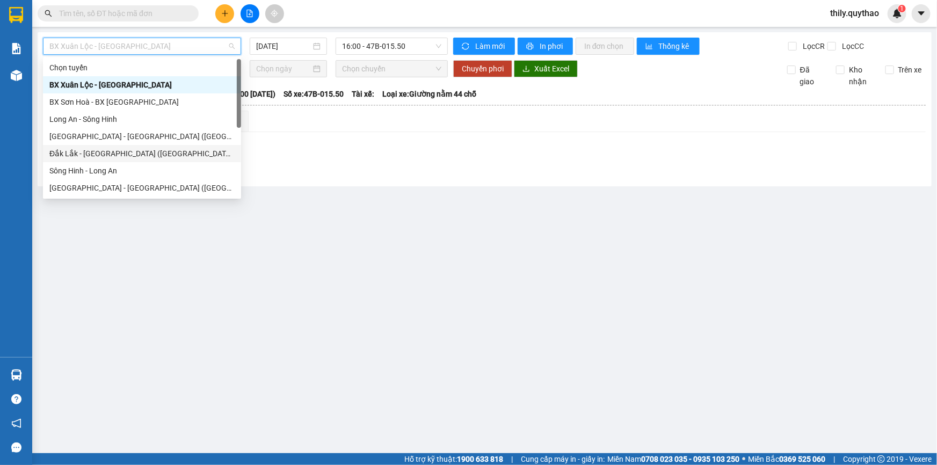
click at [147, 151] on div "Đắk Lắk - [GEOGRAPHIC_DATA] ([GEOGRAPHIC_DATA] mới)" at bounding box center [141, 154] width 185 height 12
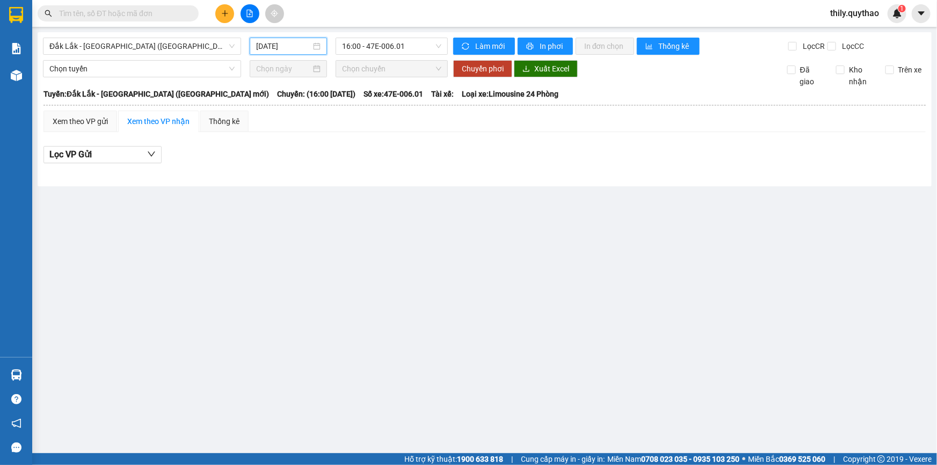
click at [261, 48] on input "[DATE]" at bounding box center [283, 46] width 55 height 12
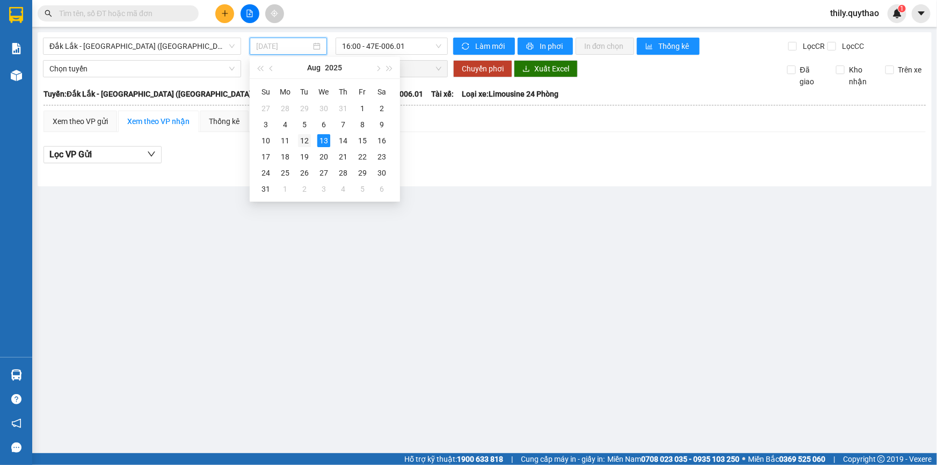
click at [308, 141] on div "12" at bounding box center [304, 140] width 13 height 13
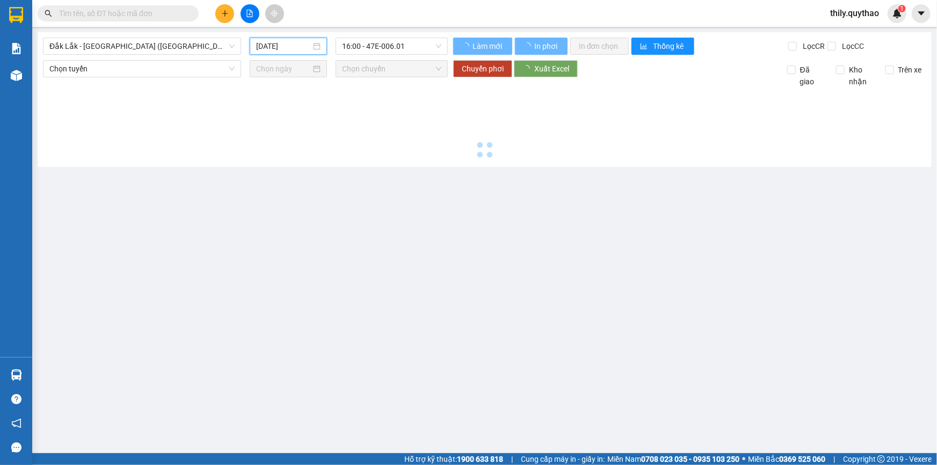
type input "[DATE]"
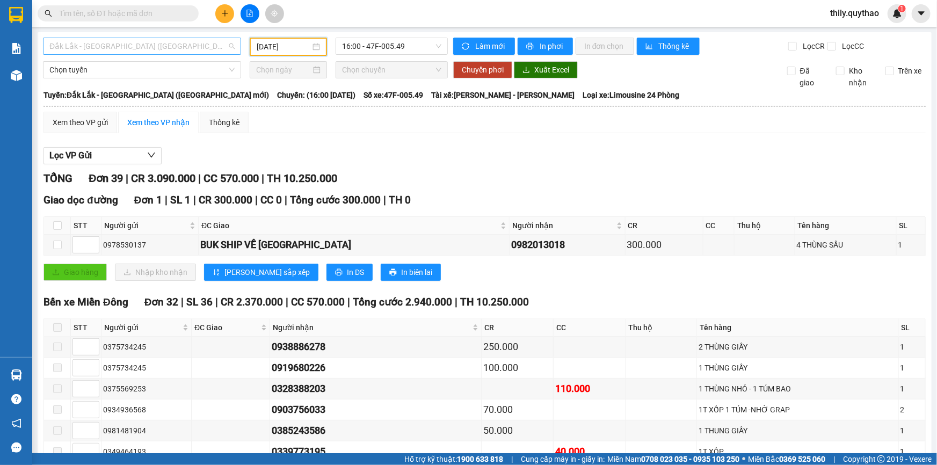
click at [144, 45] on span "Đắk Lắk - [GEOGRAPHIC_DATA] ([GEOGRAPHIC_DATA] mới)" at bounding box center [141, 46] width 185 height 16
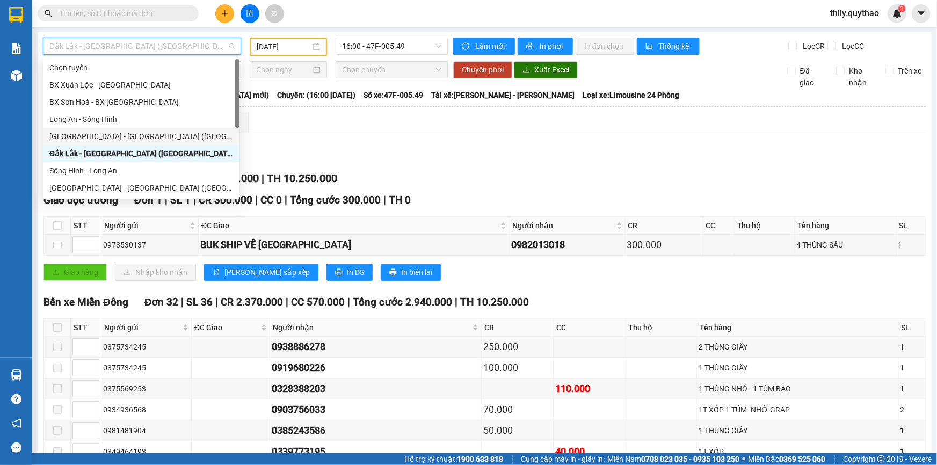
click at [166, 138] on div "[GEOGRAPHIC_DATA] - [GEOGRAPHIC_DATA] ([GEOGRAPHIC_DATA] mới)" at bounding box center [141, 136] width 184 height 12
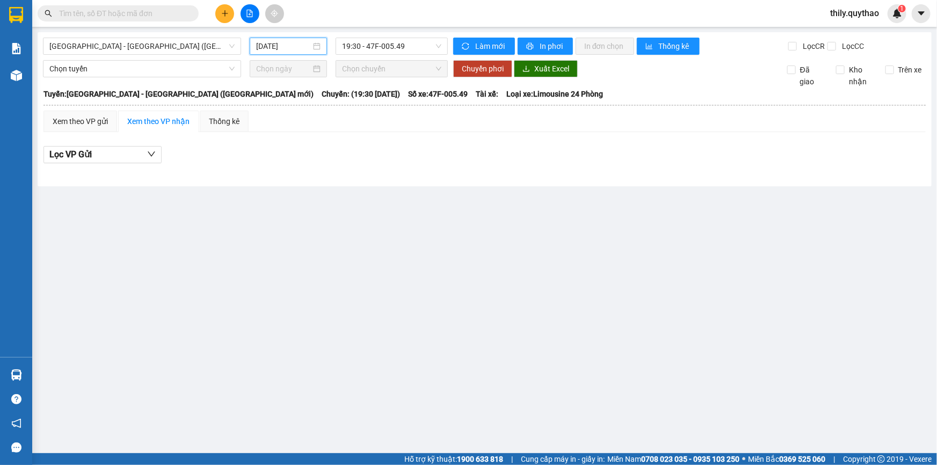
click at [289, 46] on input "[DATE]" at bounding box center [283, 46] width 55 height 12
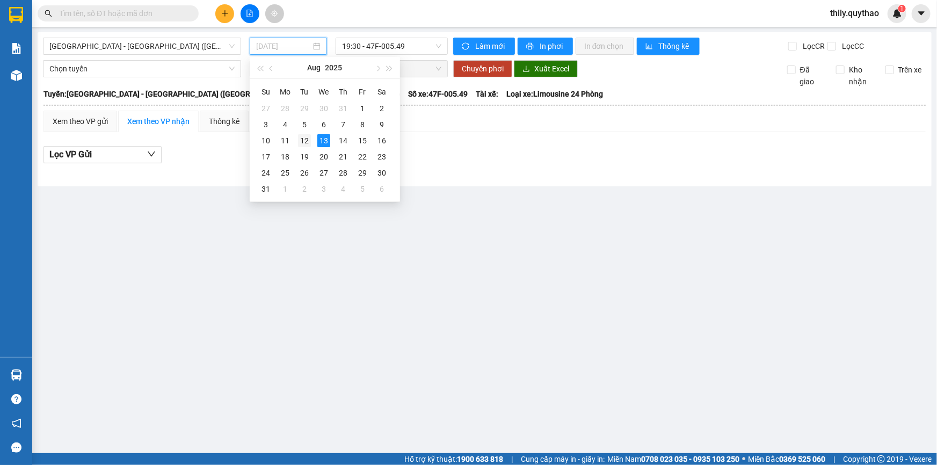
click at [305, 140] on div "12" at bounding box center [304, 140] width 13 height 13
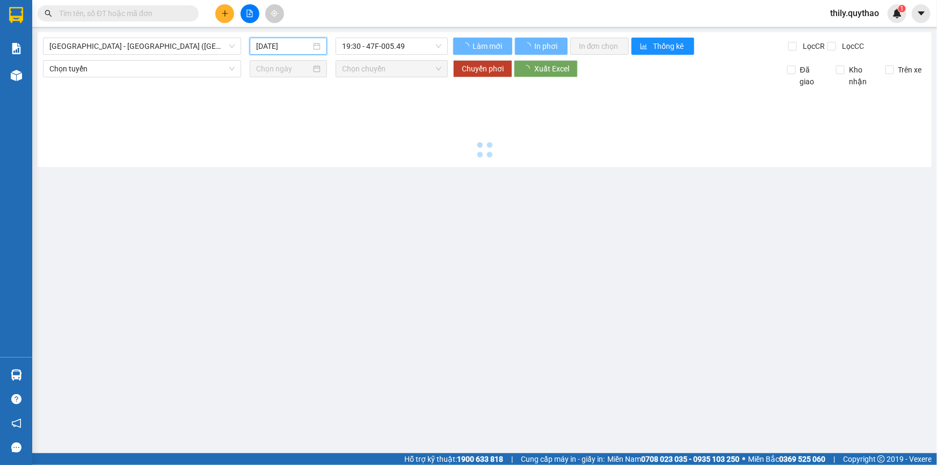
type input "[DATE]"
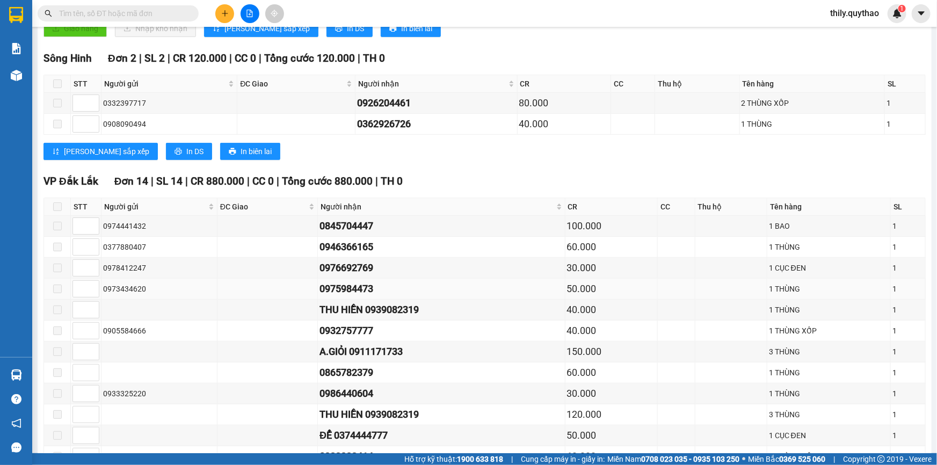
scroll to position [341, 0]
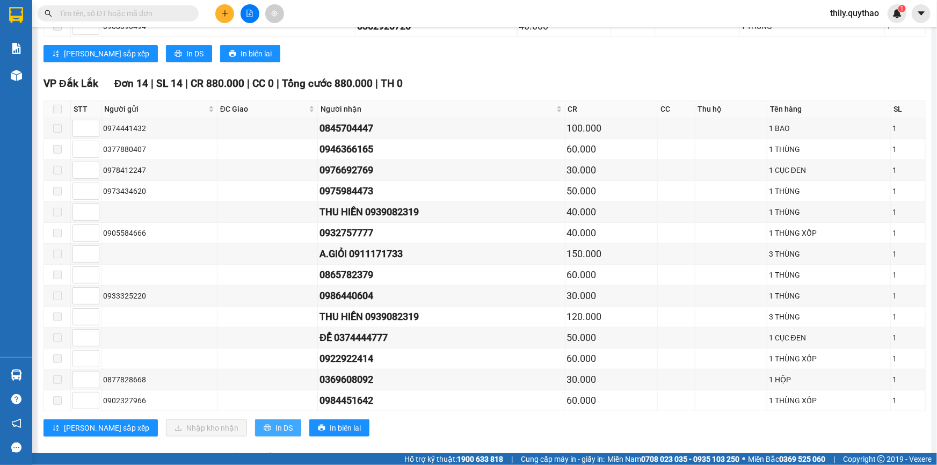
click at [275, 429] on span "In DS" at bounding box center [283, 428] width 17 height 12
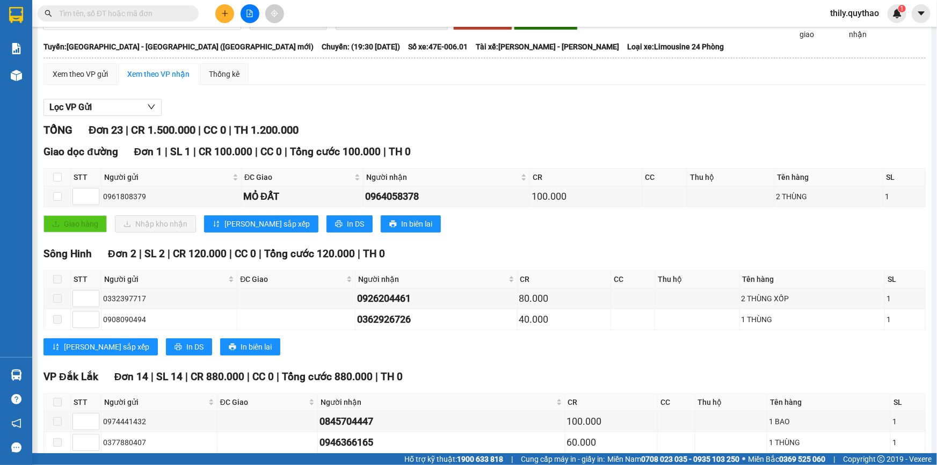
scroll to position [0, 0]
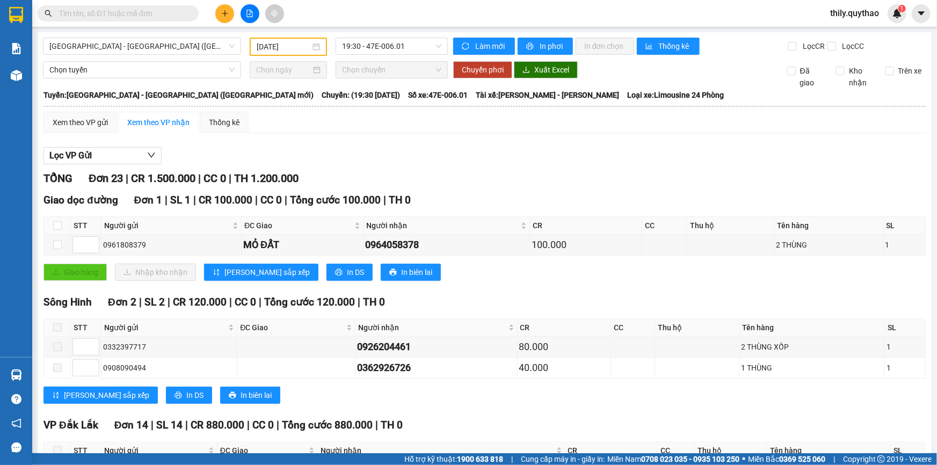
click at [624, 181] on div "TỔNG Đơn 23 | CR 1.500.000 | CC 0 | TH 1.200.000" at bounding box center [484, 178] width 882 height 17
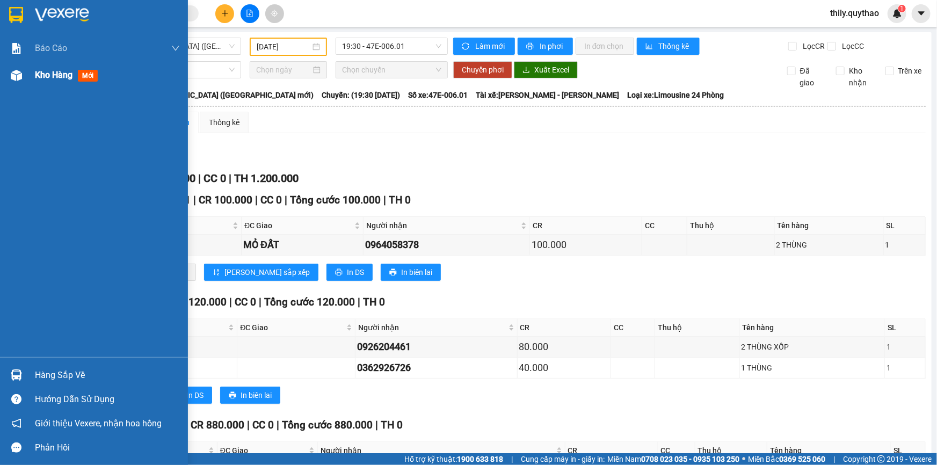
click at [38, 81] on div "Kho hàng mới" at bounding box center [68, 74] width 67 height 13
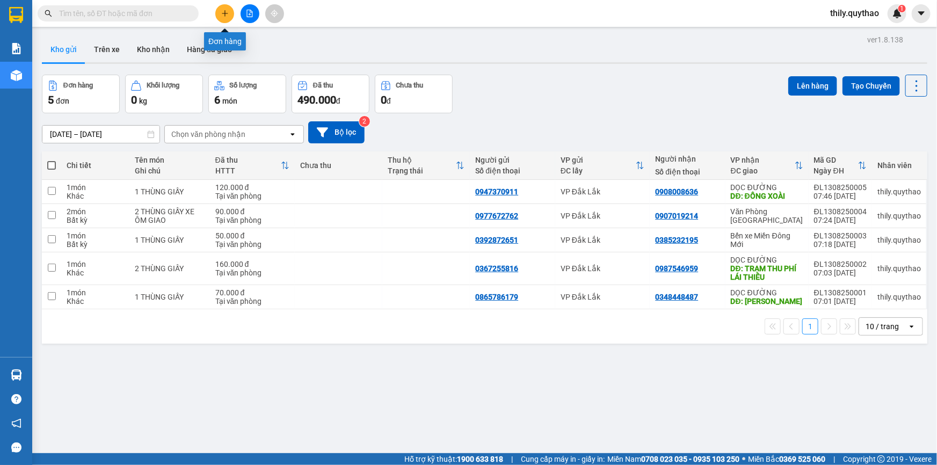
click at [222, 12] on icon "plus" at bounding box center [225, 14] width 8 height 8
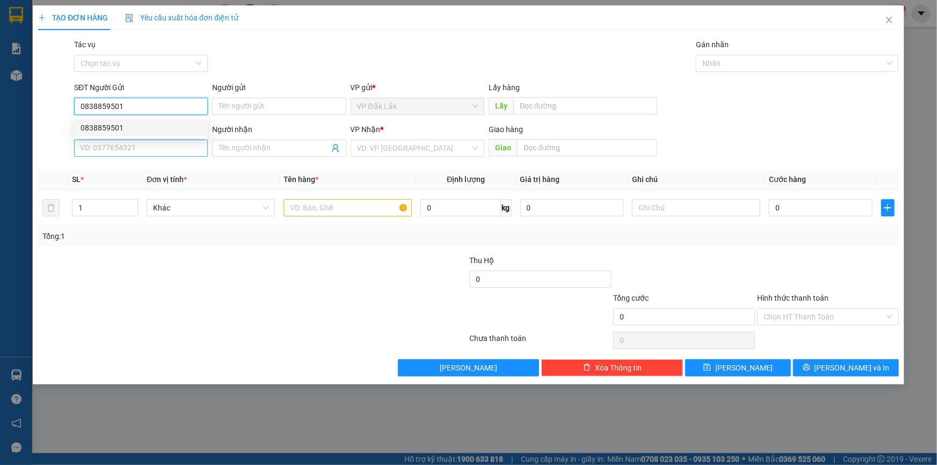
type input "0838859501"
click at [159, 149] on input "SĐT Người Nhận *" at bounding box center [141, 148] width 134 height 17
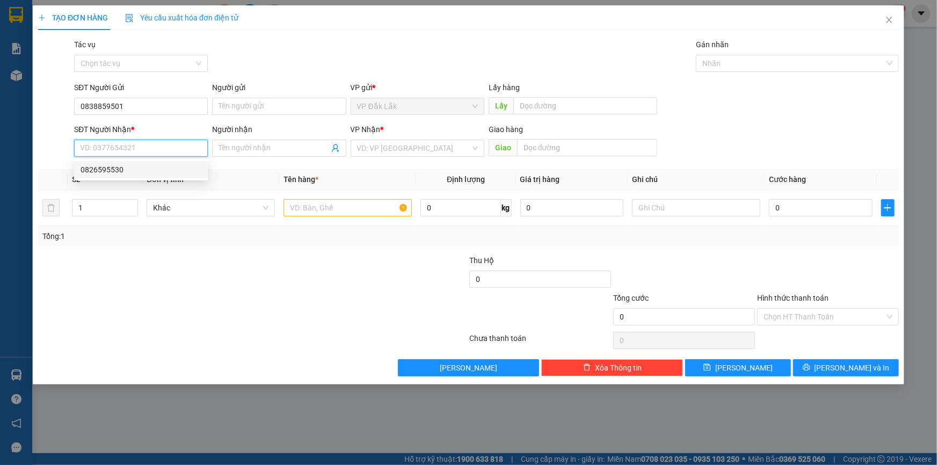
click at [120, 166] on div "0826595530" at bounding box center [141, 170] width 121 height 12
type input "0826595530"
click at [300, 205] on input "text" at bounding box center [347, 207] width 128 height 17
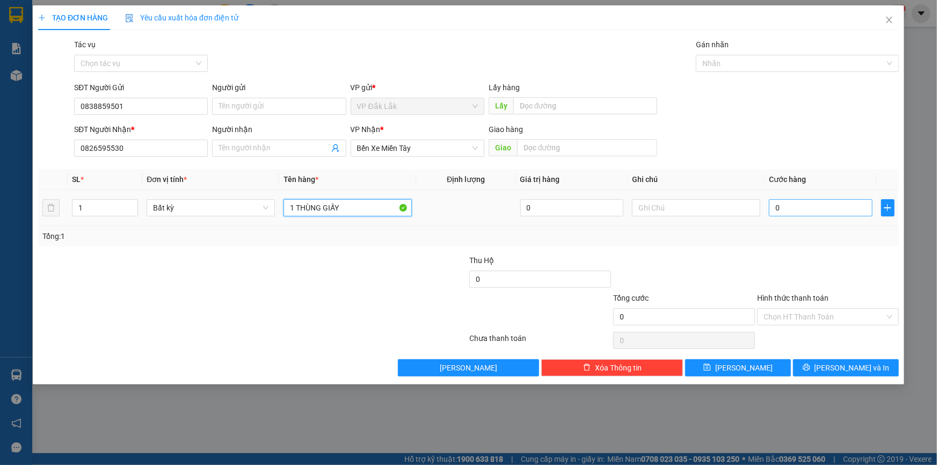
type input "1 THÙNG GIẤY"
click at [798, 209] on input "0" at bounding box center [821, 207] width 104 height 17
type input "6"
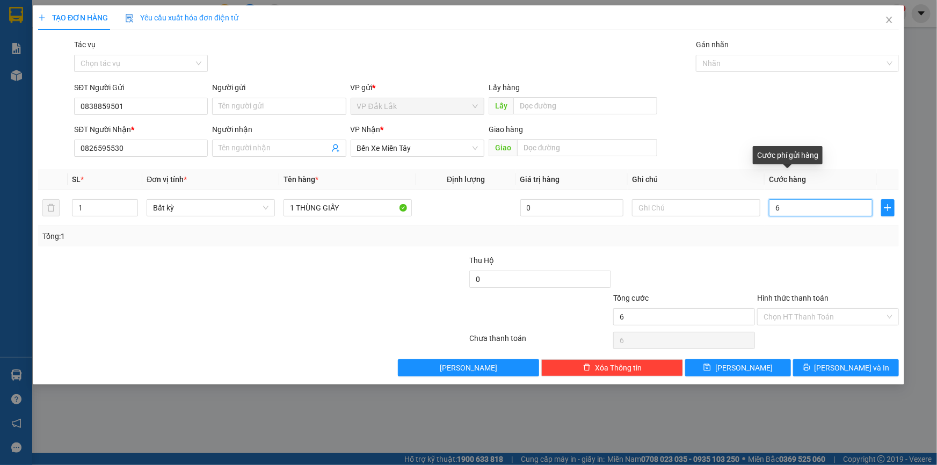
type input "60"
type input "600"
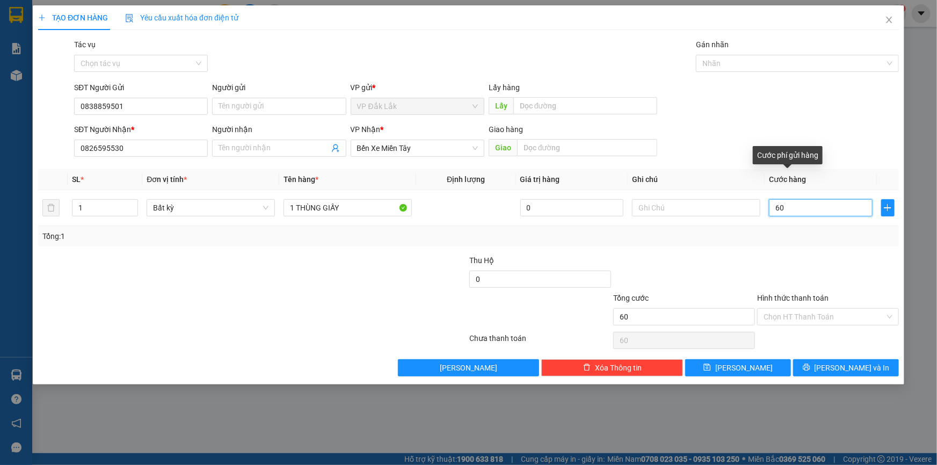
type input "600"
type input "6.000"
type input "60.000"
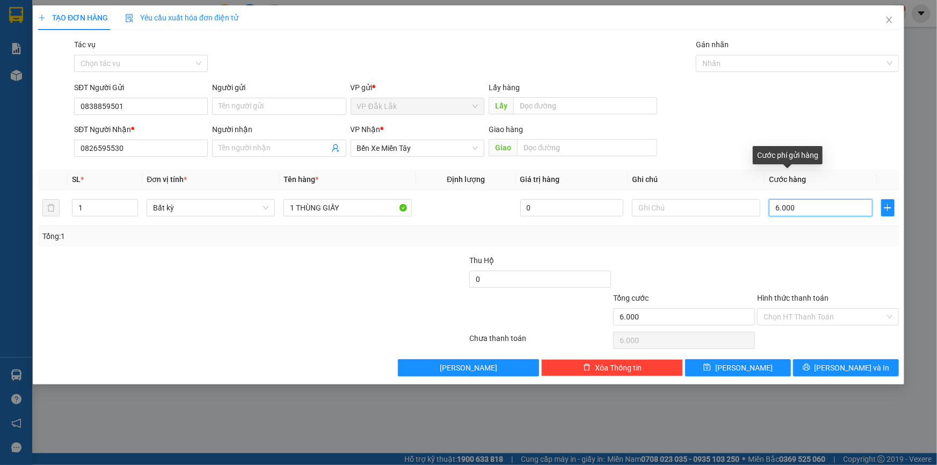
type input "60.000"
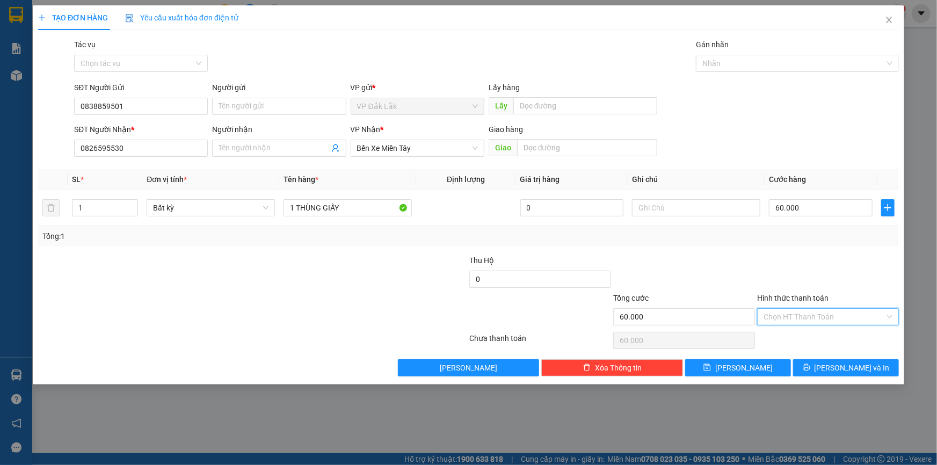
drag, startPoint x: 802, startPoint y: 311, endPoint x: 819, endPoint y: 348, distance: 40.4
click at [803, 312] on input "Hình thức thanh toán" at bounding box center [823, 317] width 121 height 16
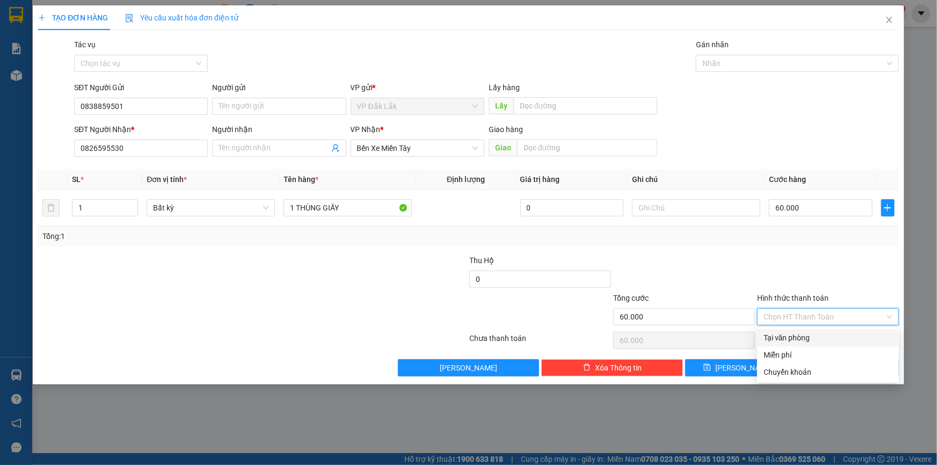
click at [818, 333] on div "Tại văn phòng" at bounding box center [827, 338] width 129 height 12
type input "0"
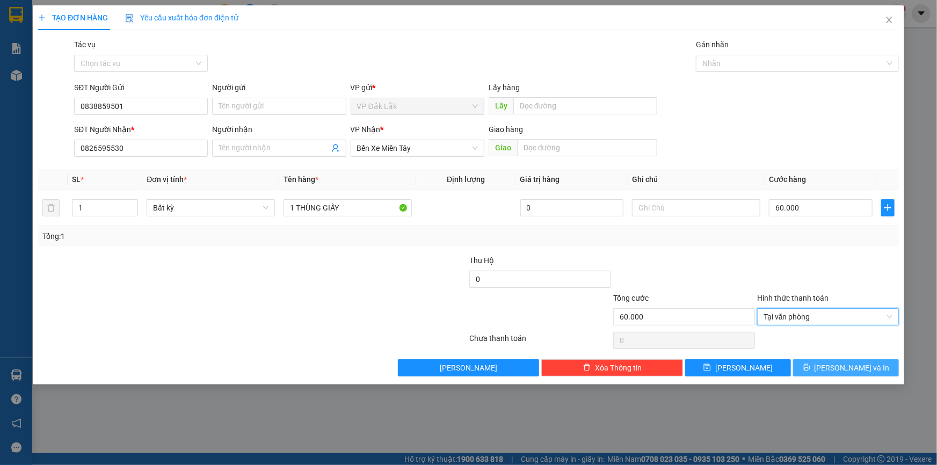
click at [843, 362] on span "[PERSON_NAME] và In" at bounding box center [851, 368] width 75 height 12
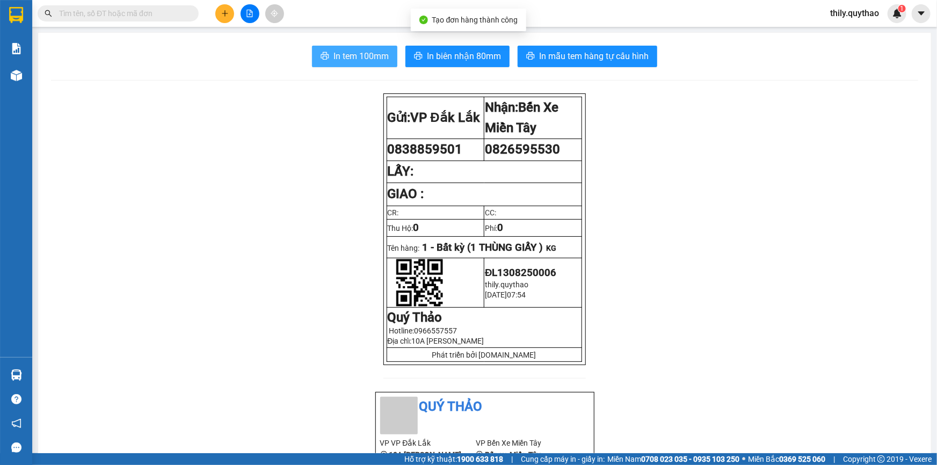
click at [352, 50] on span "In tem 100mm" at bounding box center [360, 55] width 55 height 13
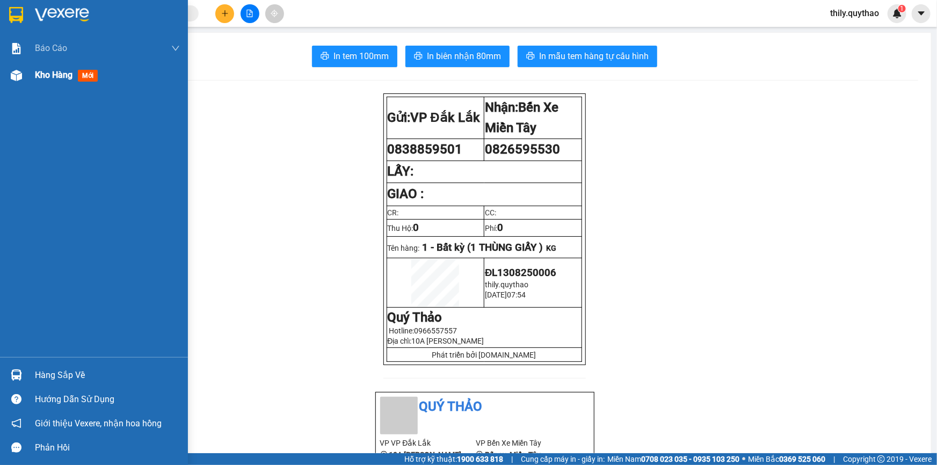
click at [68, 82] on div "Kho hàng mới" at bounding box center [107, 75] width 145 height 27
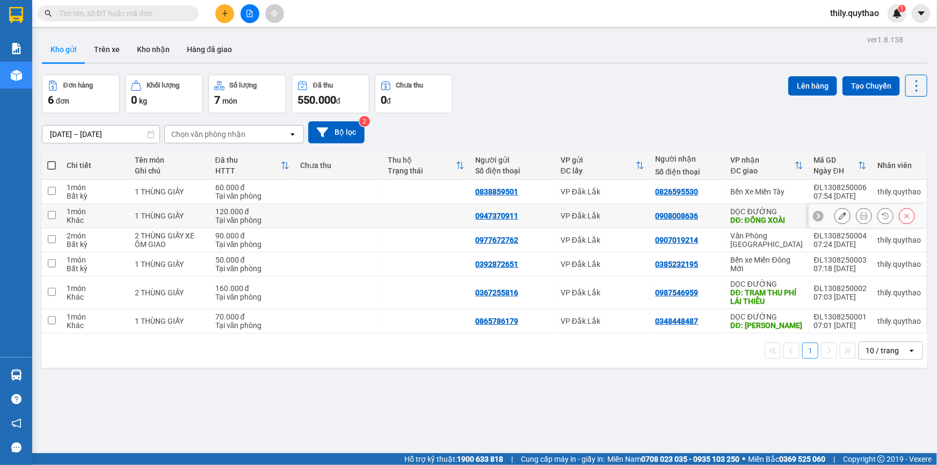
click at [790, 216] on div "DĐ: ĐỒNG XOÀI" at bounding box center [767, 220] width 72 height 9
checkbox input "true"
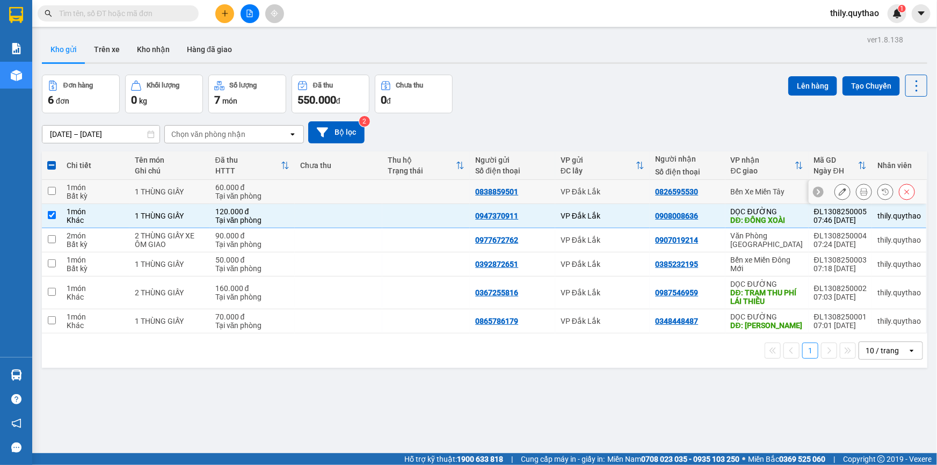
click at [782, 191] on div "Bến Xe Miền Tây" at bounding box center [767, 191] width 72 height 9
checkbox input "true"
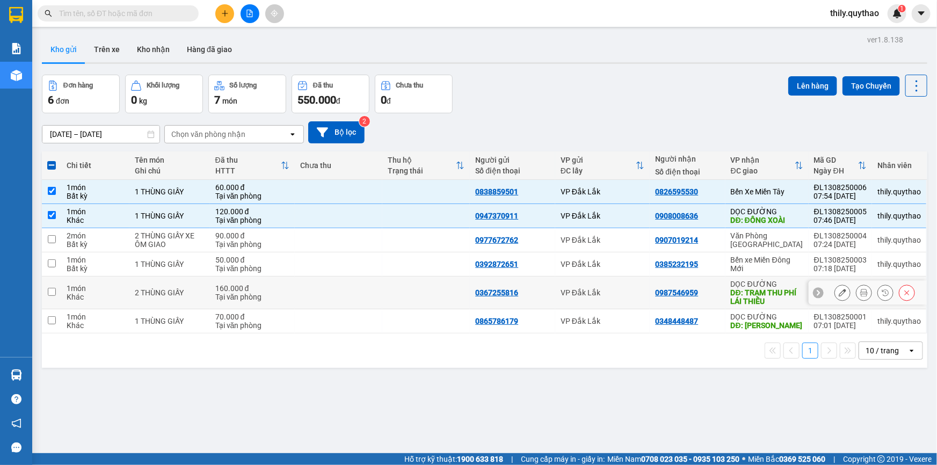
click at [782, 286] on div "DỌC ĐƯỜNG" at bounding box center [767, 284] width 72 height 9
checkbox input "true"
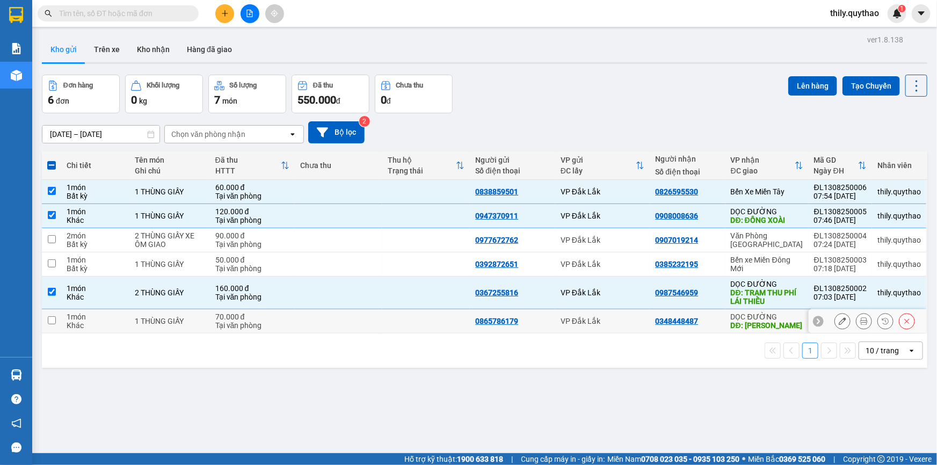
click at [782, 321] on div "DĐ: [PERSON_NAME]" at bounding box center [767, 325] width 72 height 9
checkbox input "true"
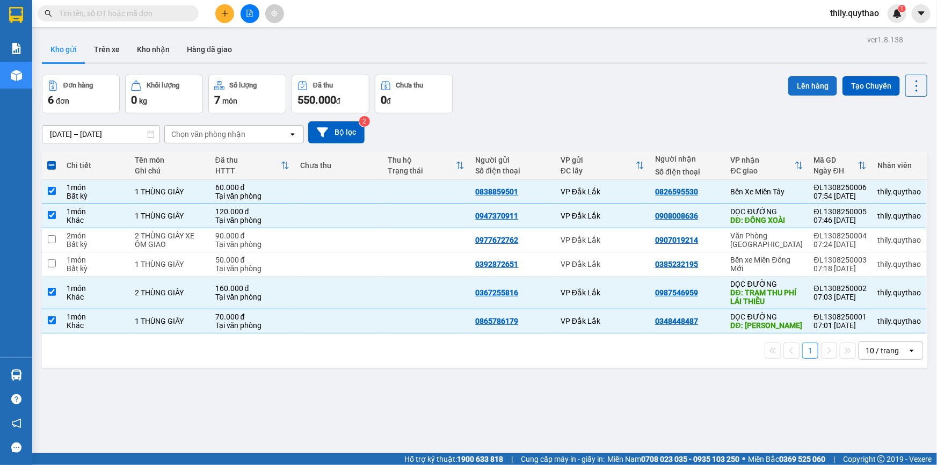
click at [808, 77] on button "Lên hàng" at bounding box center [812, 85] width 49 height 19
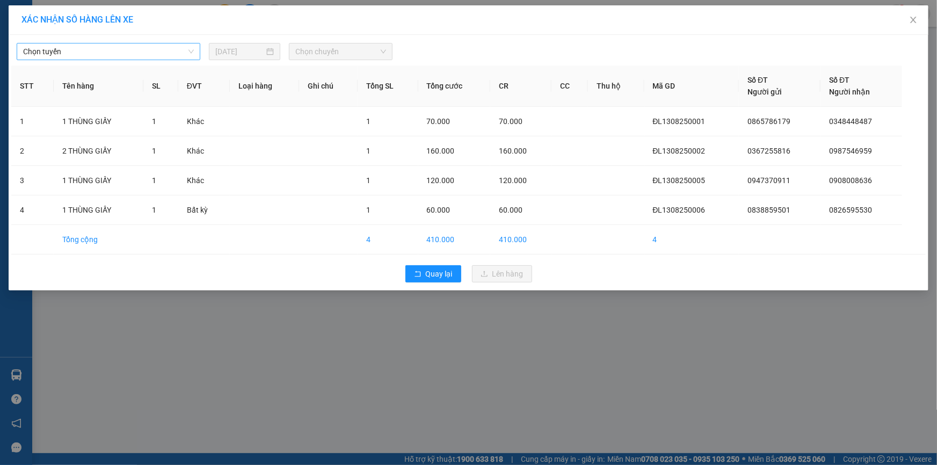
click at [147, 46] on span "Chọn tuyến" at bounding box center [108, 51] width 171 height 16
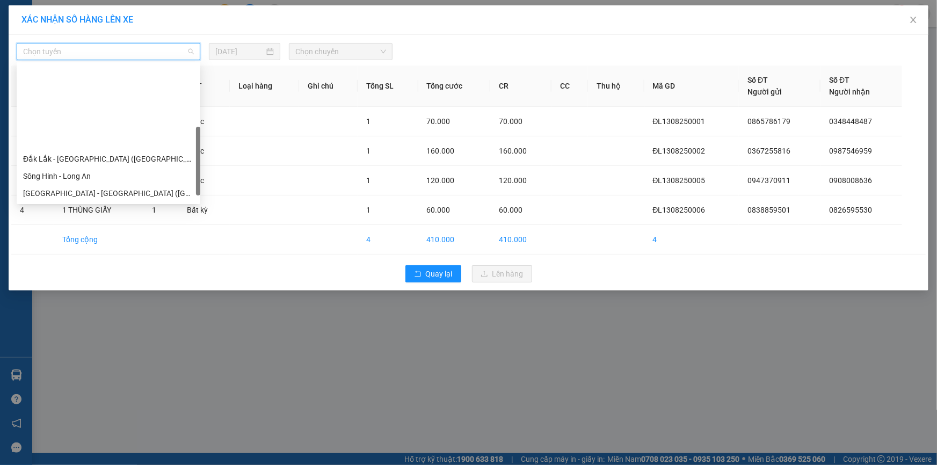
scroll to position [120, 0]
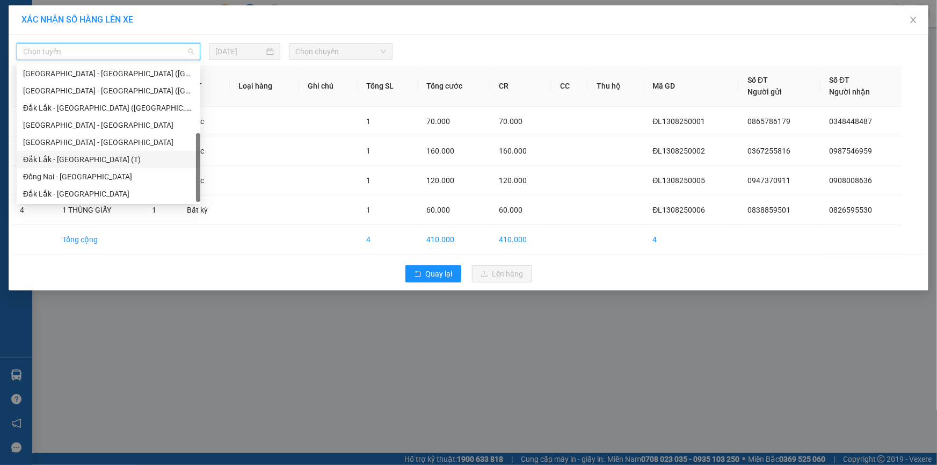
click at [92, 163] on div "Đắk Lắk - [GEOGRAPHIC_DATA] (T)" at bounding box center [108, 160] width 171 height 12
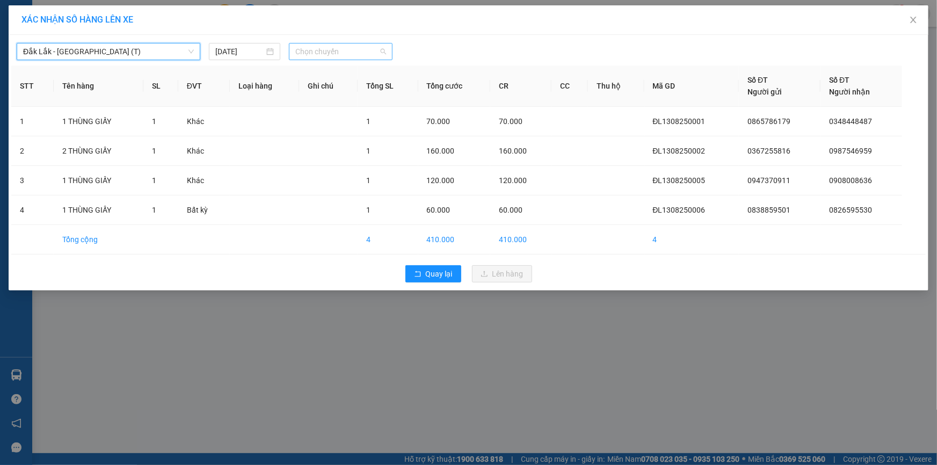
click at [355, 54] on span "Chọn chuyến" at bounding box center [340, 51] width 91 height 16
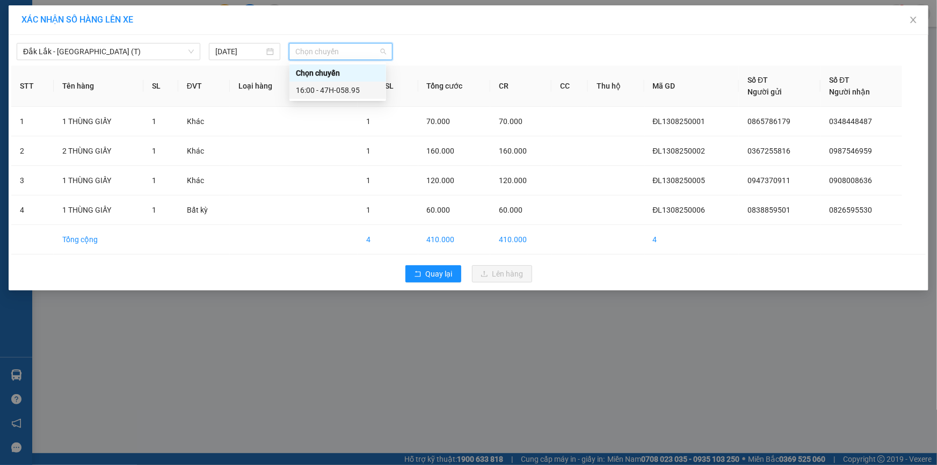
click at [356, 88] on div "16:00 - 47H-058.95" at bounding box center [338, 90] width 84 height 12
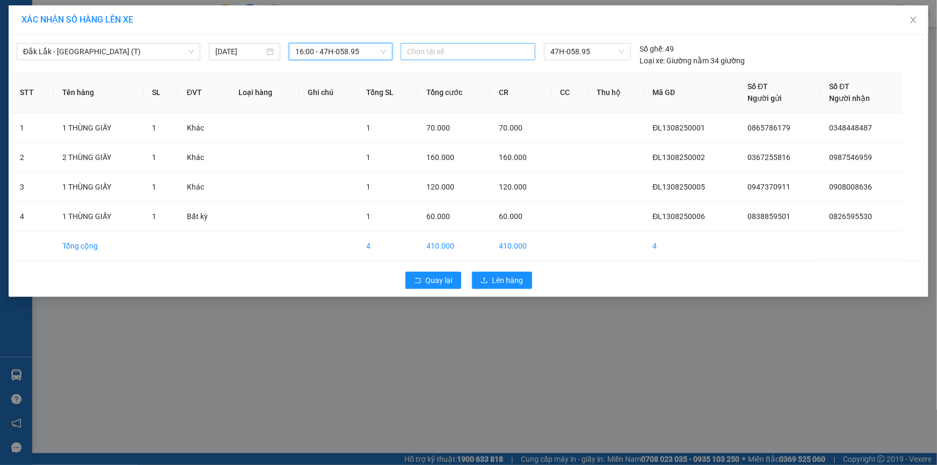
click at [451, 45] on div at bounding box center [467, 51] width 129 height 13
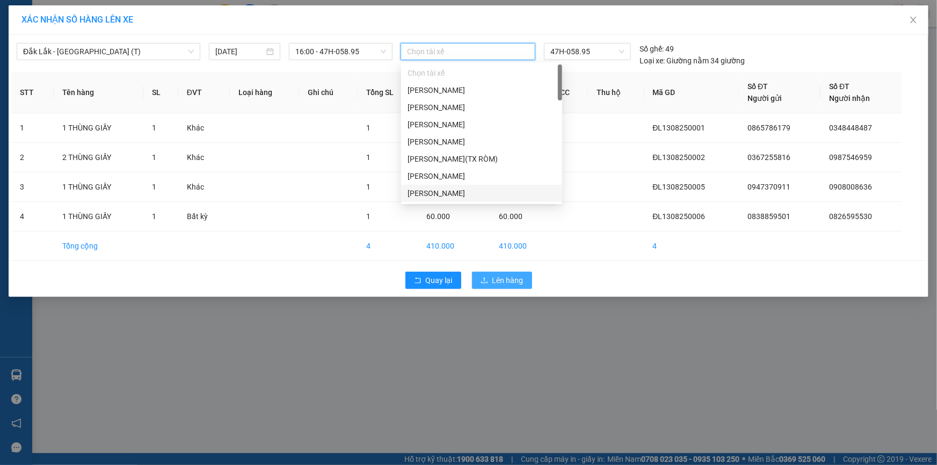
click at [490, 283] on button "Lên hàng" at bounding box center [502, 280] width 60 height 17
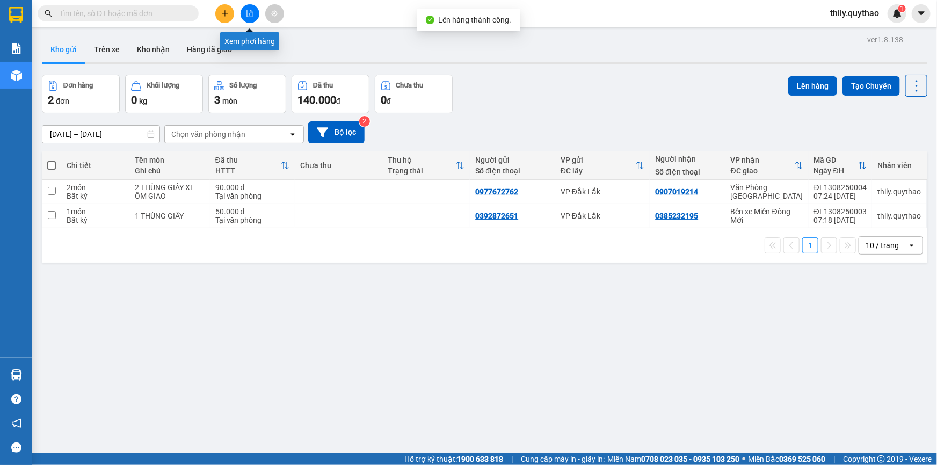
click at [248, 10] on icon "file-add" at bounding box center [250, 14] width 8 height 8
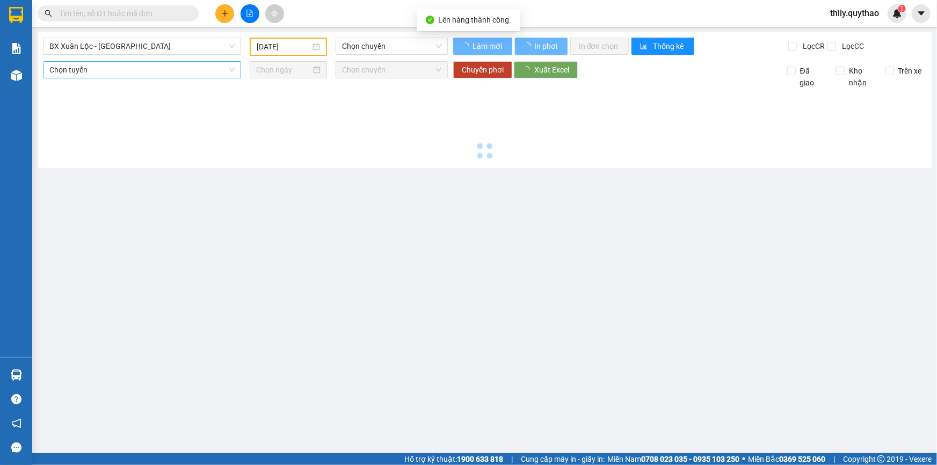
type input "[DATE]"
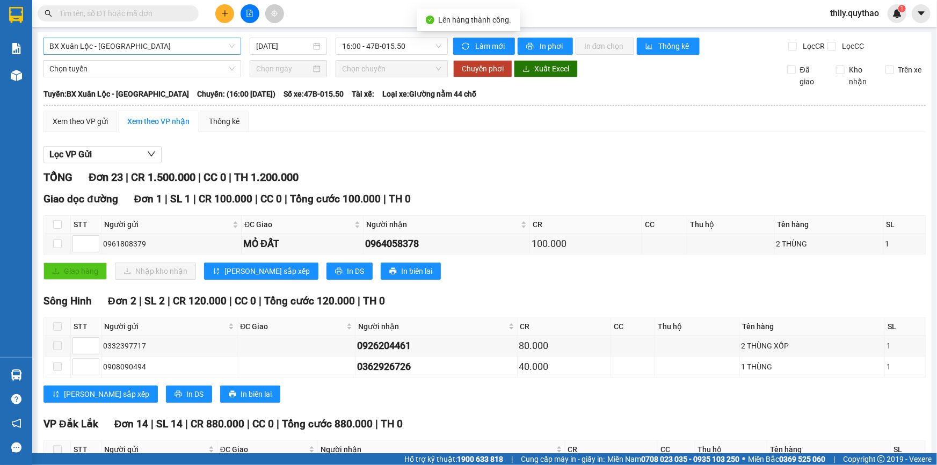
click at [166, 46] on span "BX Xuân Lộc - [GEOGRAPHIC_DATA]" at bounding box center [141, 46] width 185 height 16
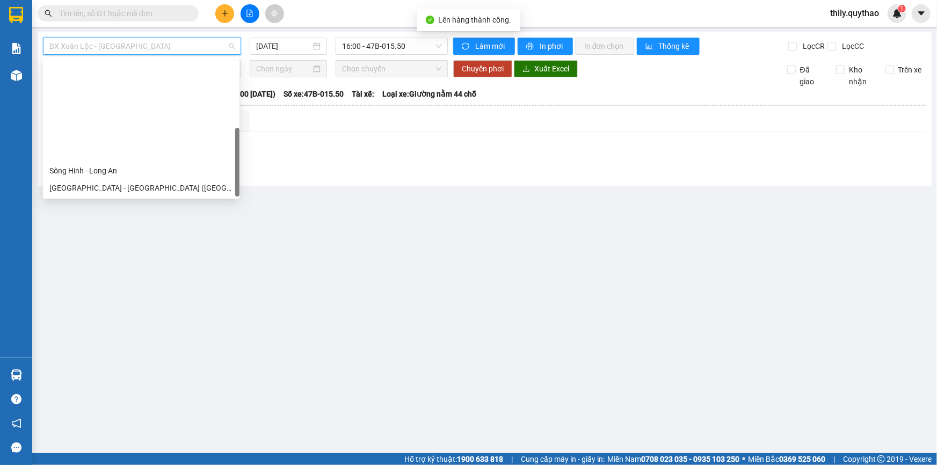
scroll to position [120, 0]
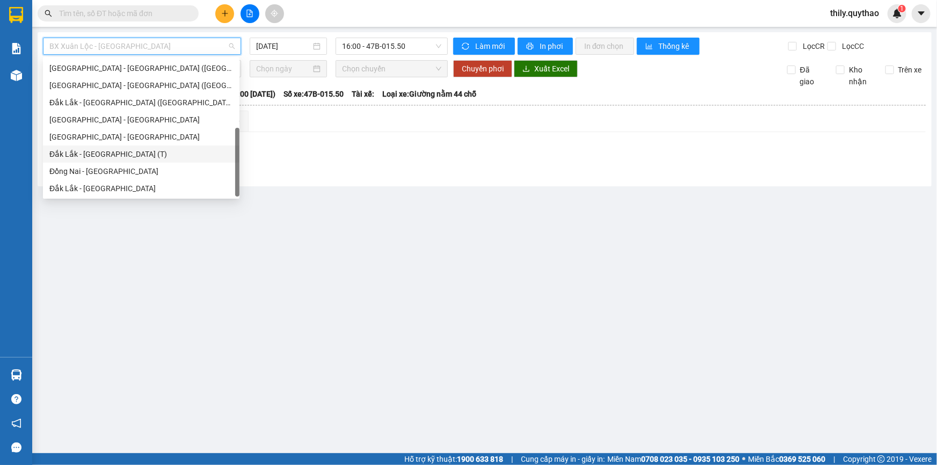
click at [130, 153] on div "Đắk Lắk - [GEOGRAPHIC_DATA] (T)" at bounding box center [141, 154] width 184 height 12
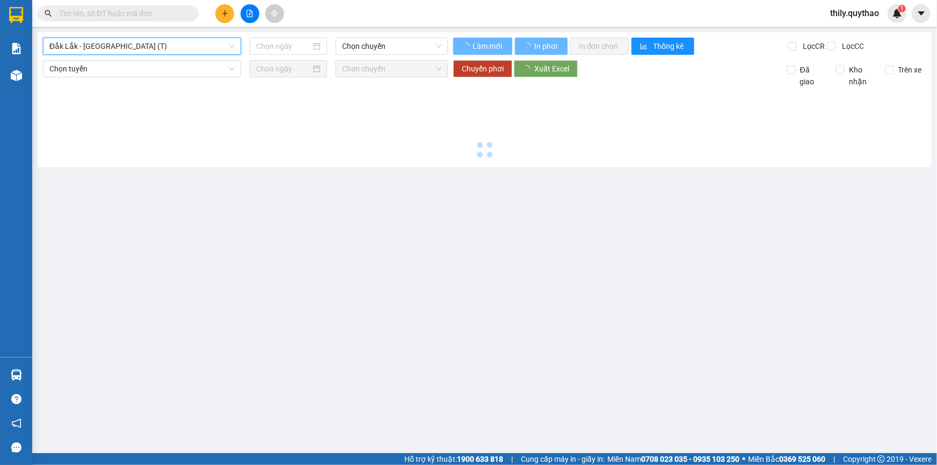
type input "[DATE]"
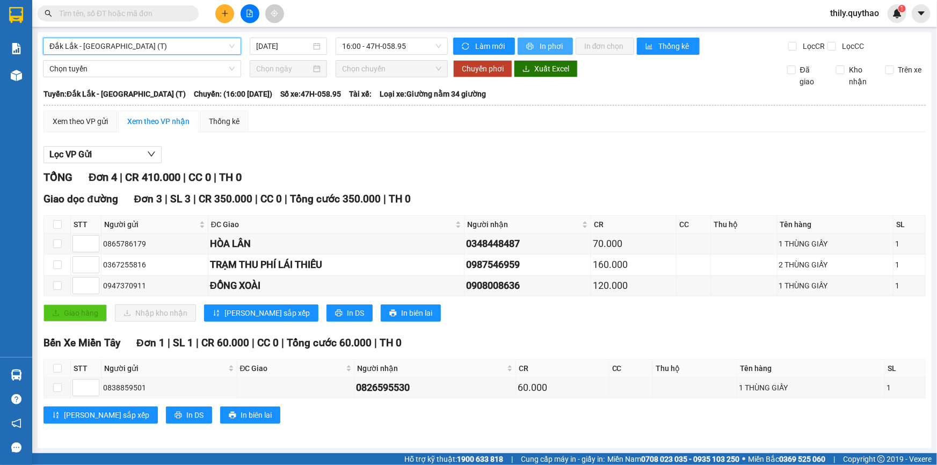
click at [528, 53] on button "In phơi" at bounding box center [544, 46] width 55 height 17
click at [579, 192] on div "Giao dọc đường Đơn 3 | SL 3 | CR 350.000 | CC 0 | Tổng cước 350.000 | TH 0" at bounding box center [484, 199] width 882 height 16
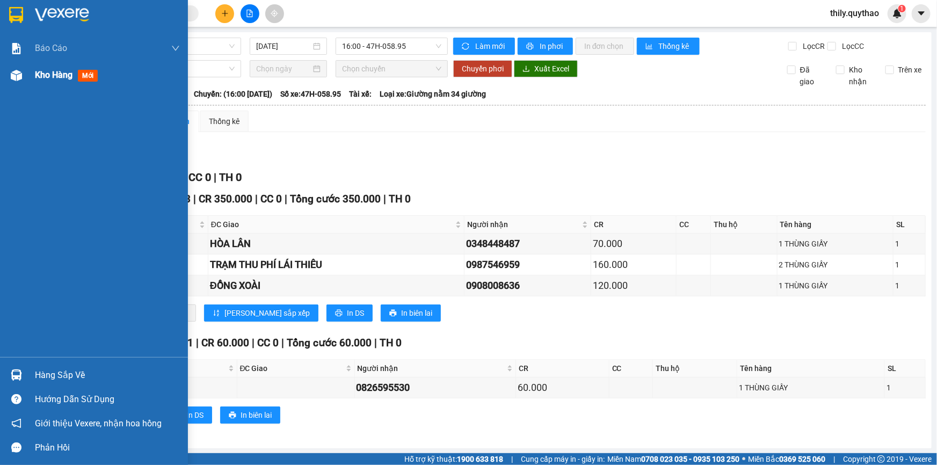
click at [54, 86] on div "Kho hàng mới" at bounding box center [107, 75] width 145 height 27
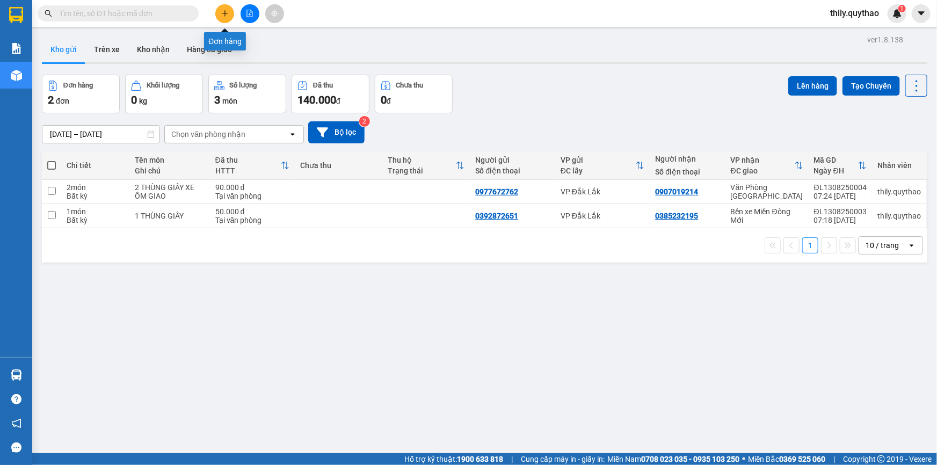
click at [247, 17] on icon "file-add" at bounding box center [250, 14] width 6 height 8
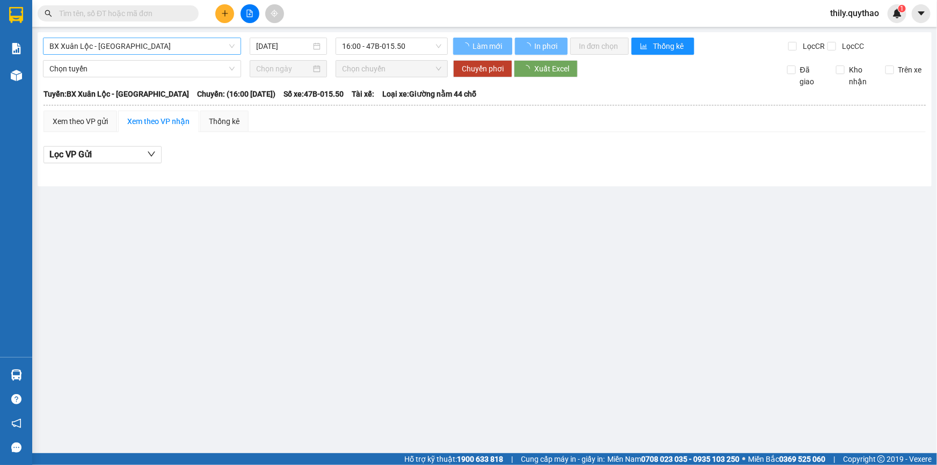
click at [158, 51] on span "BX Xuân Lộc - [GEOGRAPHIC_DATA]" at bounding box center [141, 46] width 185 height 16
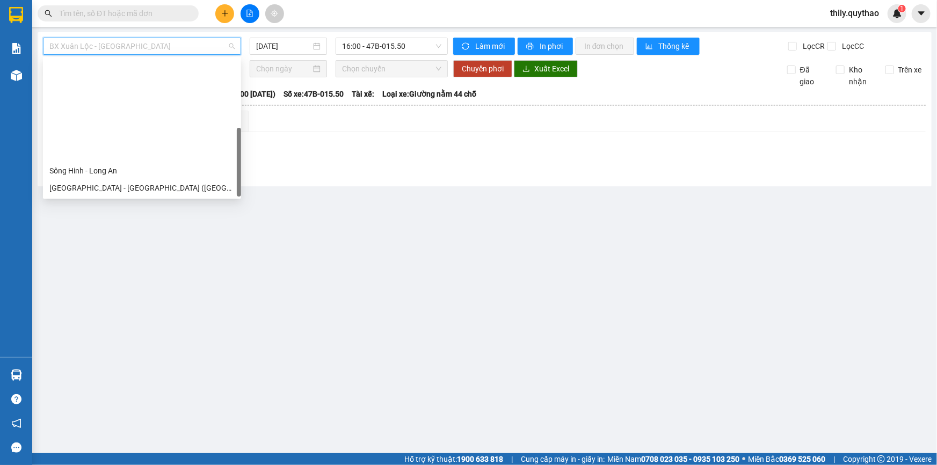
scroll to position [120, 0]
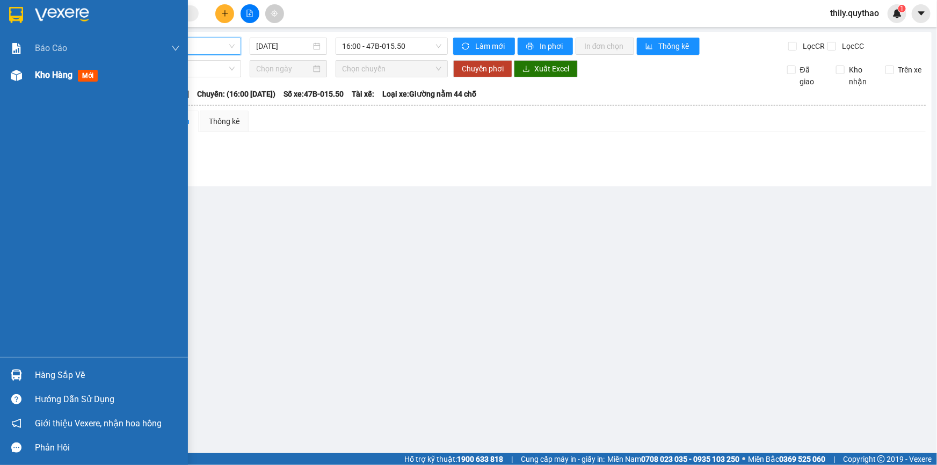
click at [63, 78] on span "Kho hàng" at bounding box center [54, 75] width 38 height 10
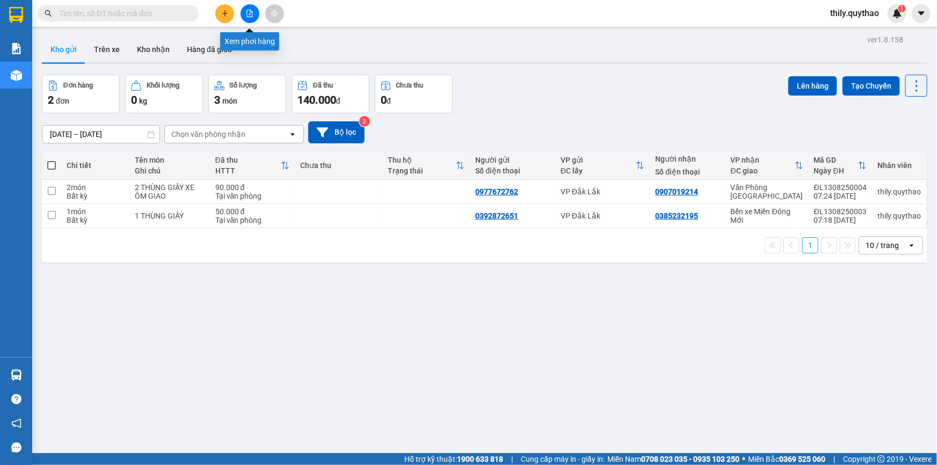
click at [251, 14] on icon "file-add" at bounding box center [250, 14] width 8 height 8
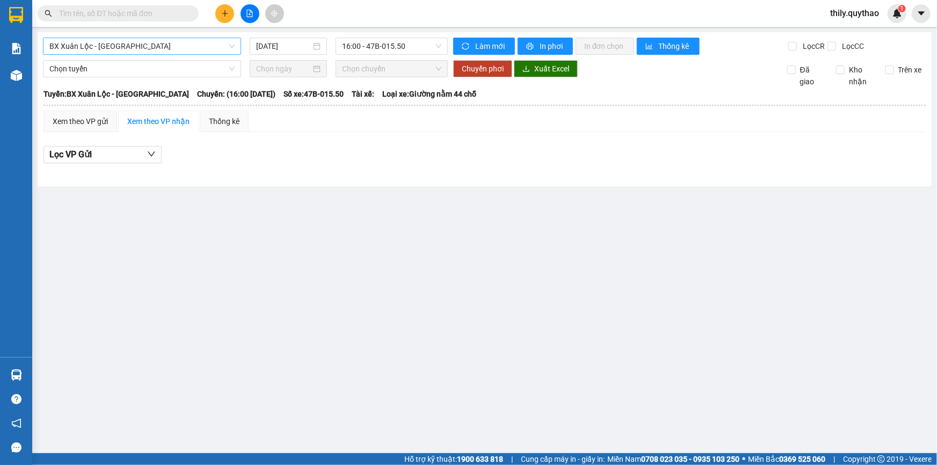
click at [164, 46] on span "BX Xuân Lộc - [GEOGRAPHIC_DATA]" at bounding box center [141, 46] width 185 height 16
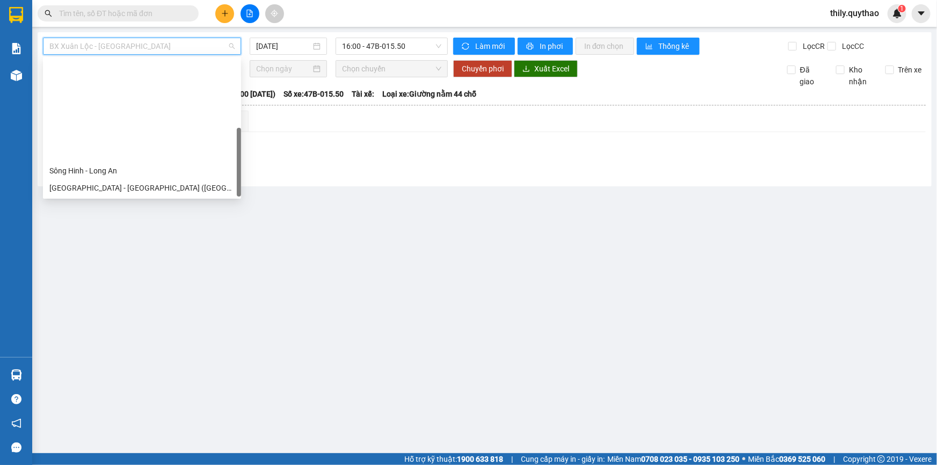
scroll to position [120, 0]
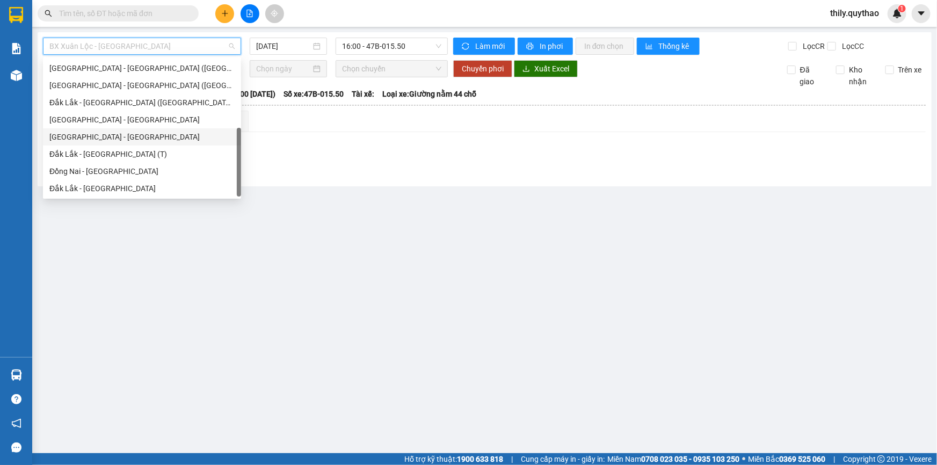
click at [126, 136] on div "[GEOGRAPHIC_DATA] - [GEOGRAPHIC_DATA]" at bounding box center [141, 137] width 185 height 12
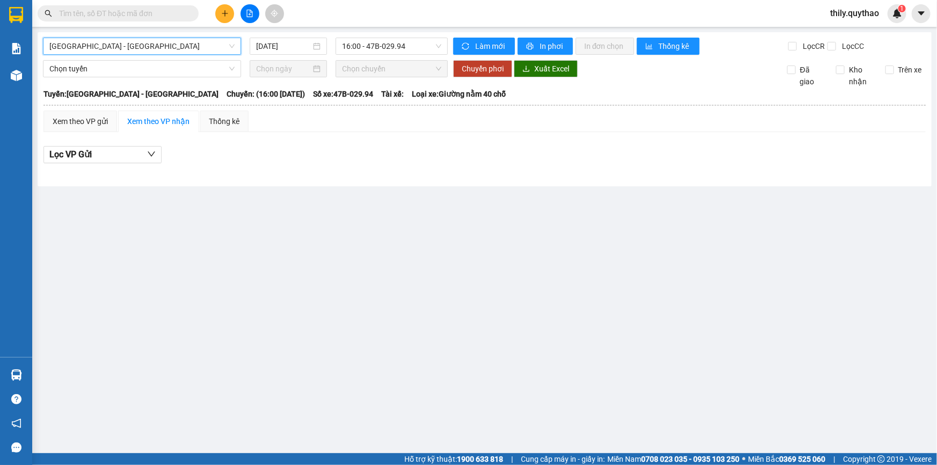
click at [280, 36] on div "[GEOGRAPHIC_DATA] - [GEOGRAPHIC_DATA] - [GEOGRAPHIC_DATA] [DATE] 16:00 - 47B-02…" at bounding box center [485, 109] width 894 height 154
click at [280, 40] on input "[DATE]" at bounding box center [283, 46] width 55 height 12
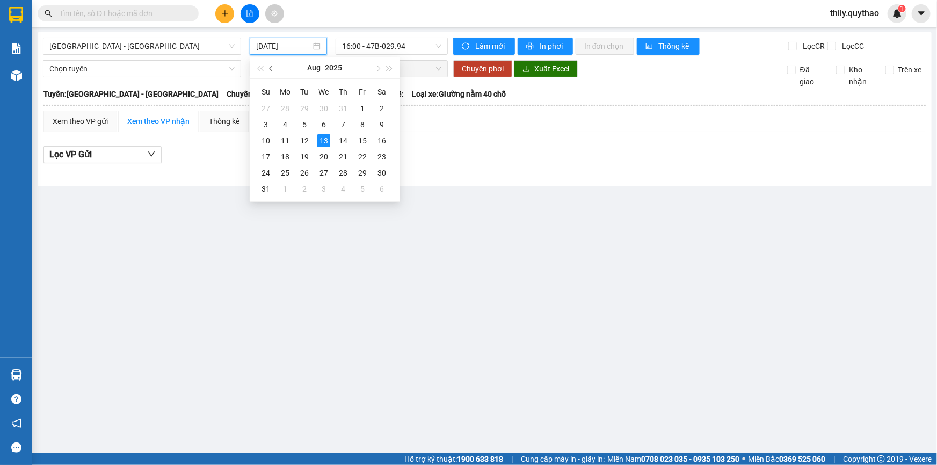
click at [268, 69] on button "button" at bounding box center [272, 67] width 12 height 21
click at [378, 155] on div "26" at bounding box center [381, 156] width 13 height 13
type input "[DATE]"
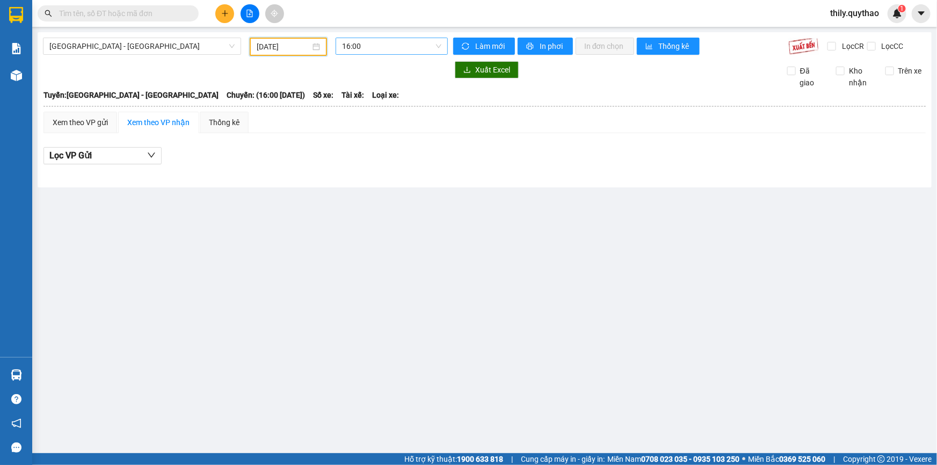
click at [376, 48] on span "16:00" at bounding box center [391, 46] width 99 height 16
click at [106, 42] on span "[GEOGRAPHIC_DATA] - [GEOGRAPHIC_DATA]" at bounding box center [141, 46] width 185 height 16
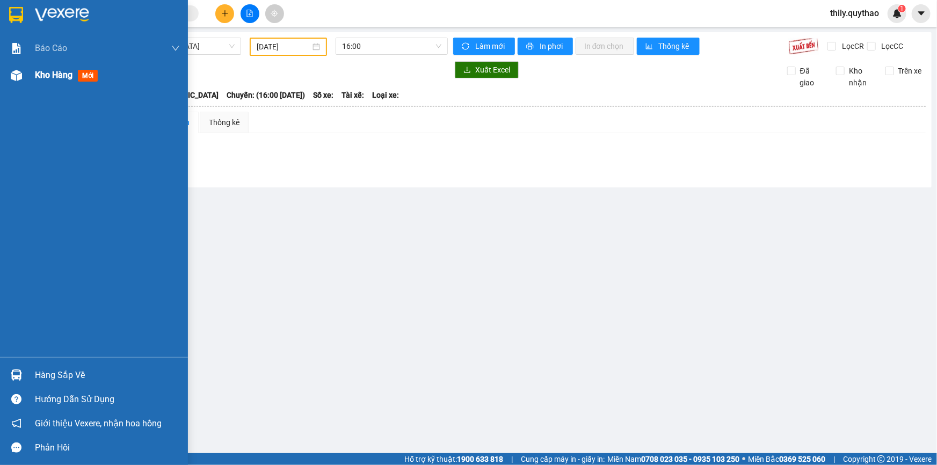
click at [5, 76] on div "Kho hàng mới" at bounding box center [94, 75] width 188 height 27
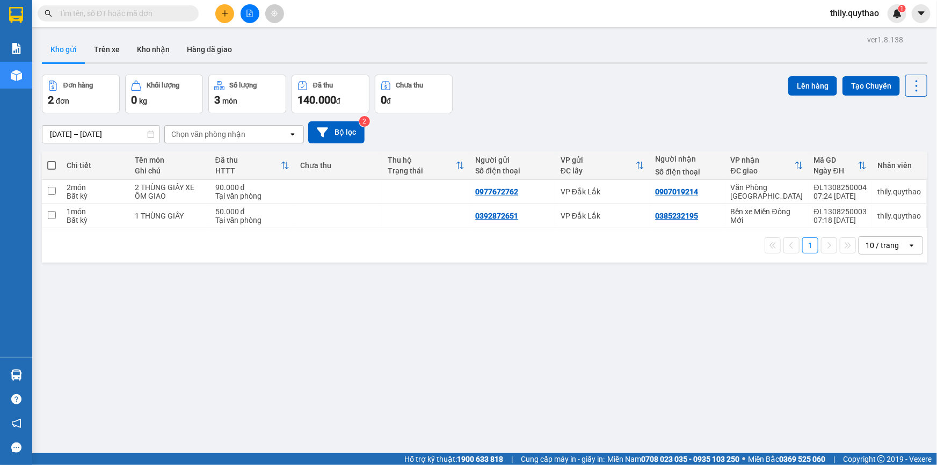
click at [228, 17] on icon "plus" at bounding box center [225, 14] width 8 height 8
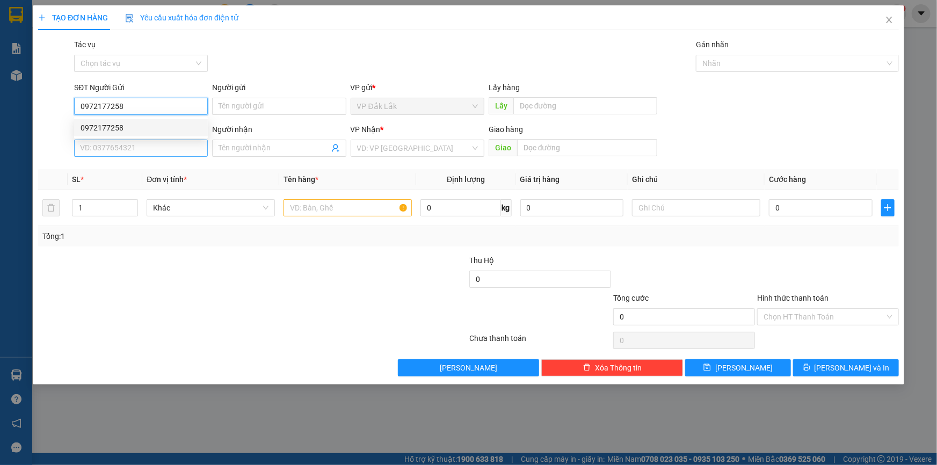
type input "0972177258"
click at [156, 151] on input "SĐT Người Nhận *" at bounding box center [141, 148] width 134 height 17
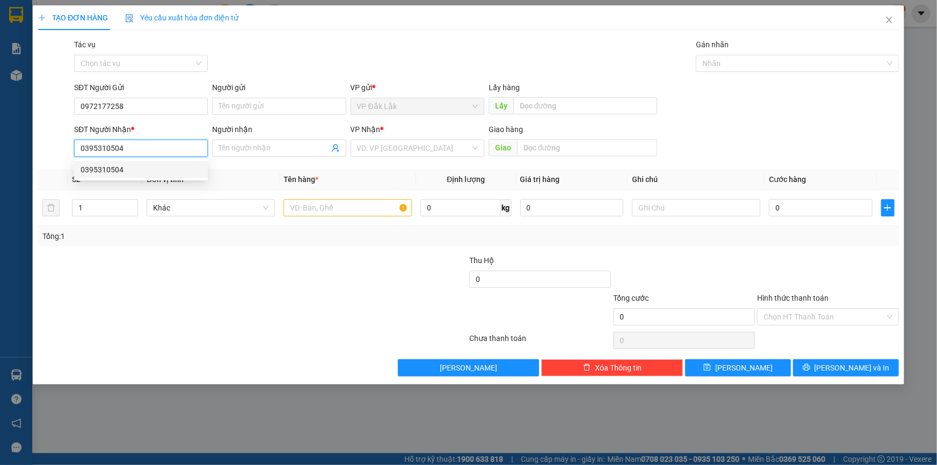
click at [152, 168] on div "0395310504" at bounding box center [141, 170] width 121 height 12
click at [392, 143] on span "Bến Xe Miền Tây" at bounding box center [417, 148] width 121 height 16
type input "0395310504"
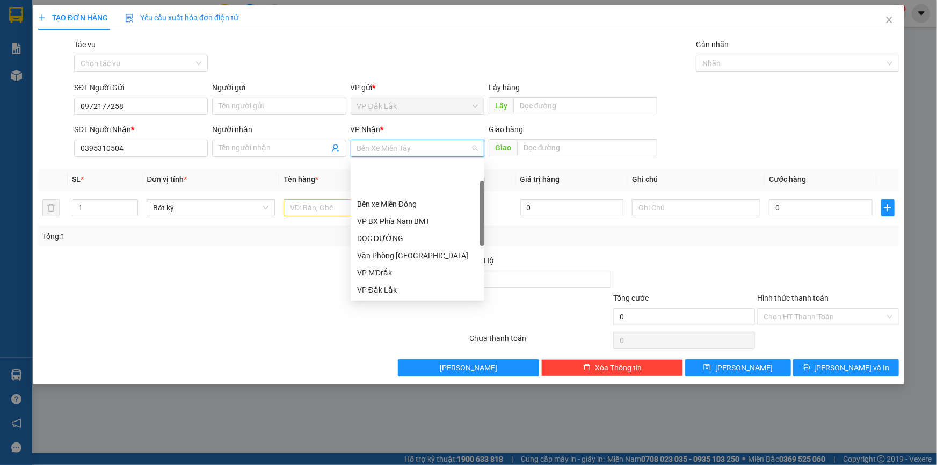
scroll to position [52, 0]
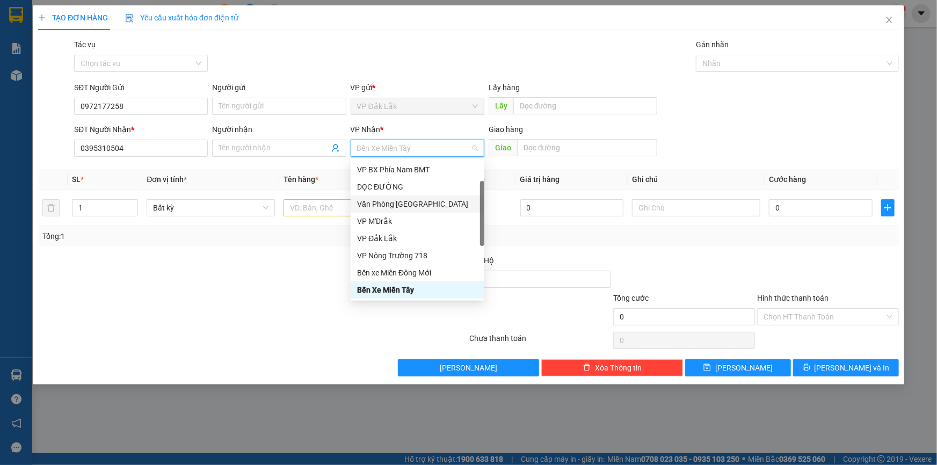
click at [412, 209] on div "Văn Phòng [GEOGRAPHIC_DATA]" at bounding box center [418, 203] width 134 height 17
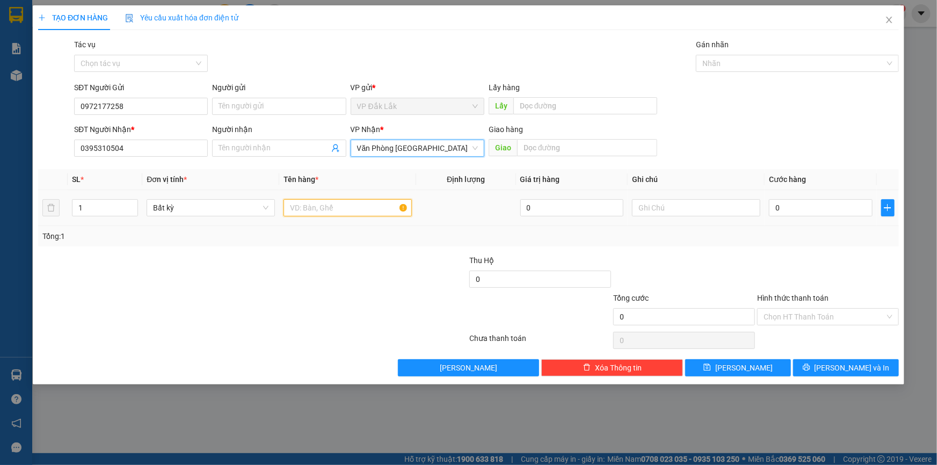
click at [308, 209] on input "text" at bounding box center [347, 207] width 128 height 17
type input "1 THÙNG GIẤY"
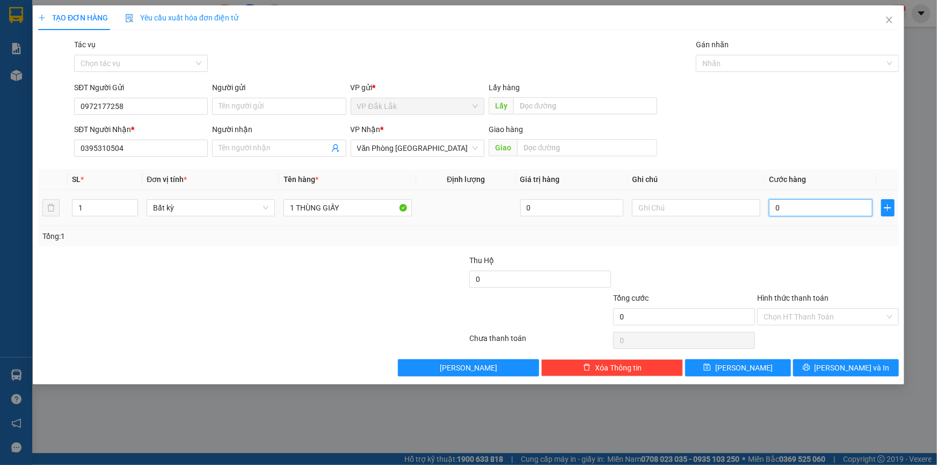
click at [794, 207] on input "0" at bounding box center [821, 207] width 104 height 17
type input "1"
type input "12"
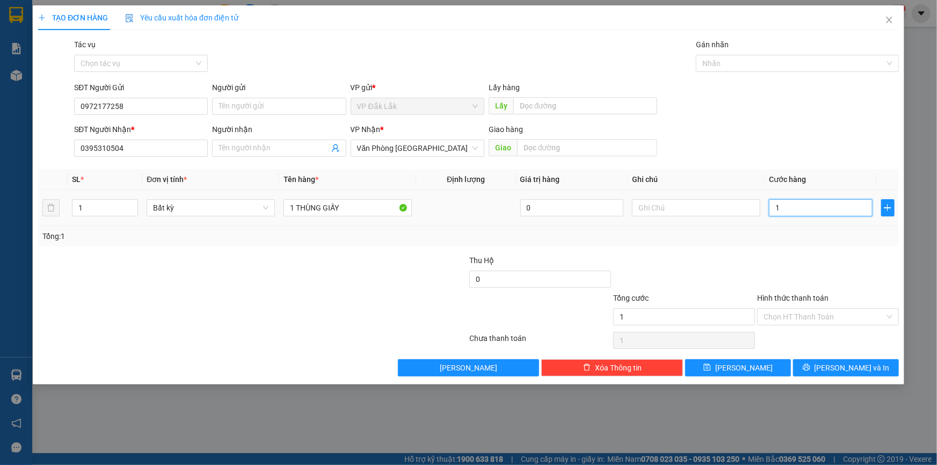
type input "12"
type input "120"
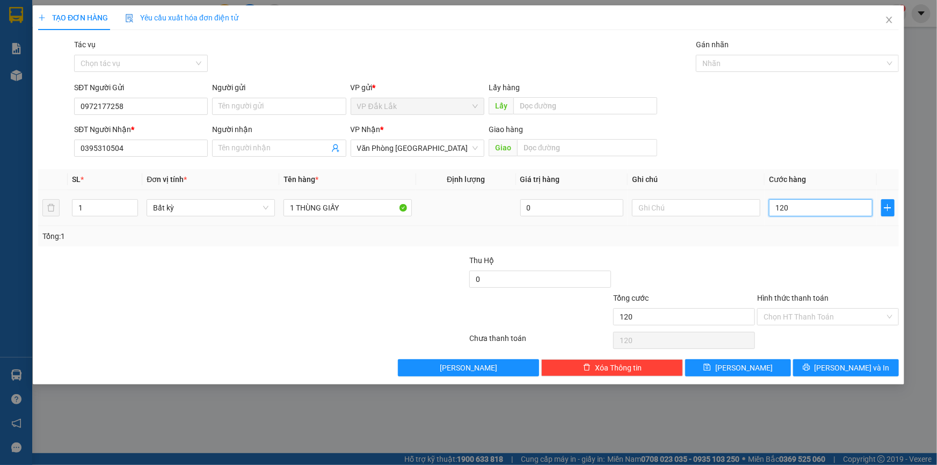
type input "1.200"
type input "12.000"
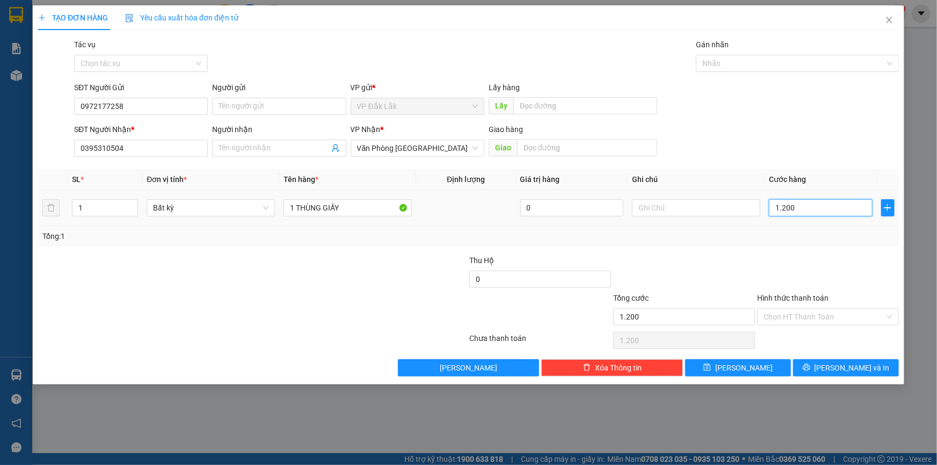
type input "12.000"
type input "120.000"
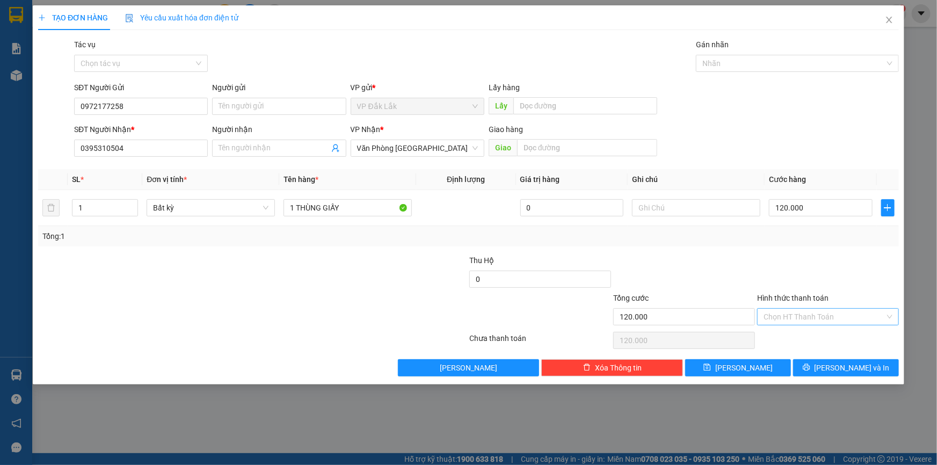
click at [817, 312] on input "Hình thức thanh toán" at bounding box center [823, 317] width 121 height 16
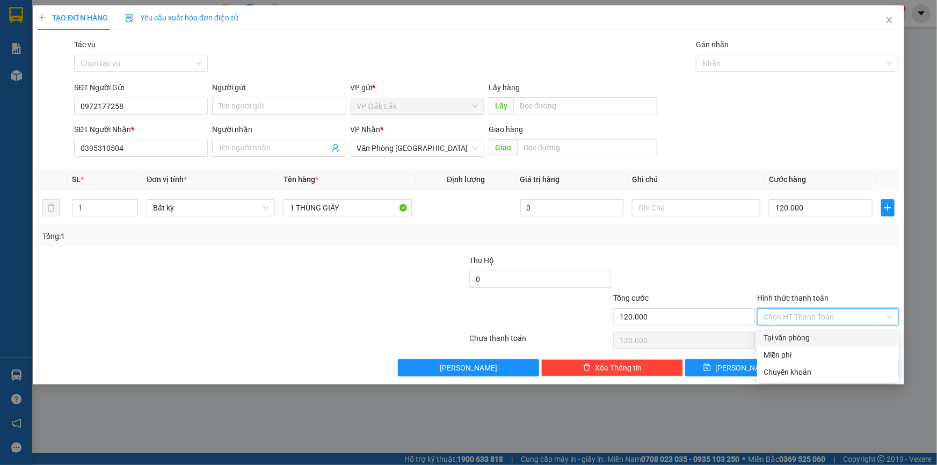
click at [820, 327] on div "Transit Pickup Surcharge Ids Transit Deliver Surcharge Ids Transit Deliver Surc…" at bounding box center [468, 208] width 860 height 338
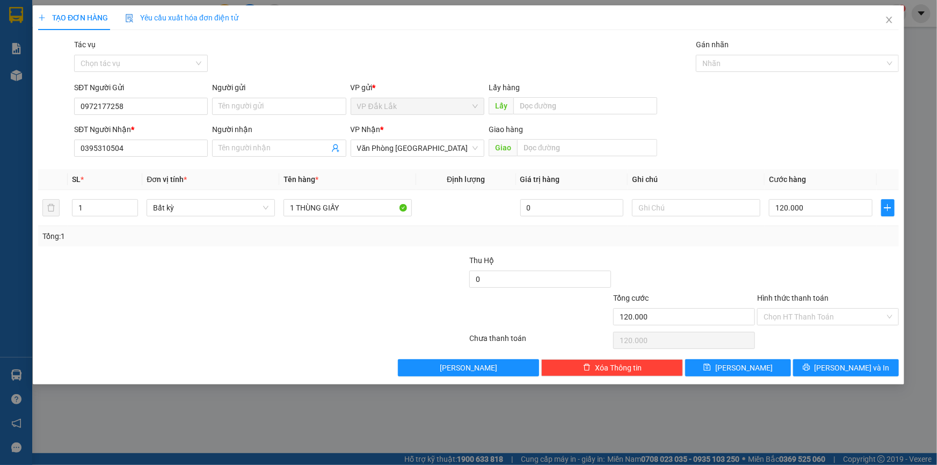
drag, startPoint x: 821, startPoint y: 327, endPoint x: 821, endPoint y: 317, distance: 10.2
click at [821, 326] on div "Hình thức thanh toán Chọn HT Thanh Toán" at bounding box center [828, 311] width 142 height 38
click at [821, 317] on input "Hình thức thanh toán" at bounding box center [823, 317] width 121 height 16
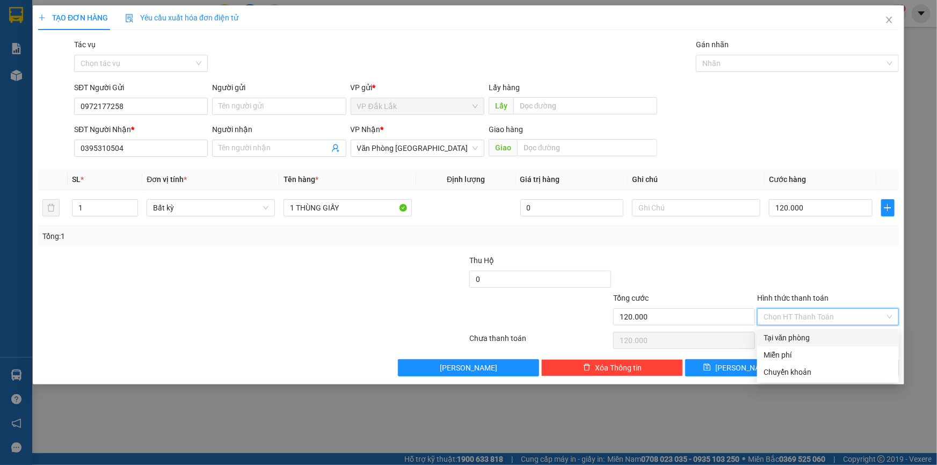
click at [818, 333] on div "Tại văn phòng" at bounding box center [827, 338] width 129 height 12
type input "0"
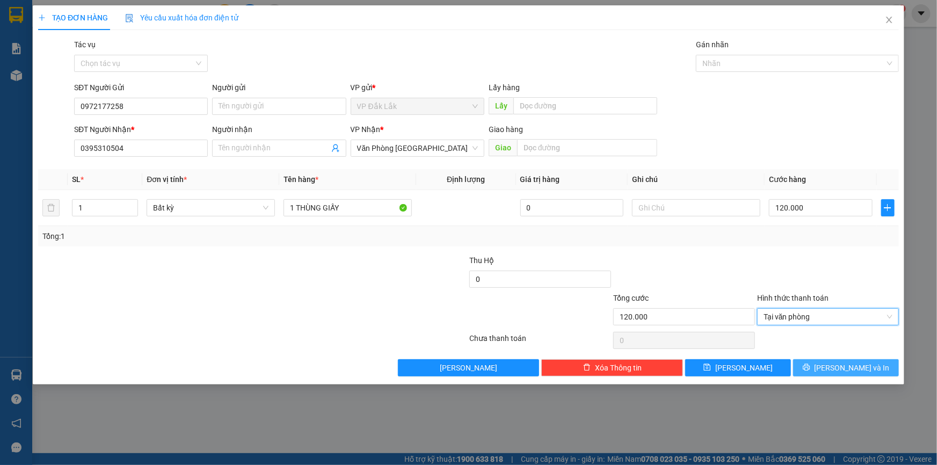
click at [834, 365] on button "[PERSON_NAME] và In" at bounding box center [846, 367] width 106 height 17
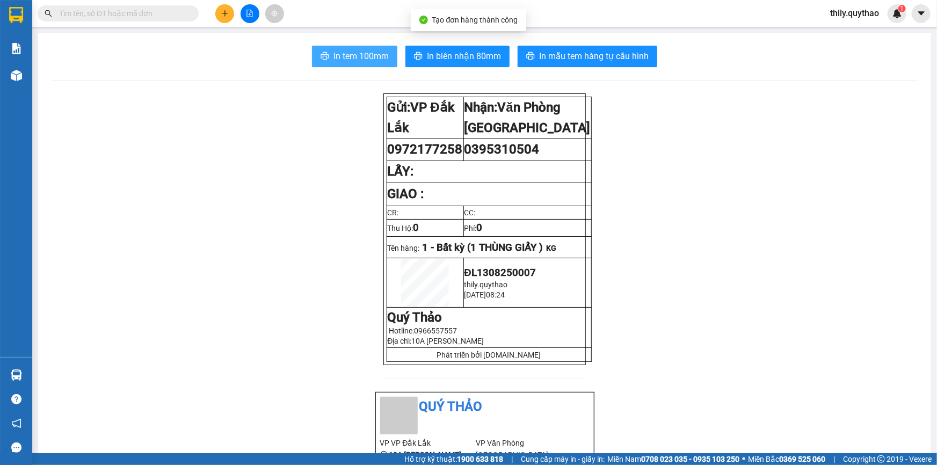
click at [374, 53] on span "In tem 100mm" at bounding box center [360, 55] width 55 height 13
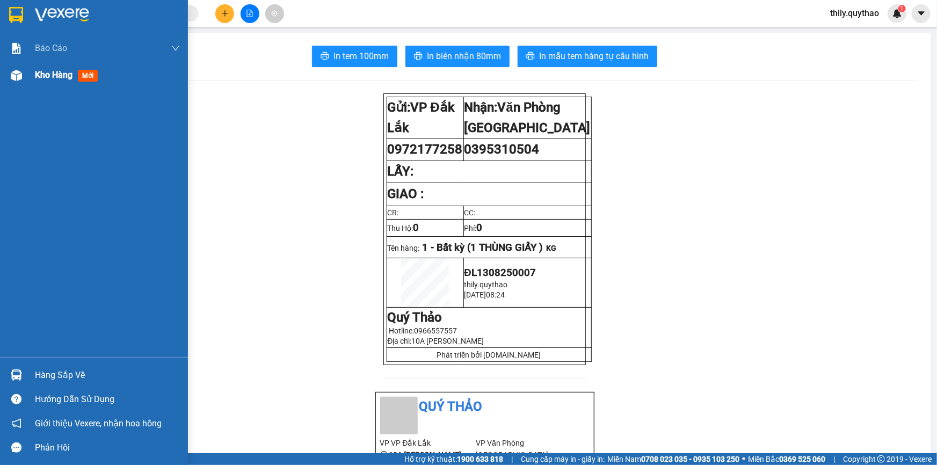
click at [63, 76] on span "Kho hàng" at bounding box center [54, 75] width 38 height 10
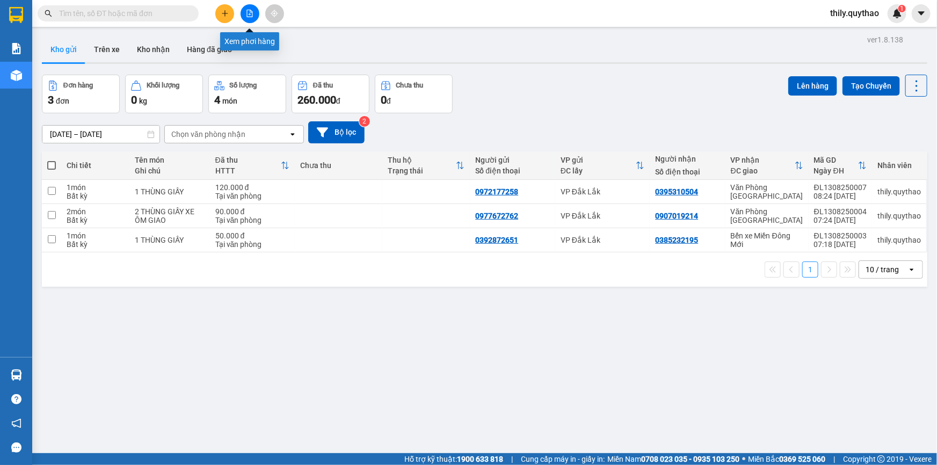
click at [247, 14] on icon "file-add" at bounding box center [250, 14] width 6 height 8
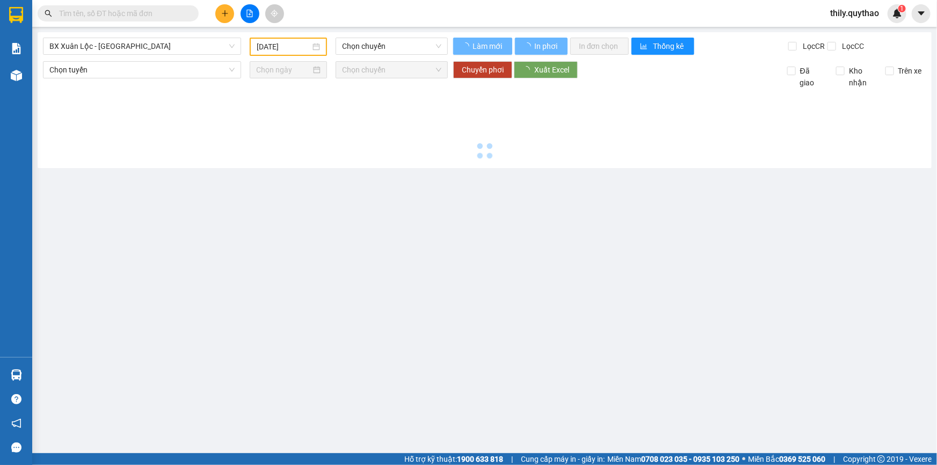
type input "[DATE]"
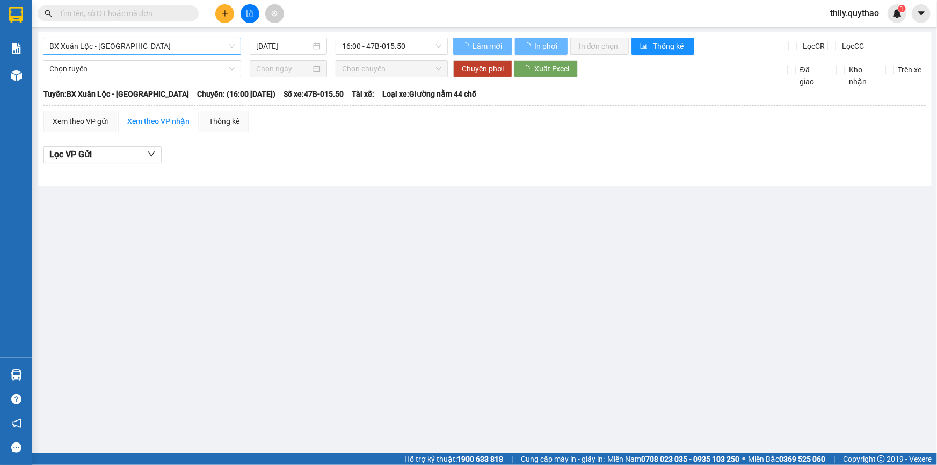
click at [146, 52] on div "BX [GEOGRAPHIC_DATA] - [GEOGRAPHIC_DATA] [DATE] 16:00 - 47B-015.50 Làm mới In p…" at bounding box center [485, 109] width 894 height 154
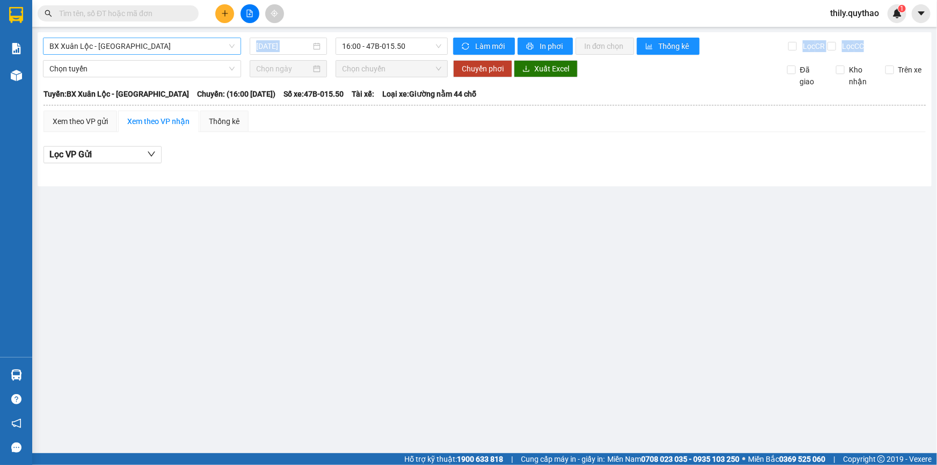
click at [146, 50] on span "BX Xuân Lộc - [GEOGRAPHIC_DATA]" at bounding box center [141, 46] width 185 height 16
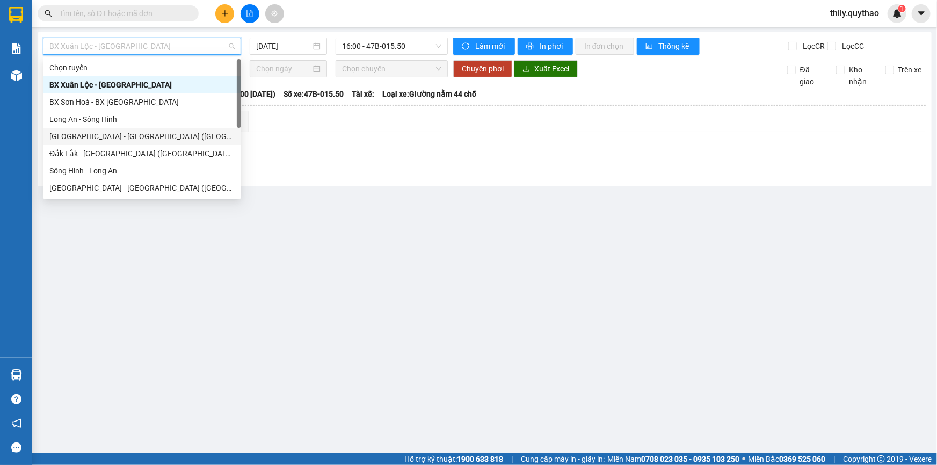
scroll to position [120, 0]
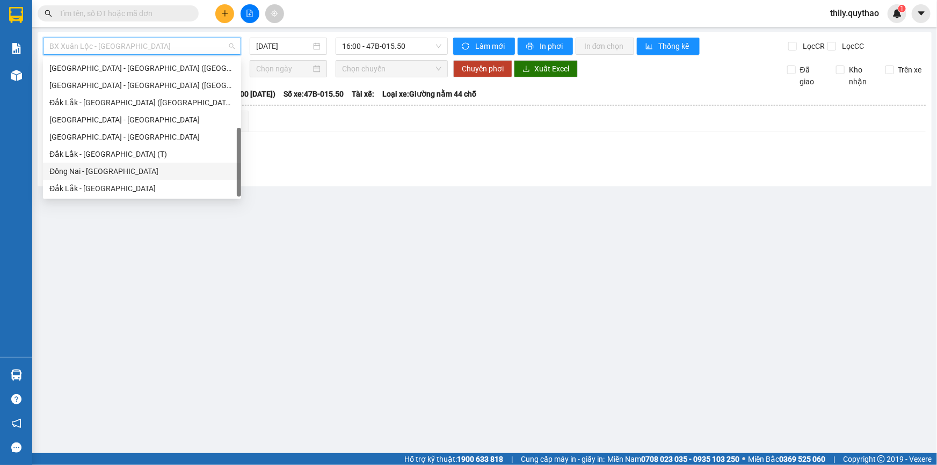
click at [116, 158] on div "Đắk Lắk - [GEOGRAPHIC_DATA] (T)" at bounding box center [141, 154] width 185 height 12
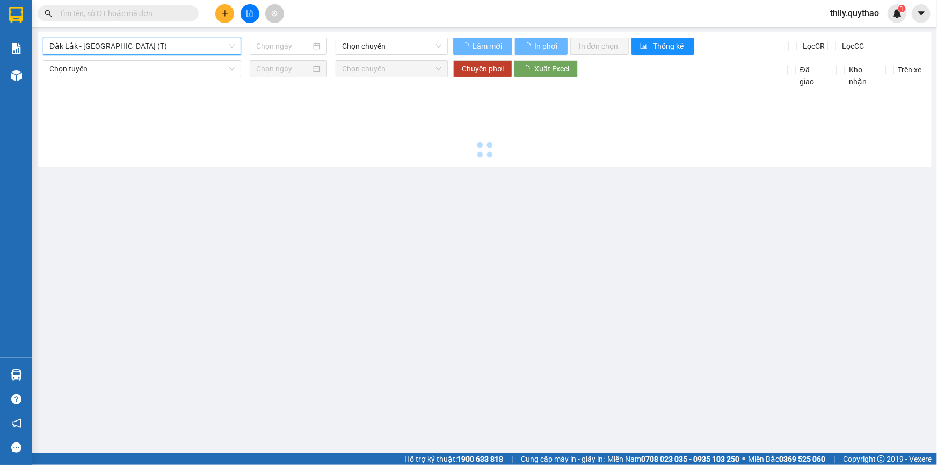
type input "[DATE]"
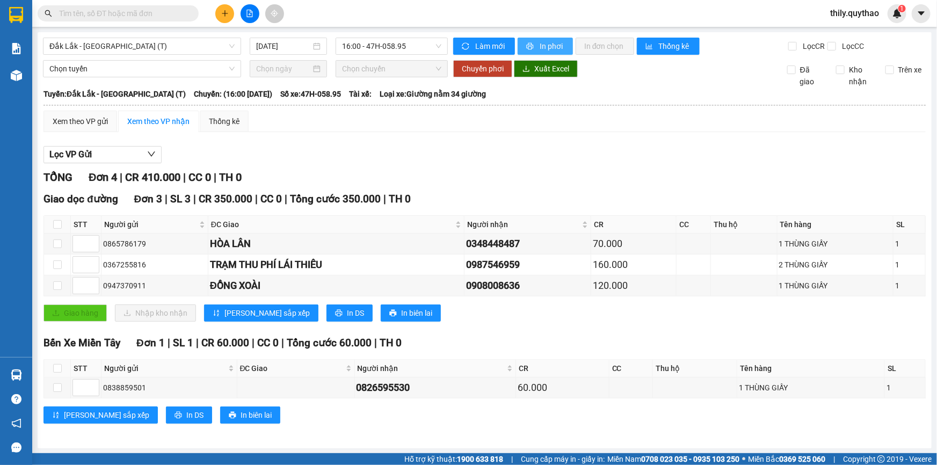
click at [536, 42] on button "In phơi" at bounding box center [544, 46] width 55 height 17
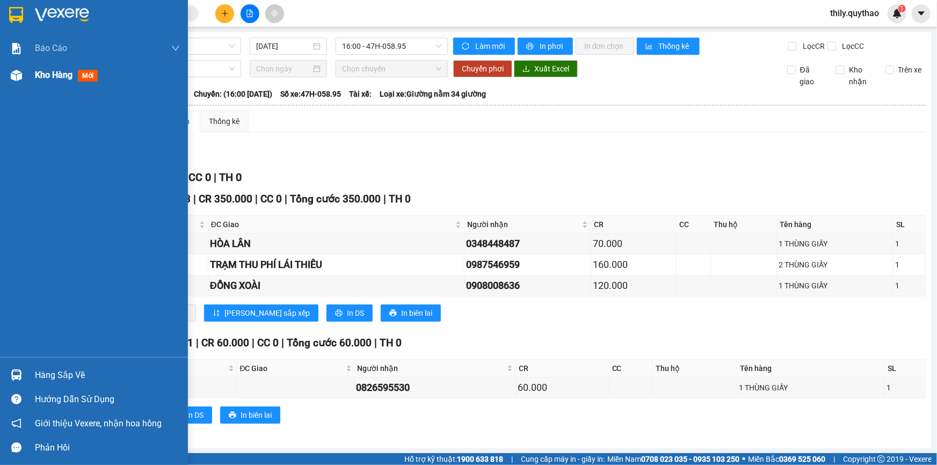
click at [56, 82] on div "Kho hàng mới" at bounding box center [107, 75] width 145 height 27
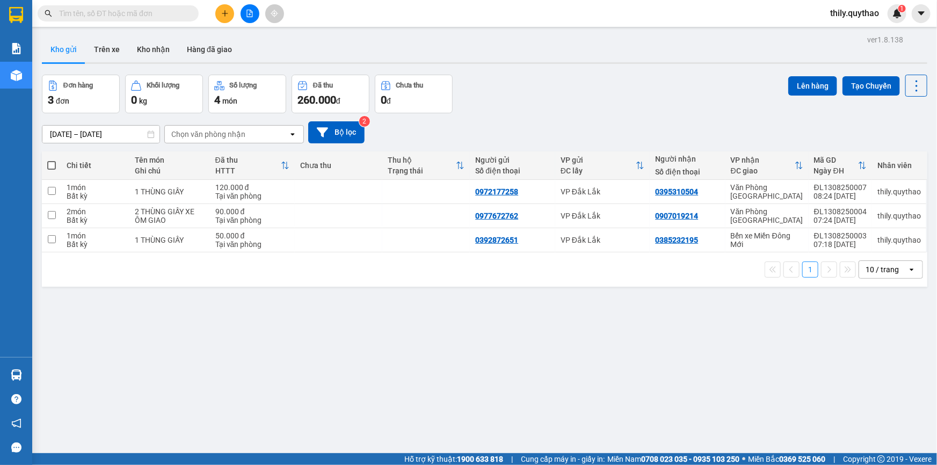
click at [249, 10] on icon "file-add" at bounding box center [250, 14] width 8 height 8
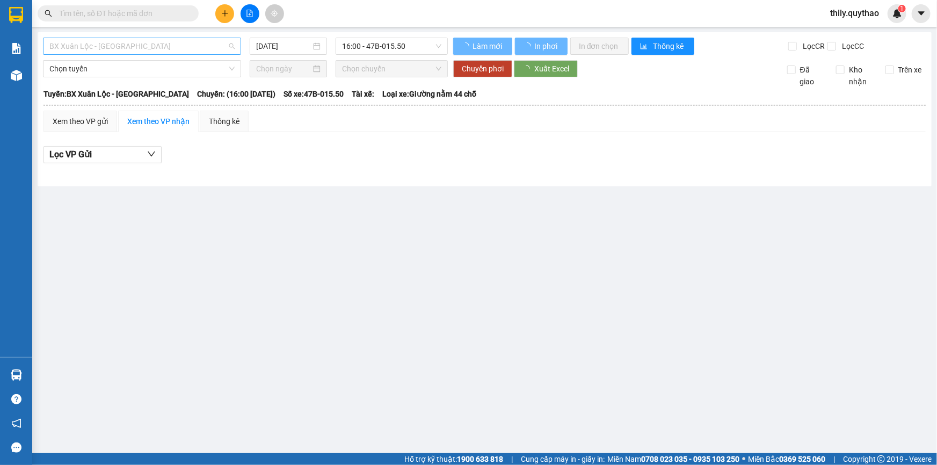
click at [160, 43] on span "BX Xuân Lộc - [GEOGRAPHIC_DATA]" at bounding box center [141, 46] width 185 height 16
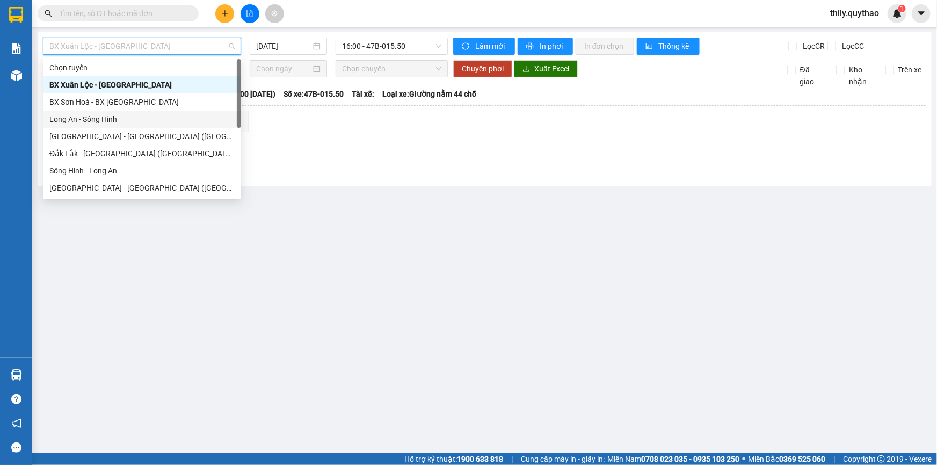
click at [127, 121] on div "Long An - Sông Hinh" at bounding box center [141, 119] width 185 height 12
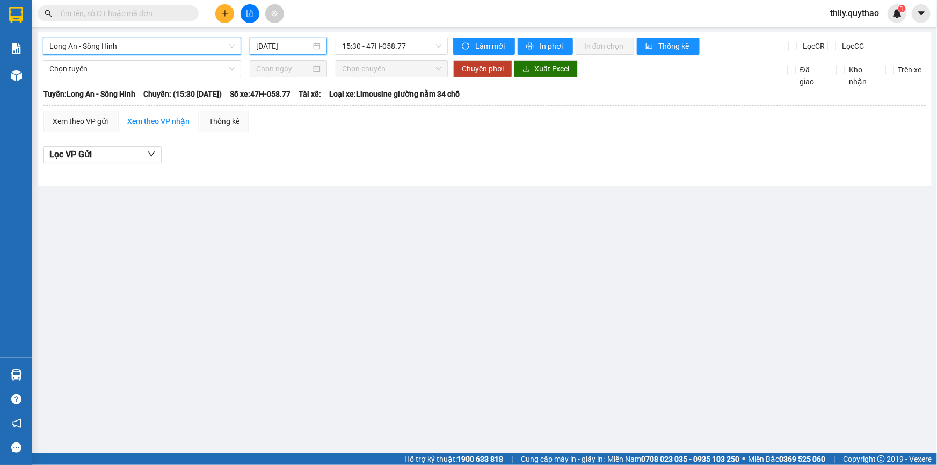
click at [297, 42] on input "[DATE]" at bounding box center [283, 46] width 55 height 12
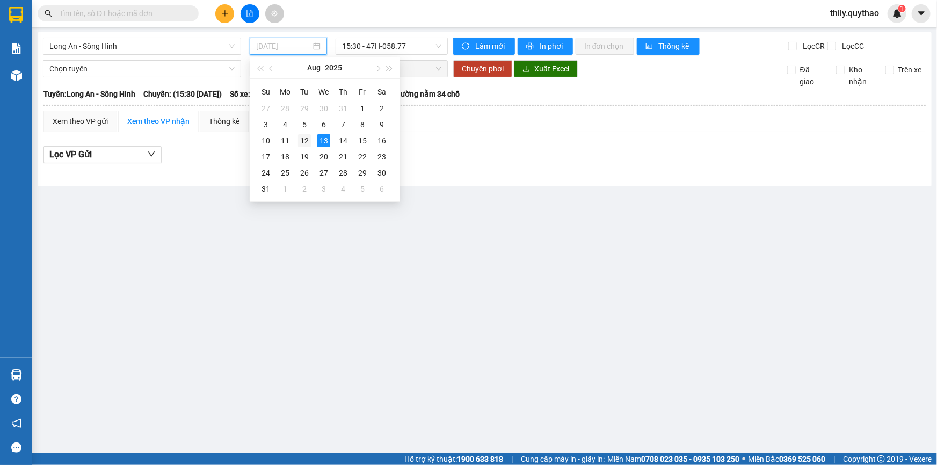
click at [308, 137] on div "12" at bounding box center [304, 140] width 13 height 13
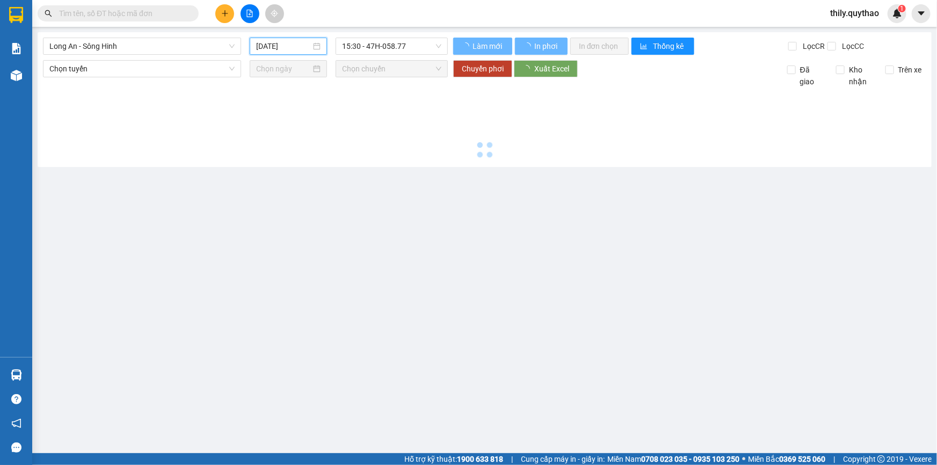
type input "[DATE]"
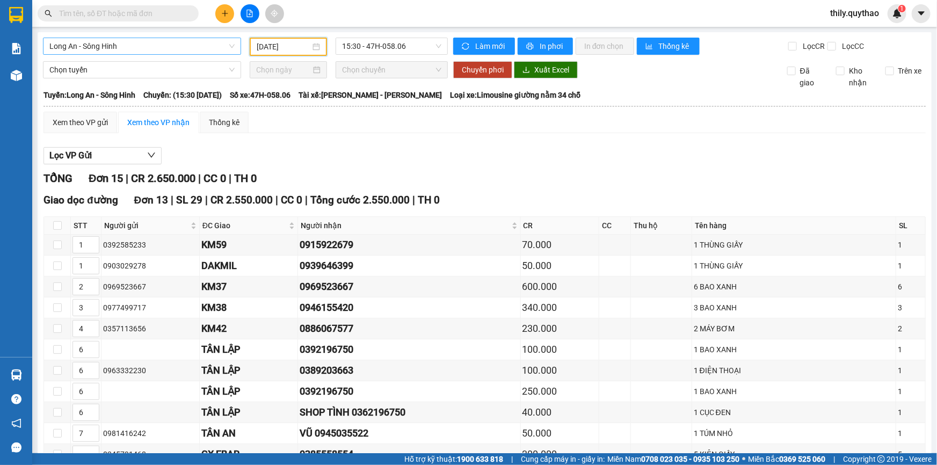
click at [184, 49] on span "Long An - Sông Hinh" at bounding box center [141, 46] width 185 height 16
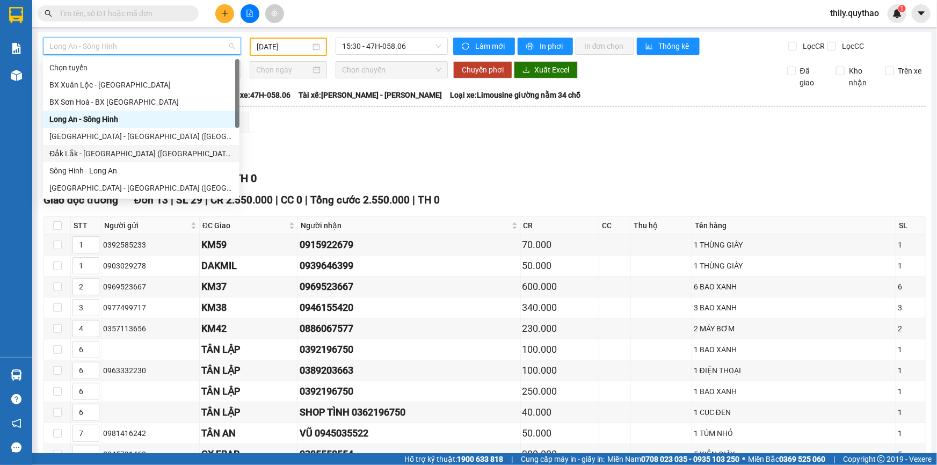
click at [173, 146] on div "Đắk Lắk - [GEOGRAPHIC_DATA] ([GEOGRAPHIC_DATA] mới)" at bounding box center [141, 153] width 196 height 17
type input "[DATE]"
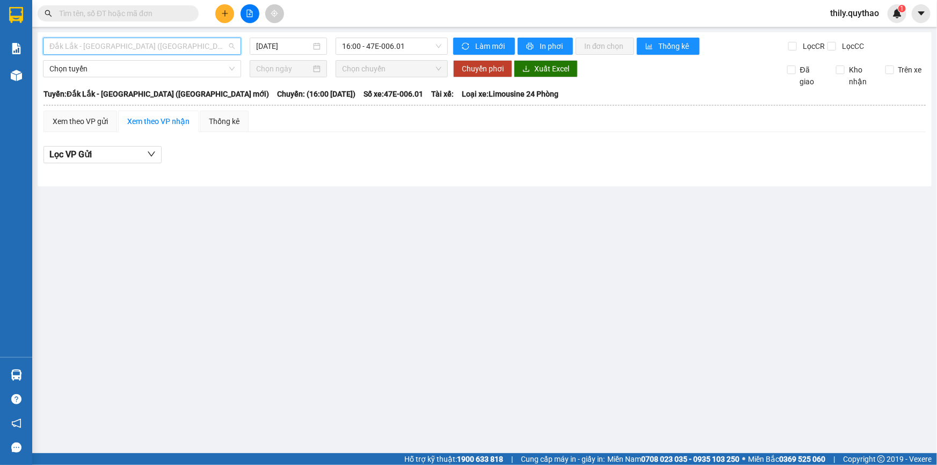
click at [193, 43] on span "Đắk Lắk - [GEOGRAPHIC_DATA] ([GEOGRAPHIC_DATA] mới)" at bounding box center [141, 46] width 185 height 16
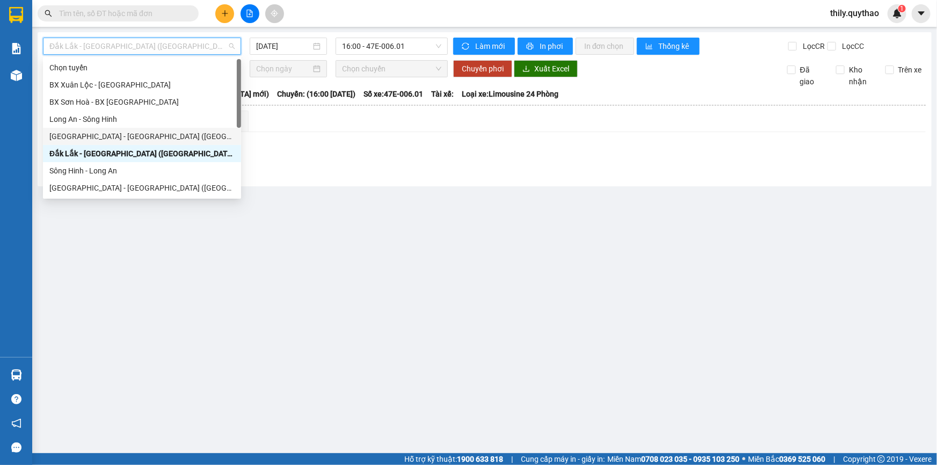
click at [146, 140] on div "[GEOGRAPHIC_DATA] - [GEOGRAPHIC_DATA] ([GEOGRAPHIC_DATA] mới)" at bounding box center [141, 136] width 185 height 12
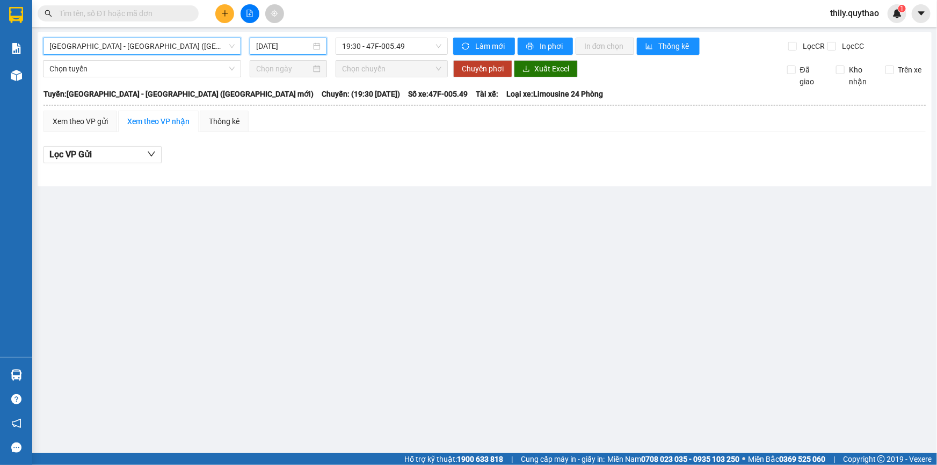
click at [272, 41] on input "[DATE]" at bounding box center [283, 46] width 55 height 12
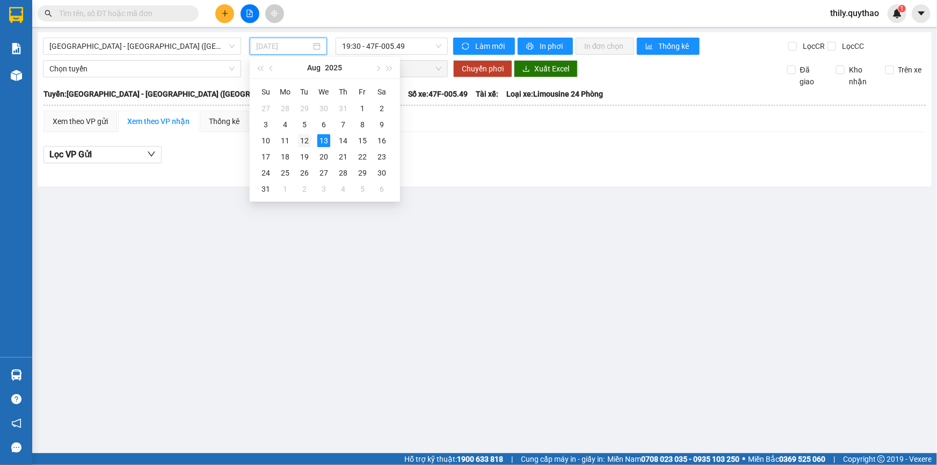
click at [311, 140] on td "12" at bounding box center [304, 141] width 19 height 16
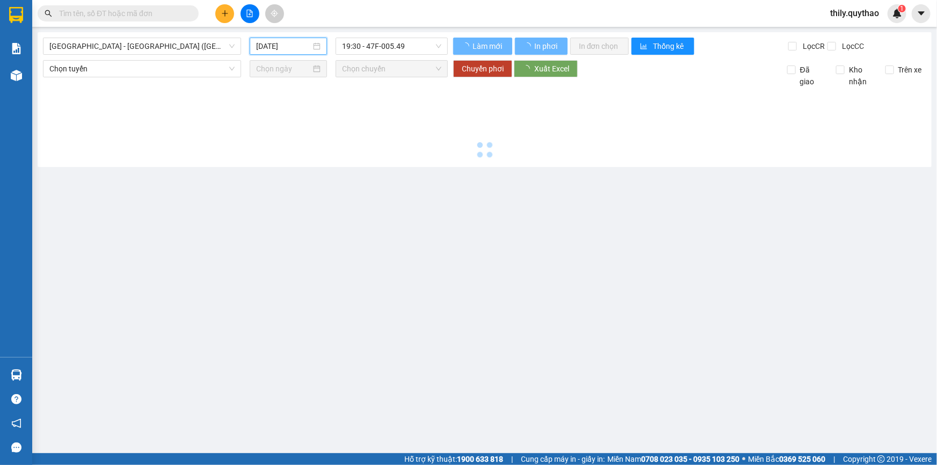
type input "[DATE]"
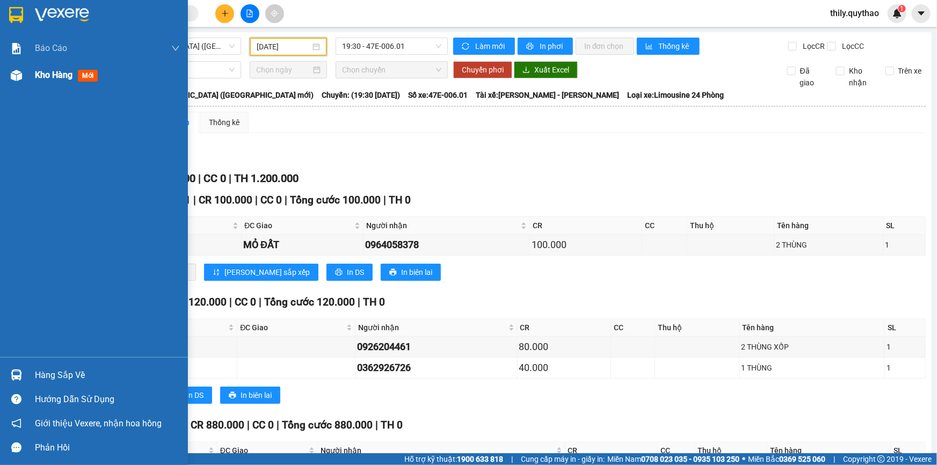
click at [21, 87] on div "Kho hàng mới" at bounding box center [94, 75] width 188 height 27
